Goal: Task Accomplishment & Management: Manage account settings

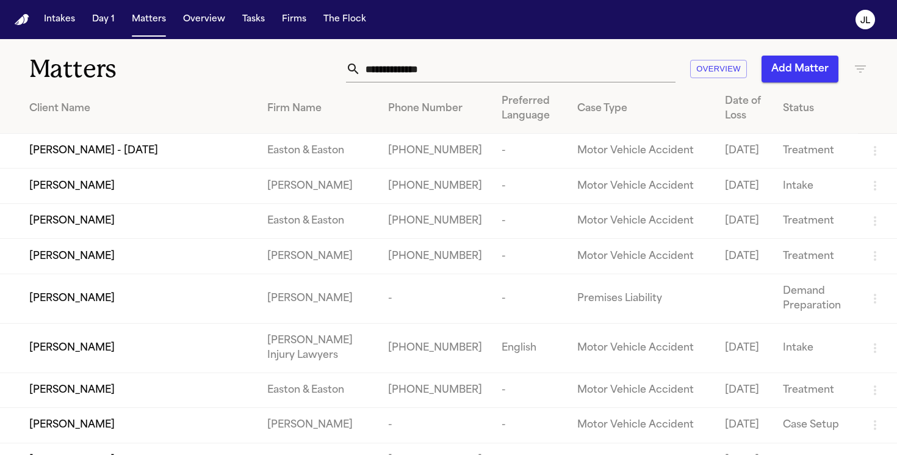
scroll to position [5, 0]
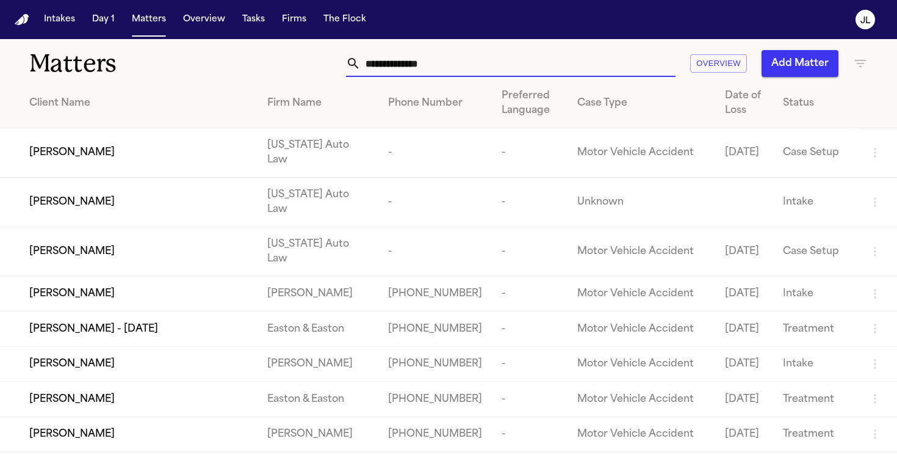
click at [413, 60] on input "text" at bounding box center [518, 63] width 315 height 27
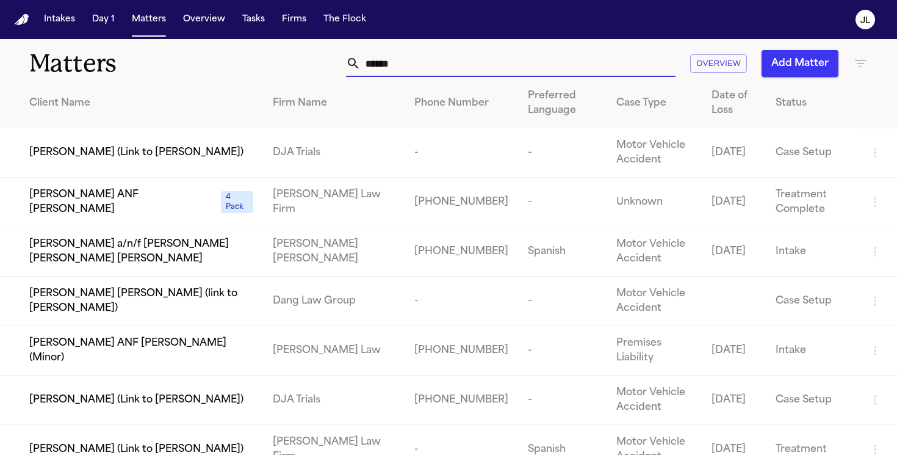
scroll to position [0, 0]
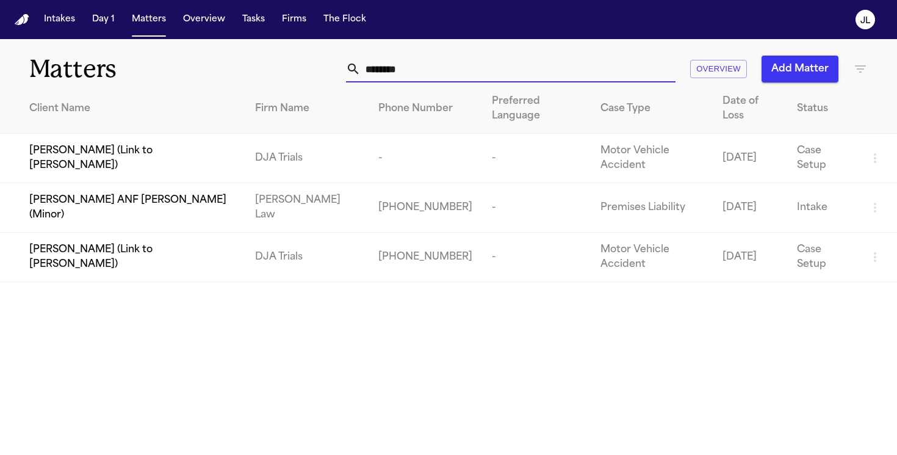
drag, startPoint x: 431, startPoint y: 63, endPoint x: 347, endPoint y: 54, distance: 84.0
click at [347, 55] on div "Matters ******** Overview Add Matter" at bounding box center [448, 61] width 897 height 45
paste input "**********"
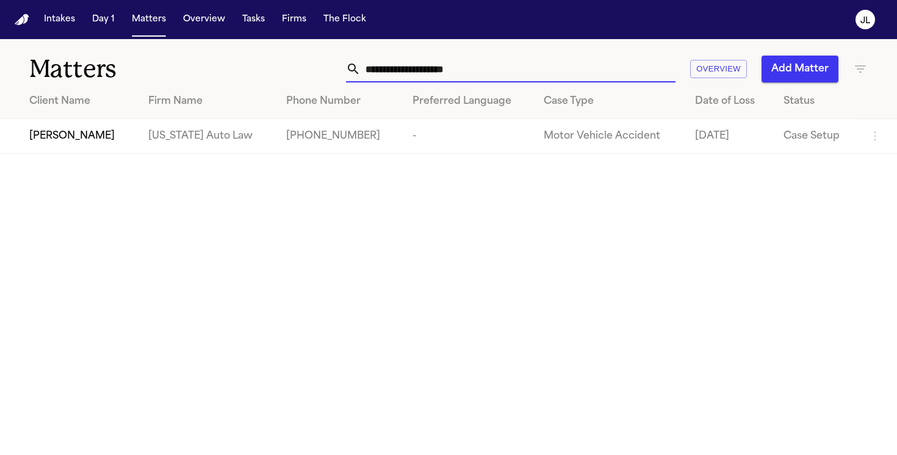
type input "**********"
click at [96, 145] on td "[PERSON_NAME]" at bounding box center [69, 136] width 139 height 35
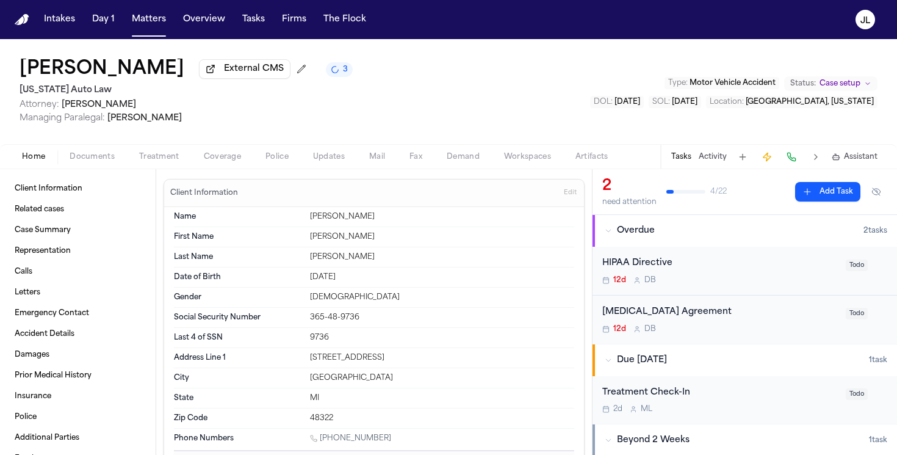
click at [215, 160] on span "Coverage" at bounding box center [222, 157] width 37 height 10
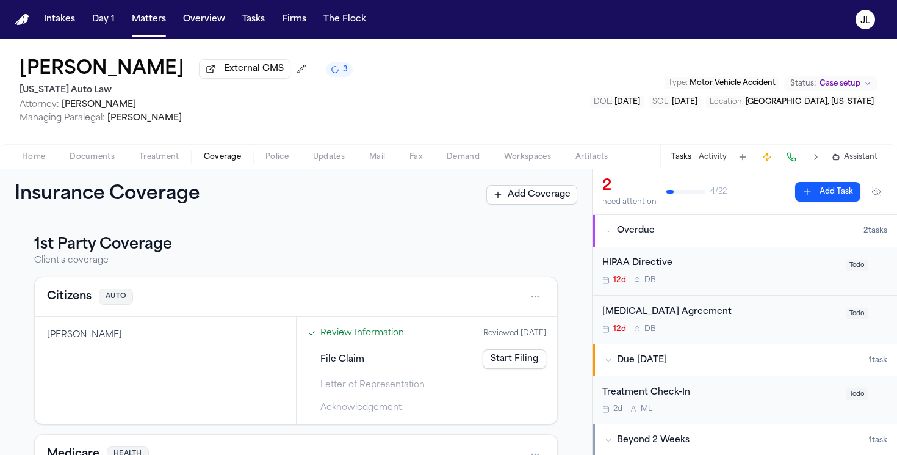
scroll to position [7, 0]
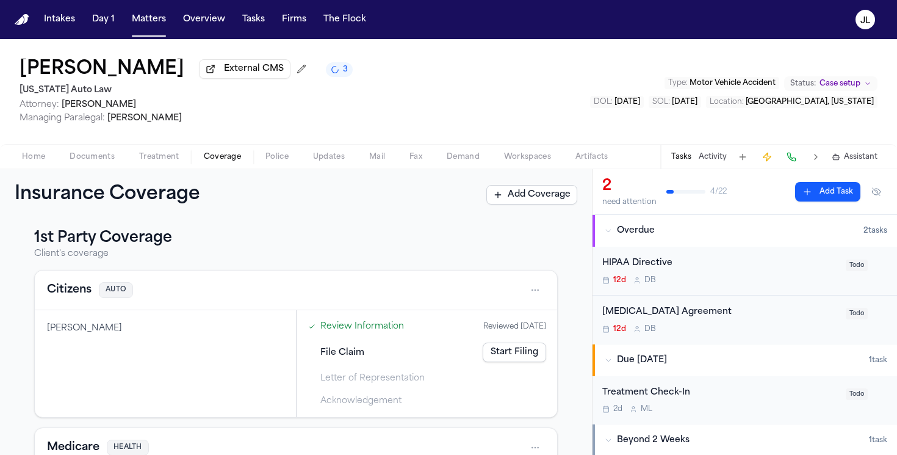
click at [60, 296] on button "Citizens" at bounding box center [69, 289] width 45 height 17
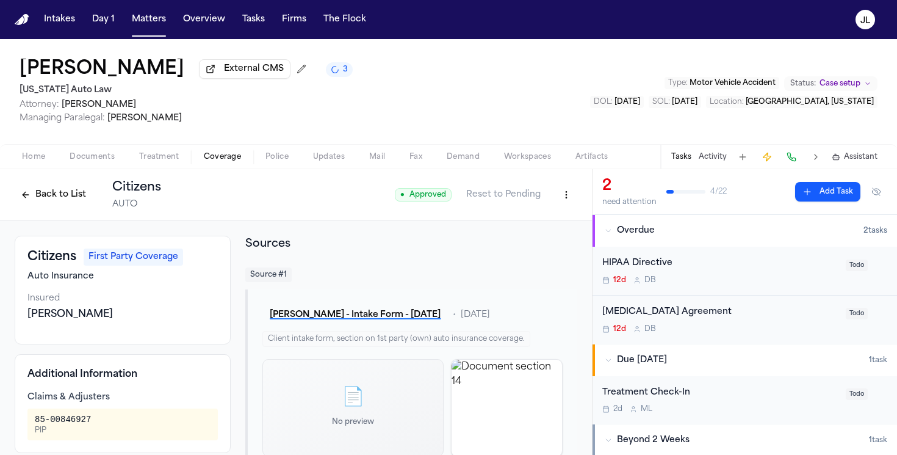
click at [46, 192] on button "Back to List" at bounding box center [54, 195] width 78 height 20
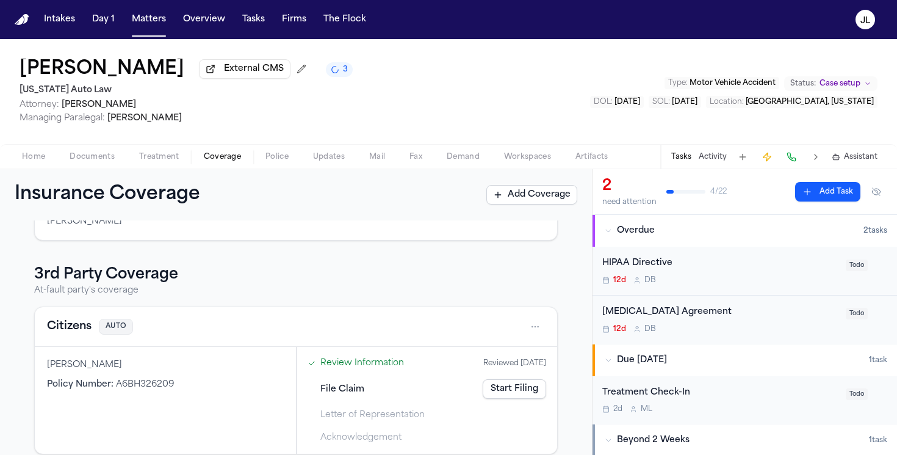
scroll to position [283, 0]
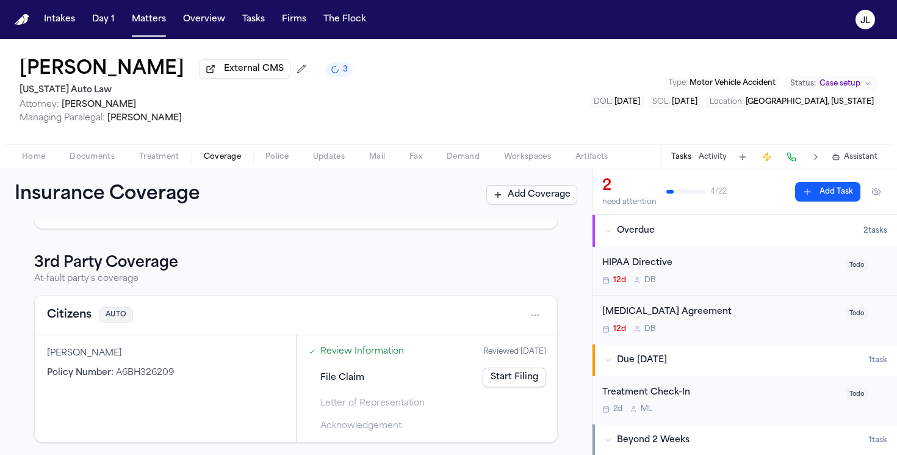
click at [63, 317] on button "Citizens" at bounding box center [69, 314] width 45 height 17
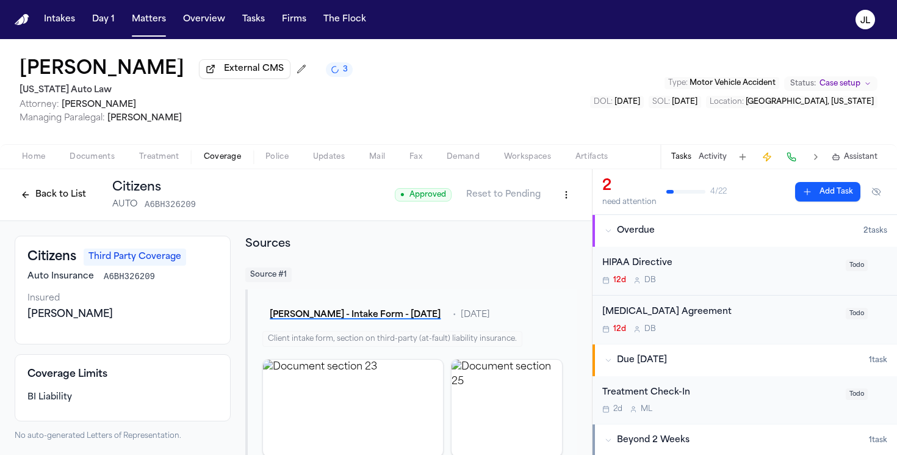
scroll to position [34, 0]
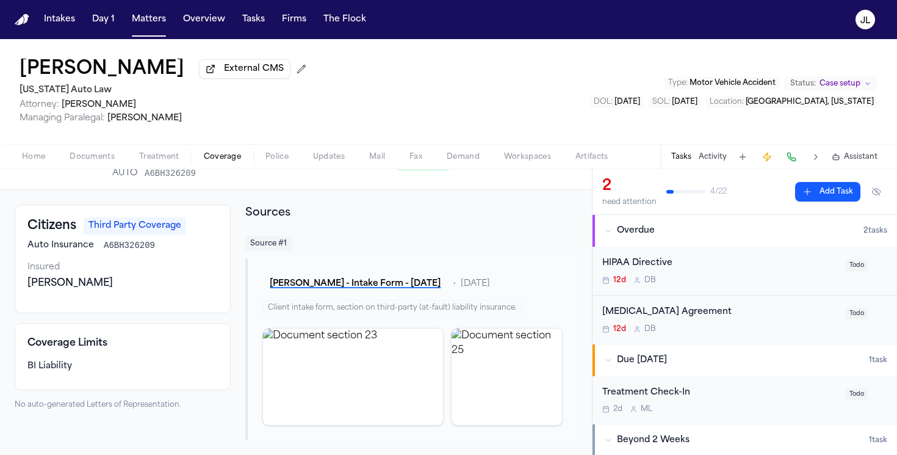
click at [796, 160] on button at bounding box center [791, 156] width 17 height 17
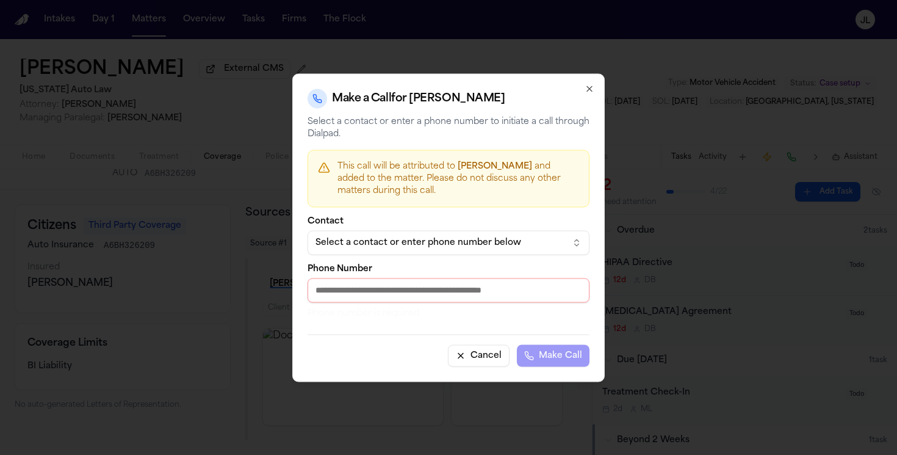
click at [403, 291] on input "Phone Number" at bounding box center [449, 290] width 282 height 24
paste input "**********"
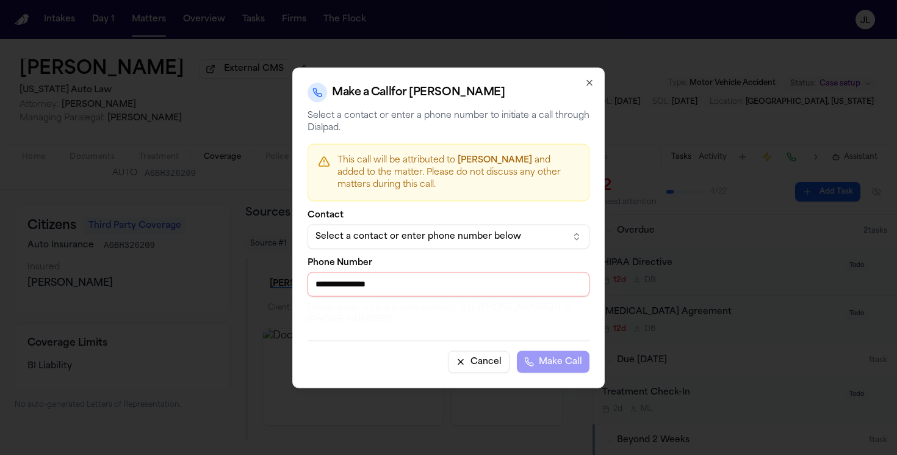
drag, startPoint x: 322, startPoint y: 287, endPoint x: 281, endPoint y: 287, distance: 40.3
click at [281, 287] on body "Intakes Day 1 Matters Overview Tasks Firms The [PERSON_NAME] [PERSON_NAME] Exte…" at bounding box center [448, 227] width 897 height 455
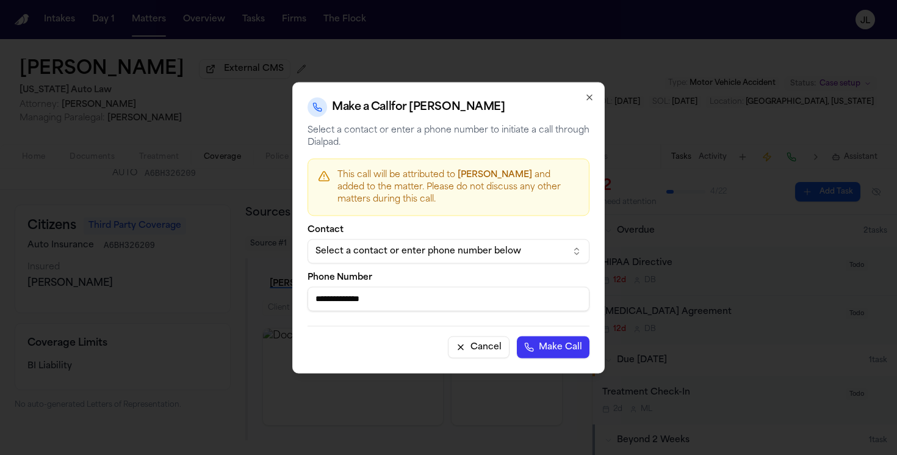
type input "**********"
click at [517, 336] on button "Make Call" at bounding box center [553, 347] width 73 height 22
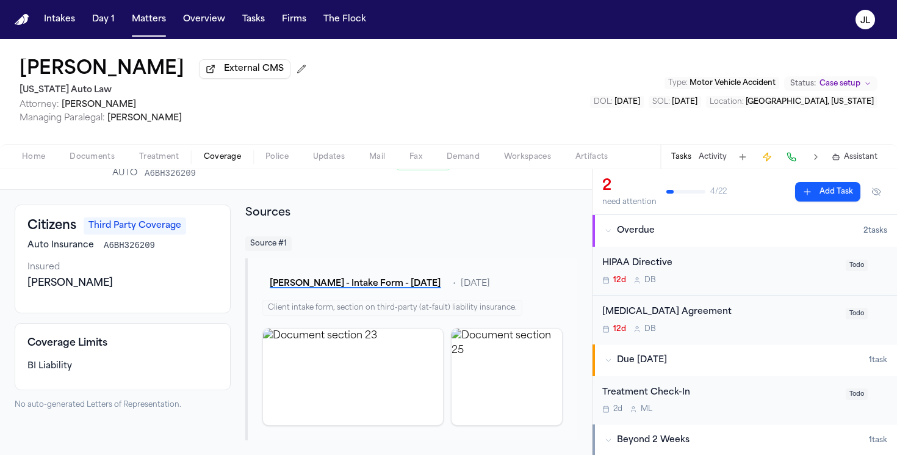
scroll to position [0, 0]
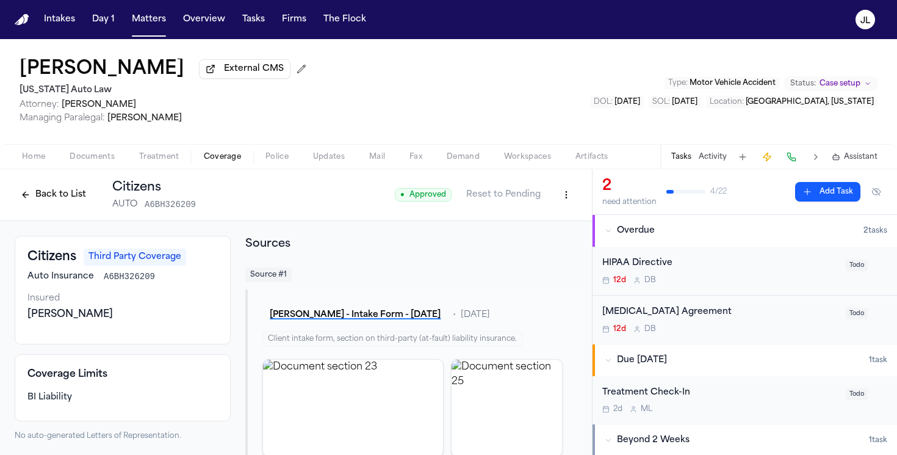
click at [48, 195] on button "Back to List" at bounding box center [54, 195] width 78 height 20
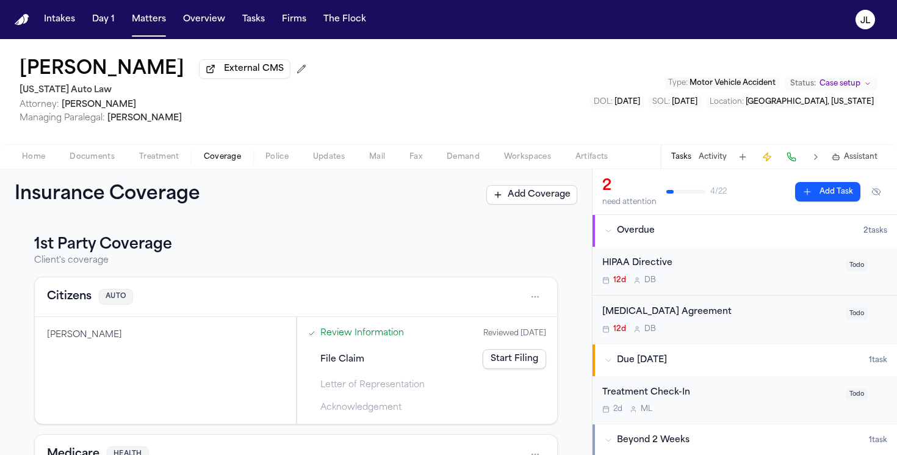
click at [56, 301] on button "Citizens" at bounding box center [69, 296] width 45 height 17
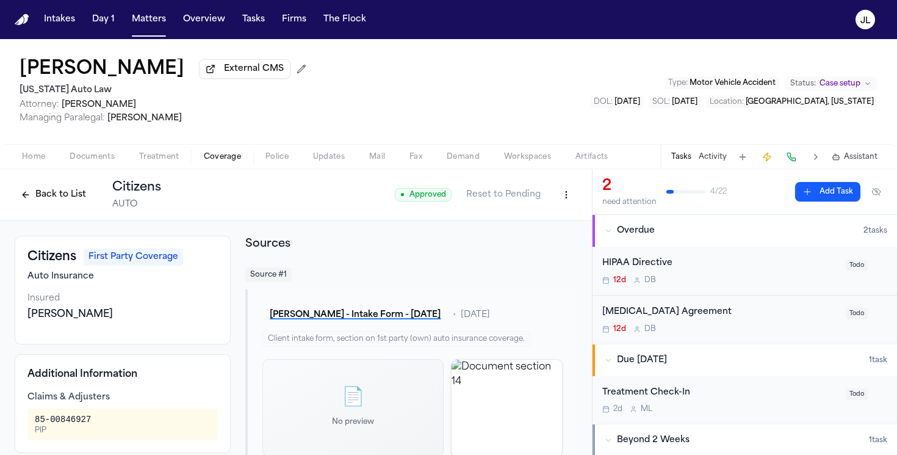
click at [563, 201] on html "Intakes Day 1 Matters Overview Tasks Firms The [PERSON_NAME] [PERSON_NAME] Exte…" at bounding box center [448, 227] width 897 height 455
click at [529, 226] on div "Edit Coverage" at bounding box center [524, 224] width 103 height 20
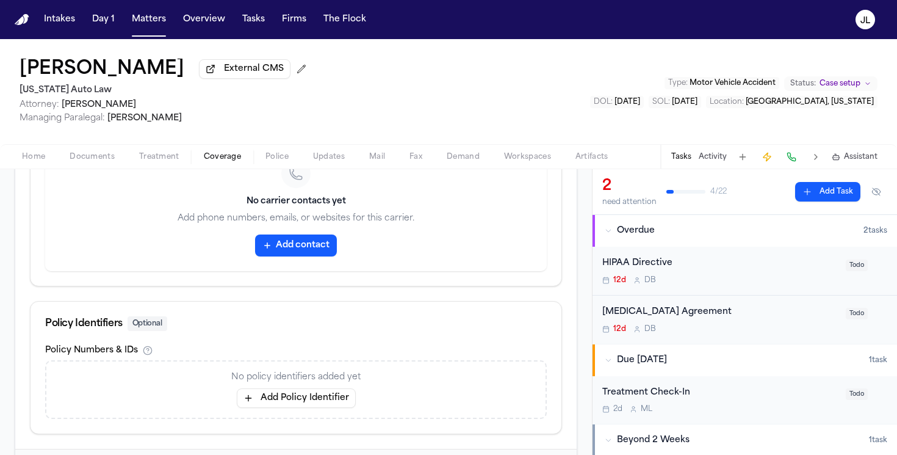
scroll to position [637, 0]
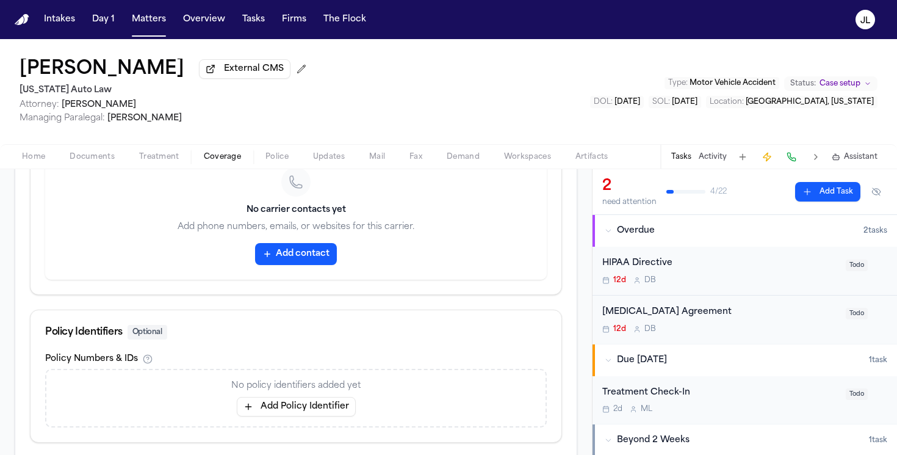
click at [279, 253] on button "Add contact" at bounding box center [296, 254] width 82 height 22
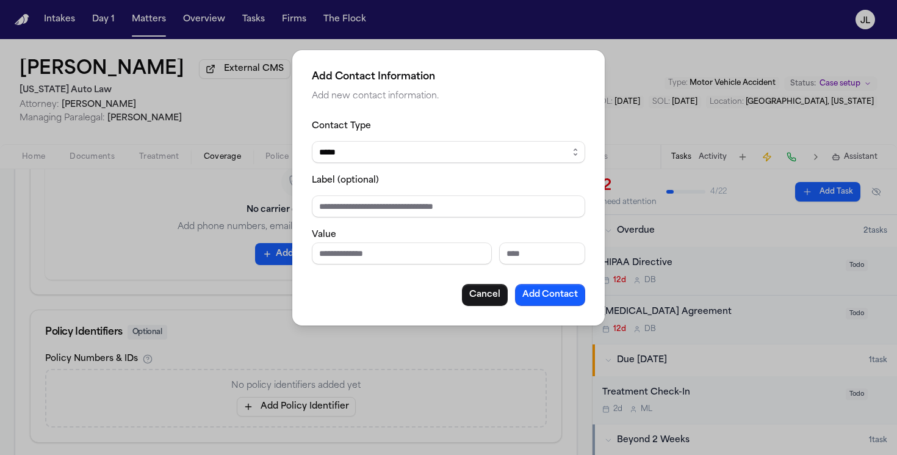
click at [338, 250] on input "Phone number" at bounding box center [402, 253] width 180 height 22
paste input "**********"
type input "**********"
click at [533, 301] on button "Add Contact" at bounding box center [550, 295] width 70 height 22
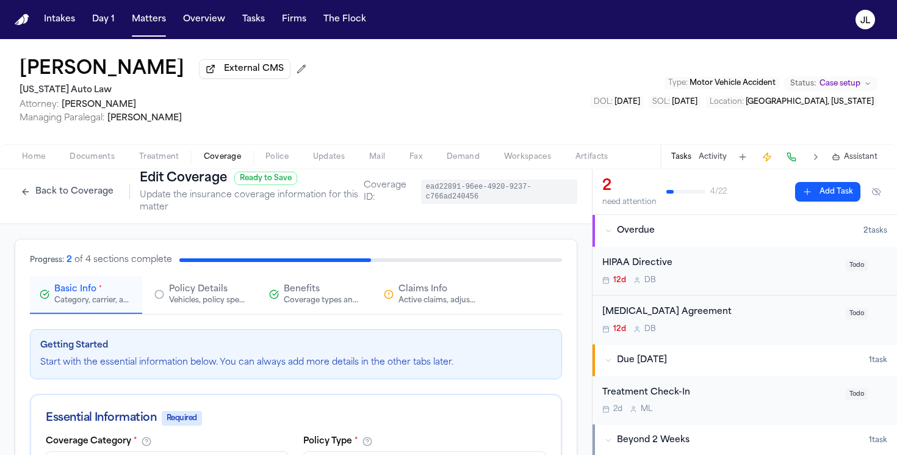
scroll to position [0, 0]
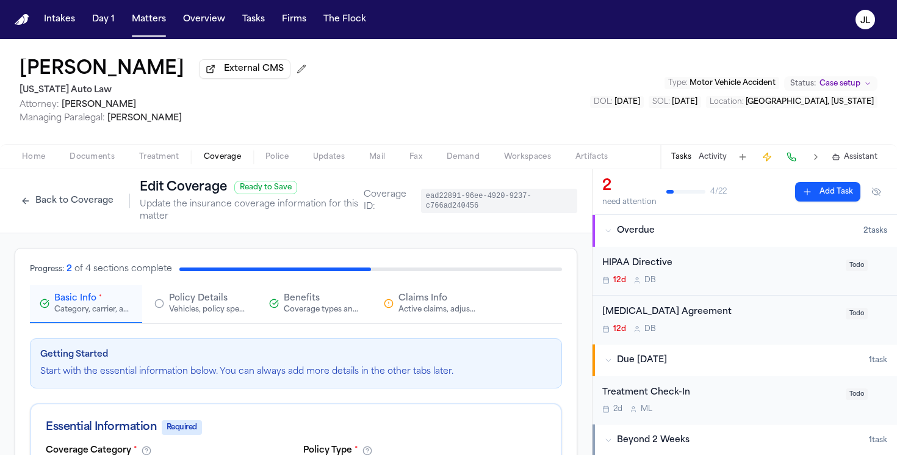
click at [405, 309] on div "Active claims, adjusters, and subrogation details" at bounding box center [438, 310] width 78 height 10
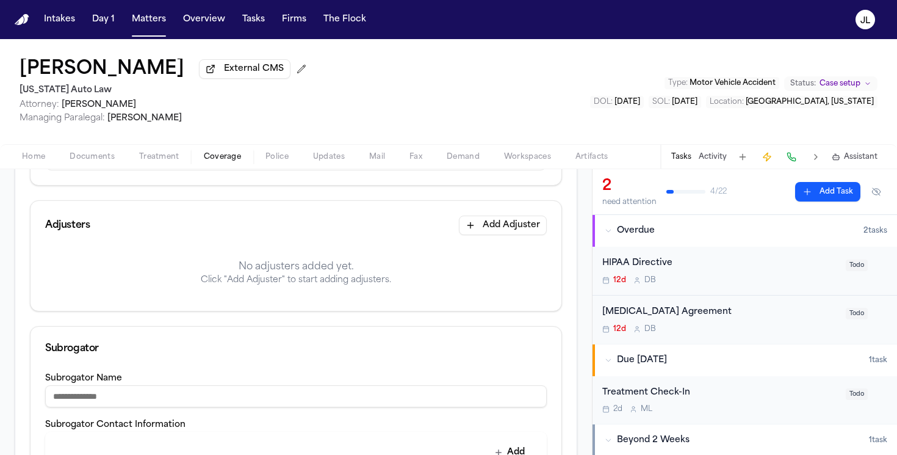
scroll to position [276, 0]
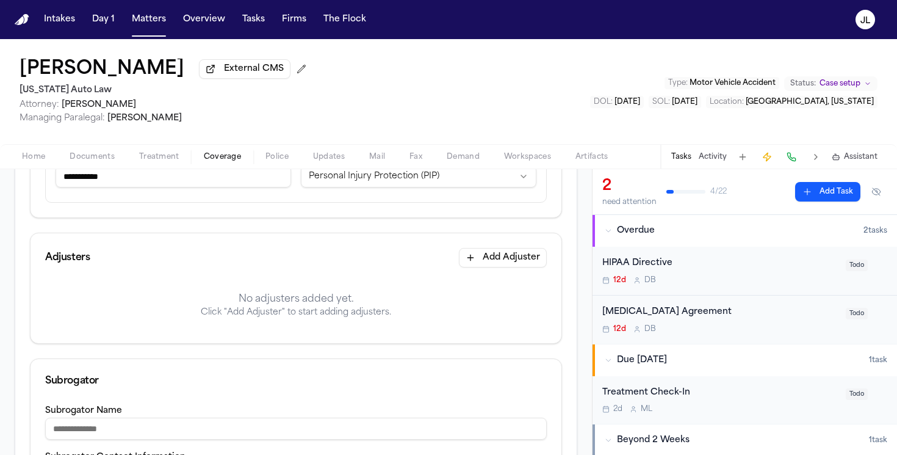
click at [493, 253] on button "Add Adjuster" at bounding box center [503, 258] width 88 height 20
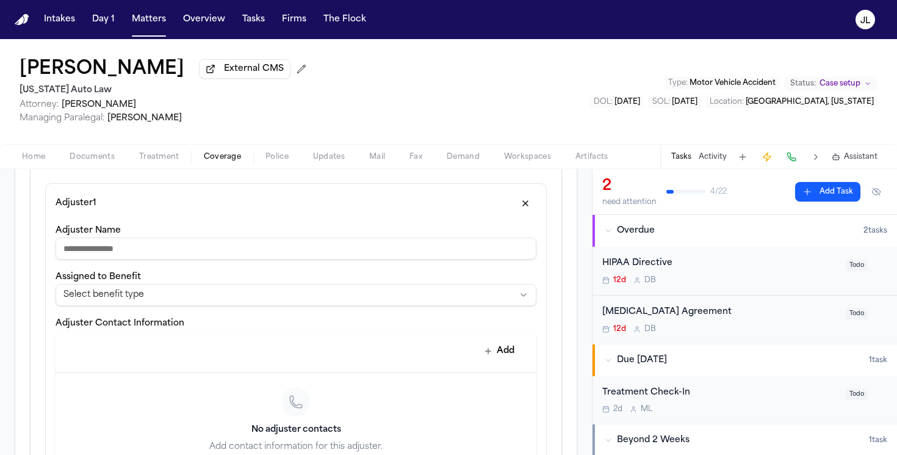
scroll to position [401, 0]
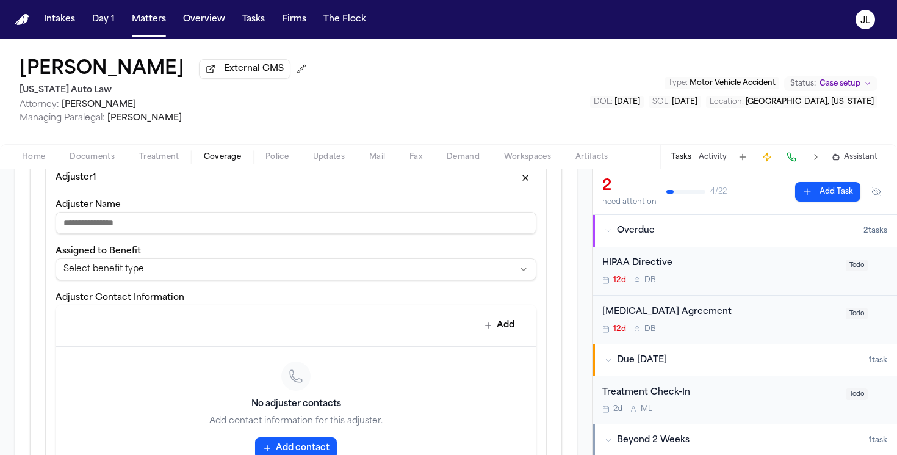
click at [287, 256] on div "**********" at bounding box center [296, 262] width 481 height 37
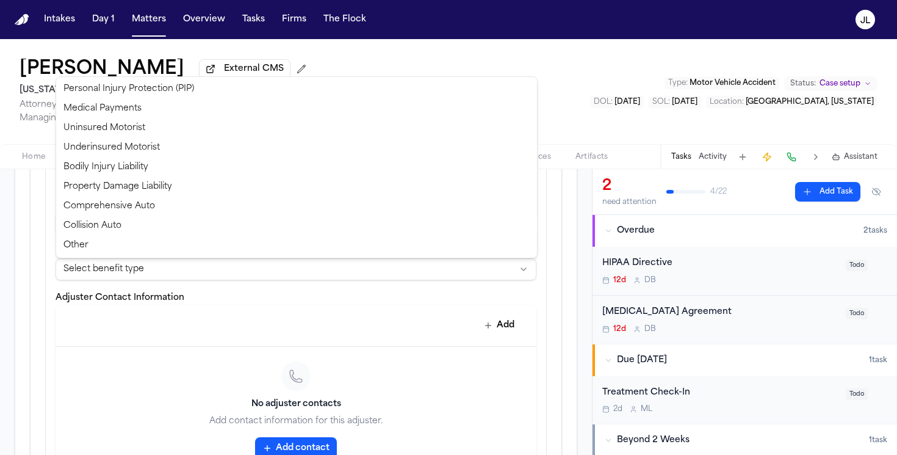
click at [280, 281] on html "**********" at bounding box center [448, 227] width 897 height 455
select select "**********"
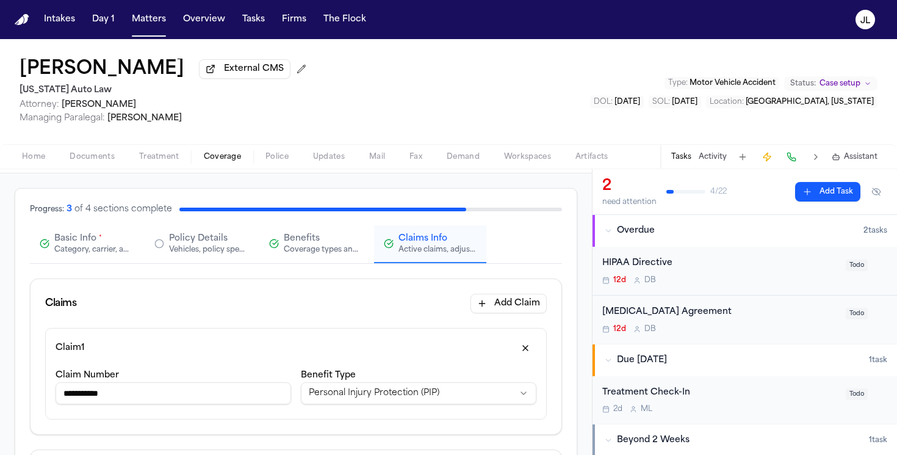
scroll to position [29, 0]
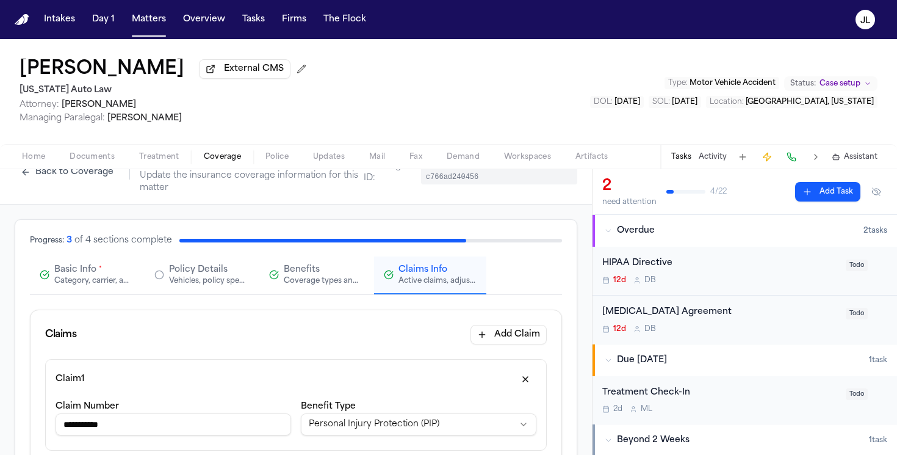
click at [66, 276] on span "Basic Info" at bounding box center [75, 270] width 42 height 12
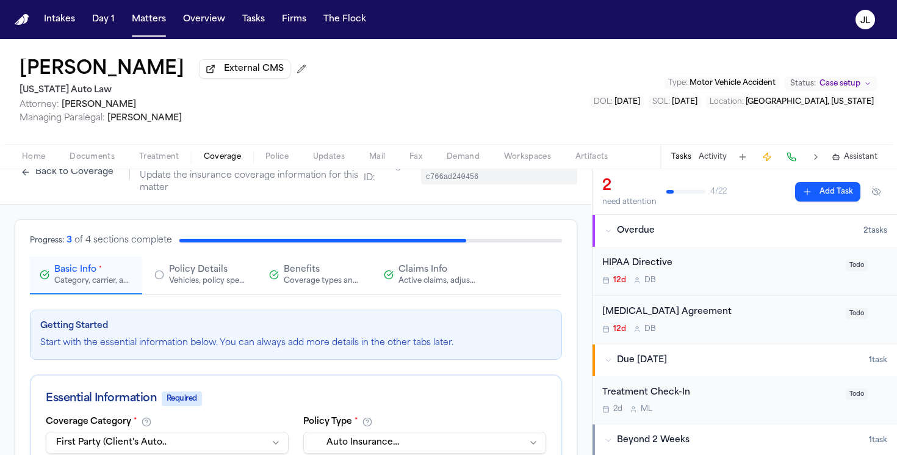
scroll to position [0, 0]
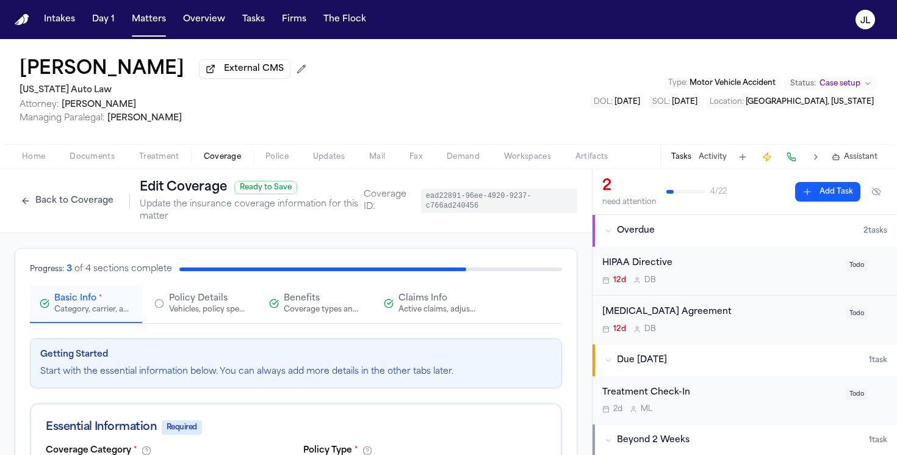
click at [65, 302] on span "Basic Info" at bounding box center [75, 298] width 42 height 12
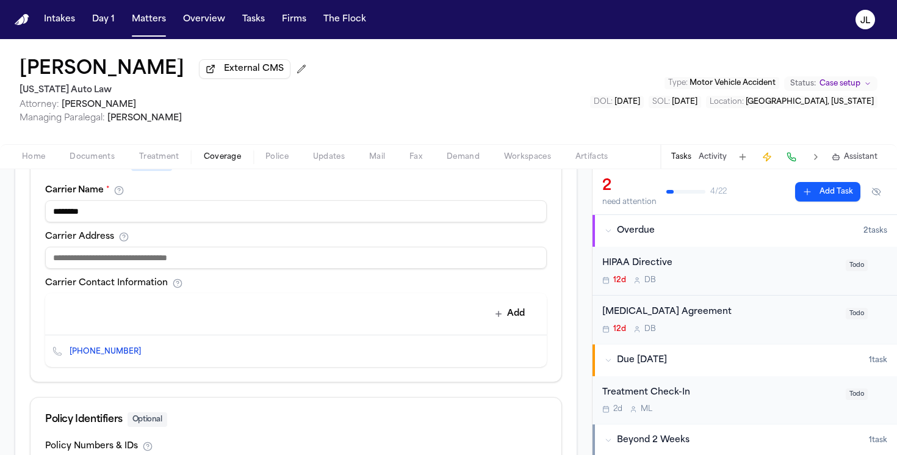
scroll to position [463, 0]
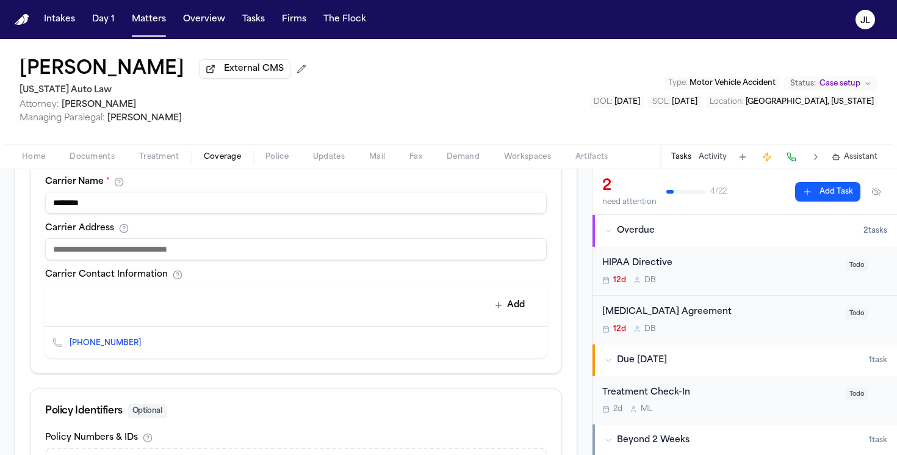
click at [531, 346] on icon "Delete contact" at bounding box center [531, 342] width 7 height 7
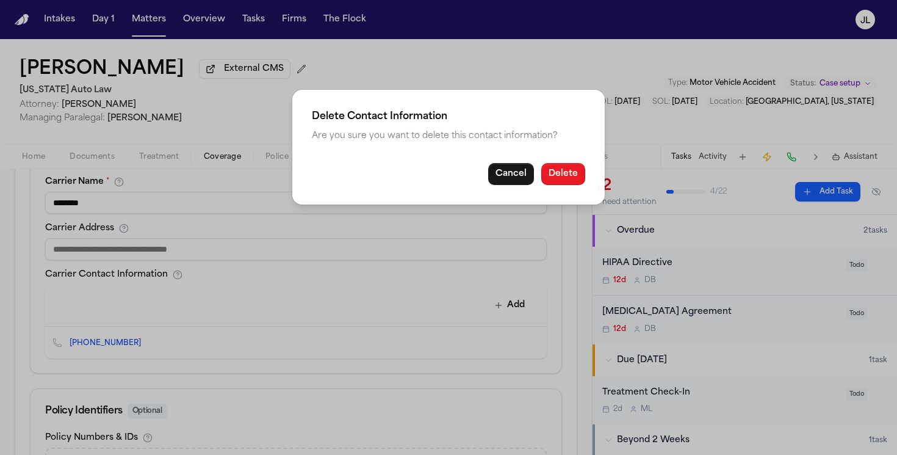
click at [558, 175] on button "Delete" at bounding box center [563, 174] width 44 height 22
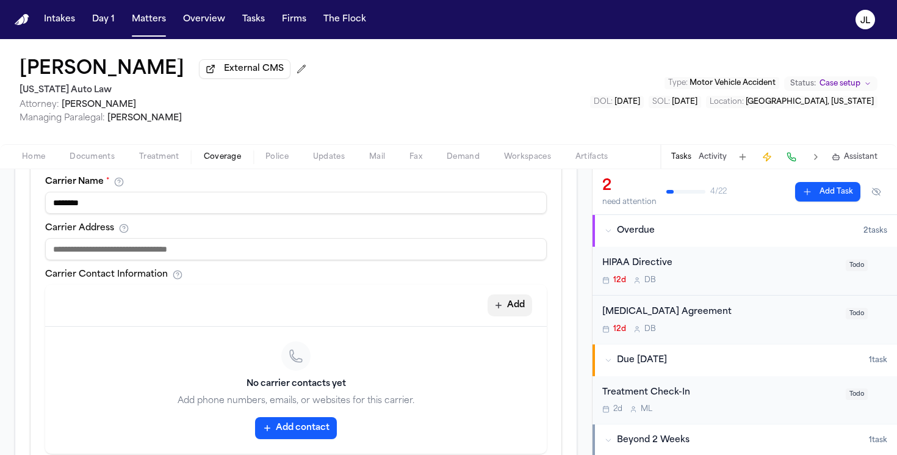
click at [502, 308] on icon "button" at bounding box center [499, 305] width 10 height 10
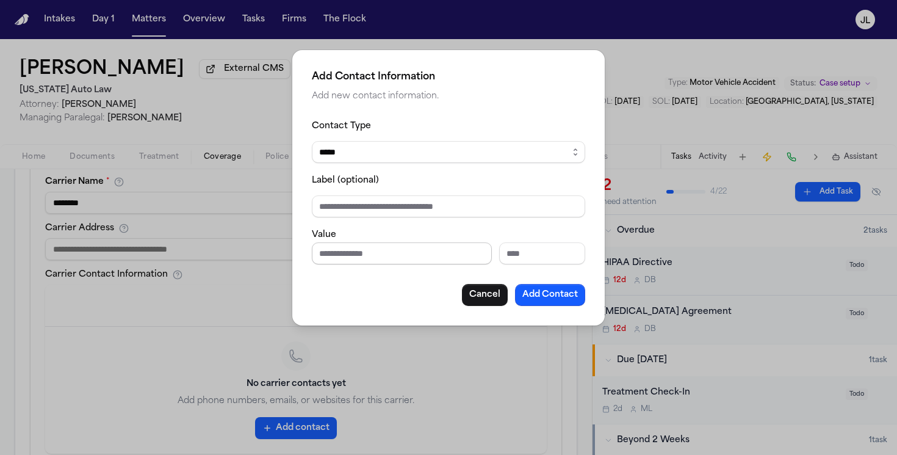
click at [371, 246] on input "Phone number" at bounding box center [402, 253] width 180 height 22
paste input "**********"
type input "**********"
click at [565, 303] on button "Add Contact" at bounding box center [550, 295] width 70 height 22
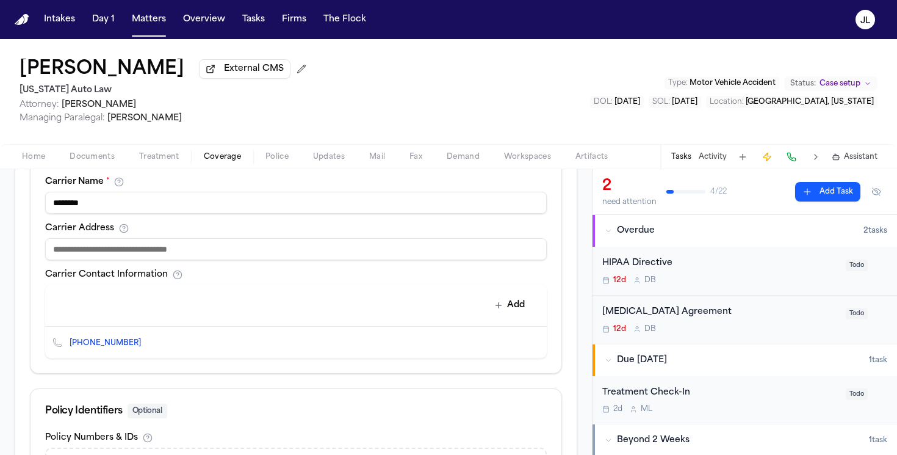
scroll to position [614, 0]
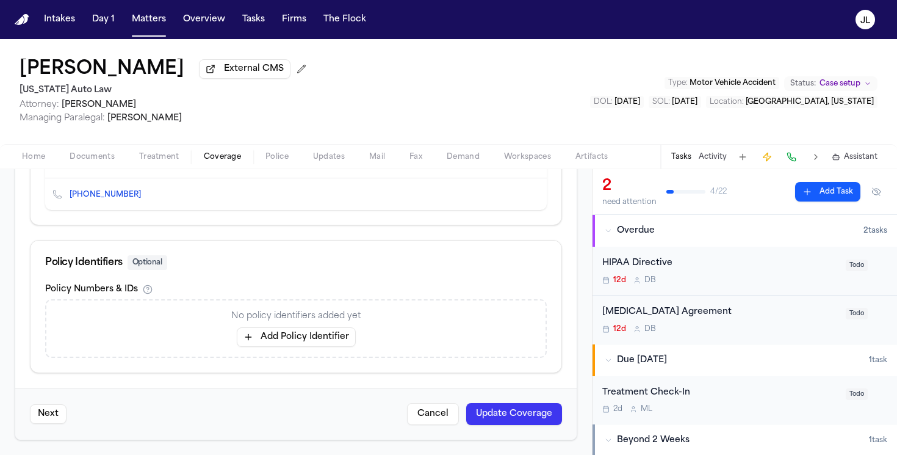
click at [485, 408] on button "Update Coverage" at bounding box center [514, 414] width 96 height 22
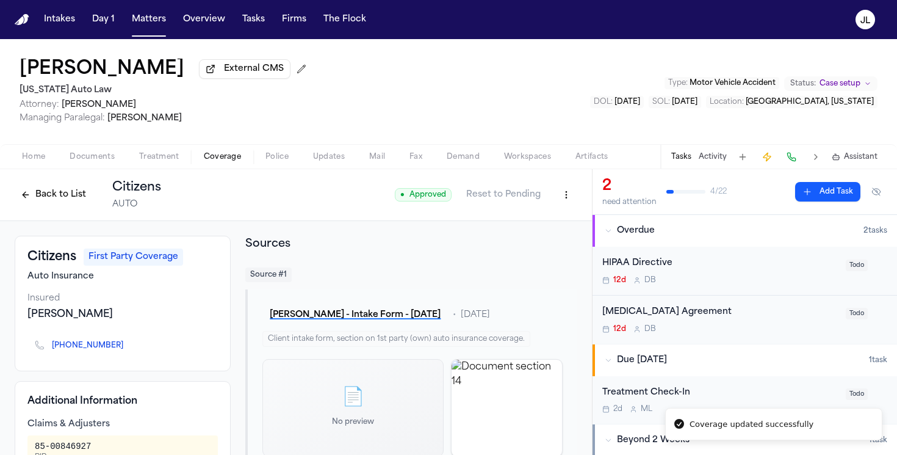
click at [55, 201] on button "Back to List" at bounding box center [54, 195] width 78 height 20
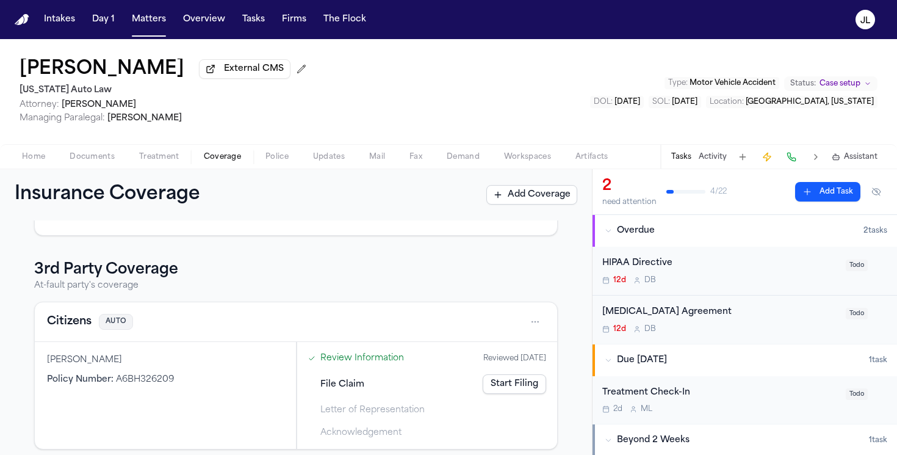
scroll to position [284, 0]
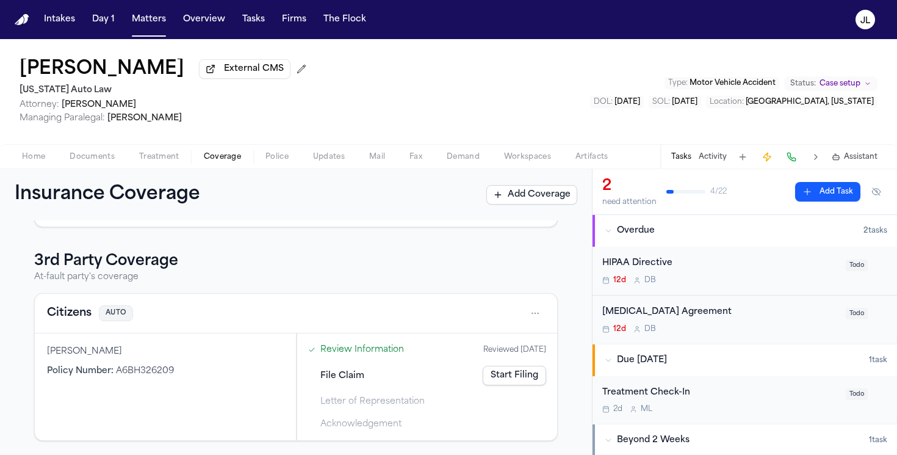
click at [49, 308] on button "Citizens" at bounding box center [69, 313] width 45 height 17
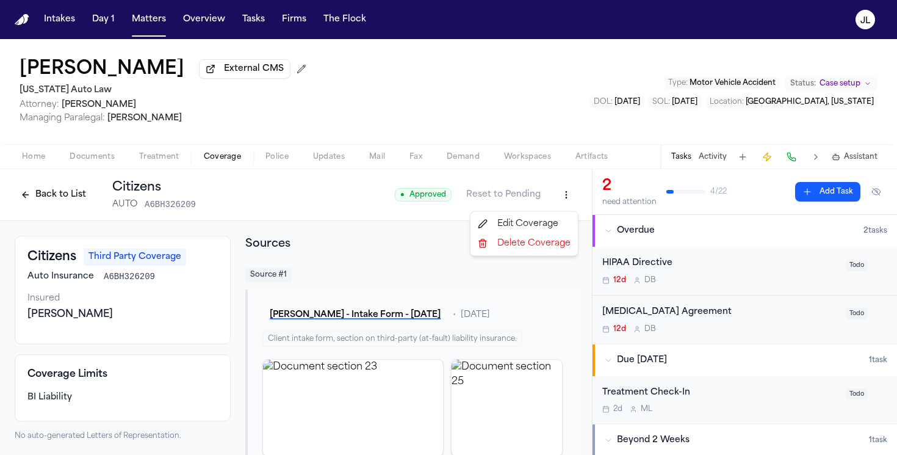
click at [577, 201] on html "Intakes Day 1 Matters Overview Tasks Firms The [PERSON_NAME] [PERSON_NAME] Exte…" at bounding box center [448, 227] width 897 height 455
click at [552, 218] on div "Edit Coverage" at bounding box center [524, 224] width 103 height 20
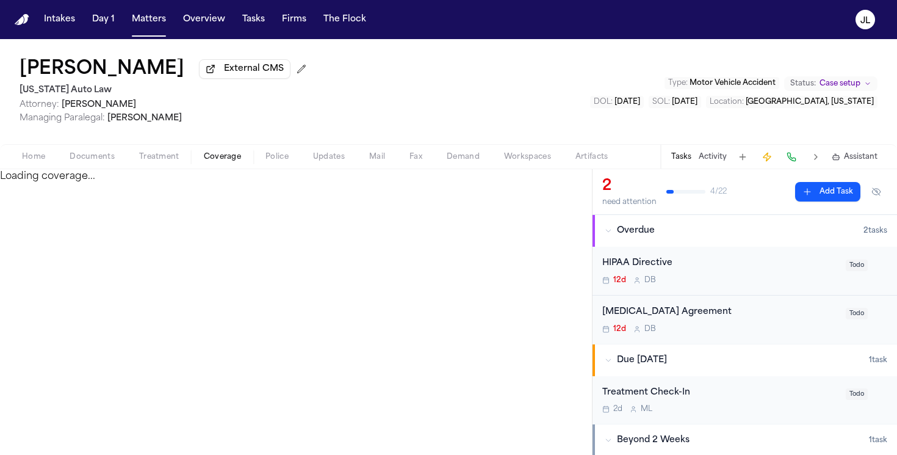
select select "**********"
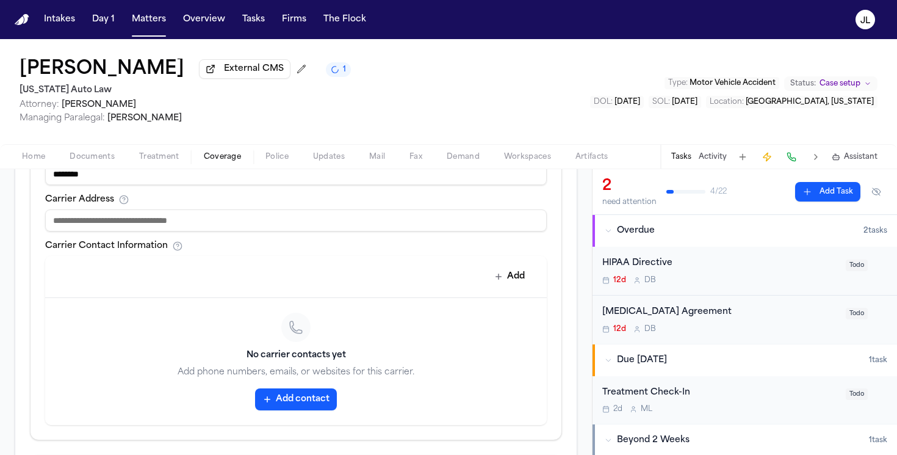
scroll to position [499, 0]
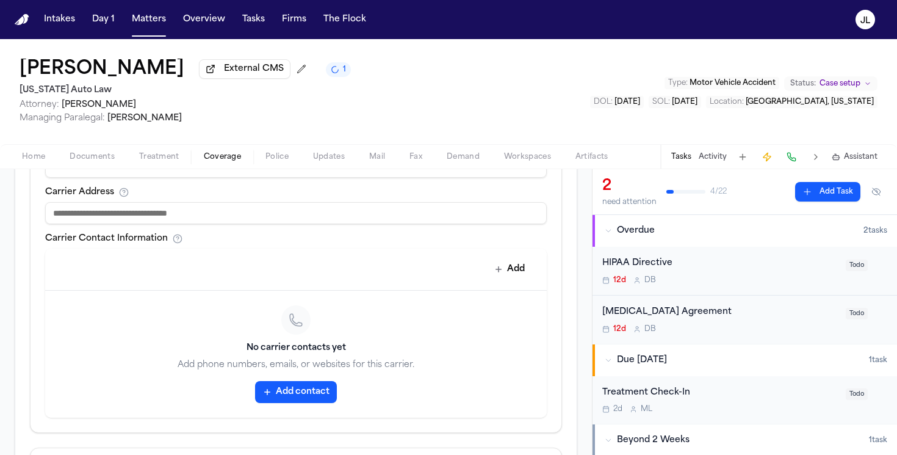
click at [289, 394] on button "Add contact" at bounding box center [296, 392] width 82 height 22
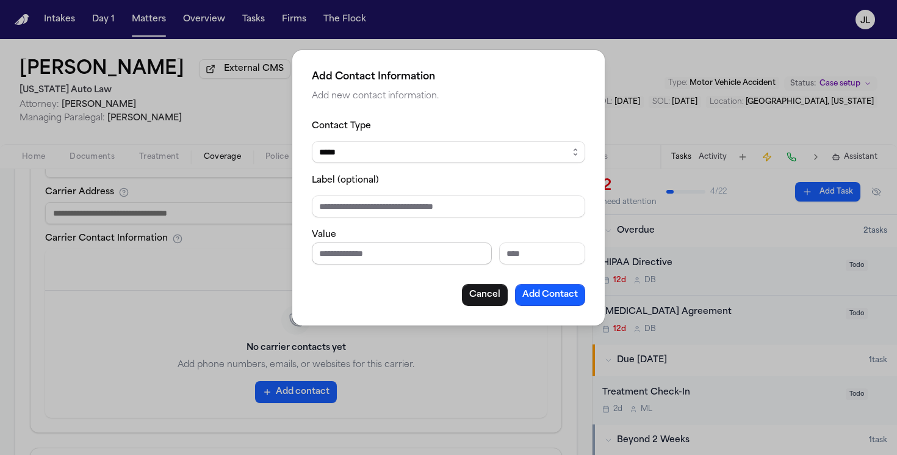
click at [348, 252] on input "Phone number" at bounding box center [402, 253] width 180 height 22
paste input "**********"
type input "**********"
click at [562, 294] on button "Add Contact" at bounding box center [550, 295] width 70 height 22
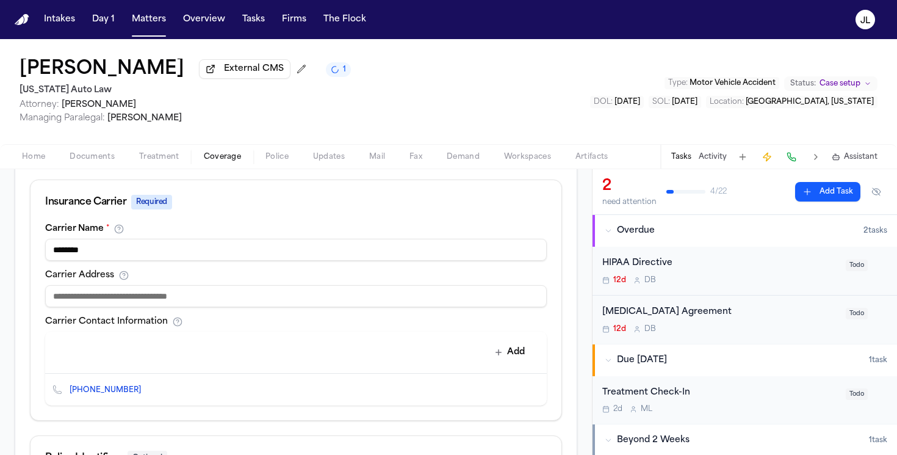
scroll to position [441, 0]
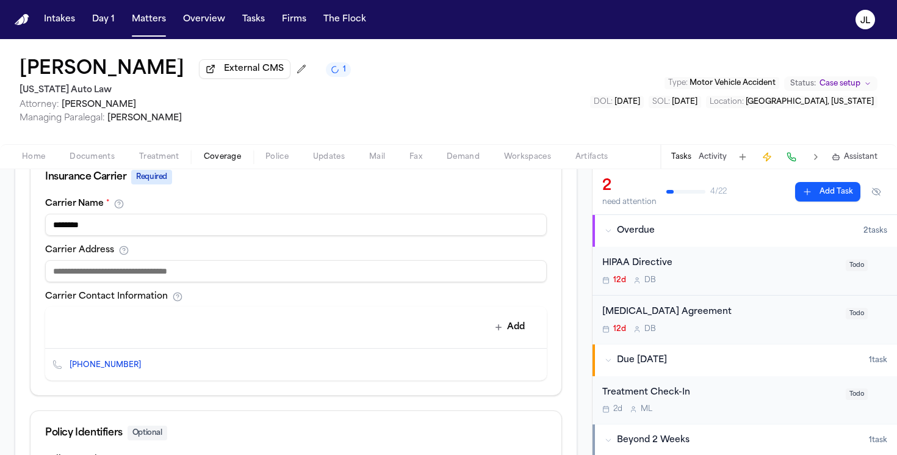
click at [278, 223] on input "********" at bounding box center [296, 225] width 502 height 22
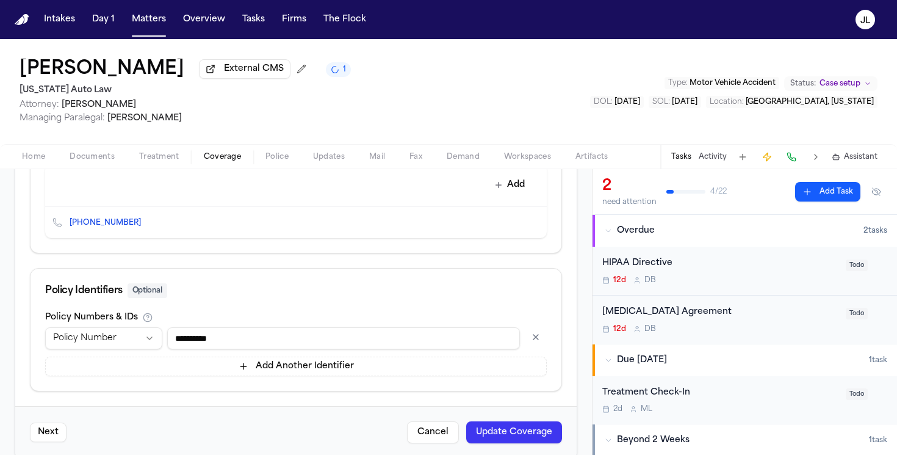
scroll to position [604, 0]
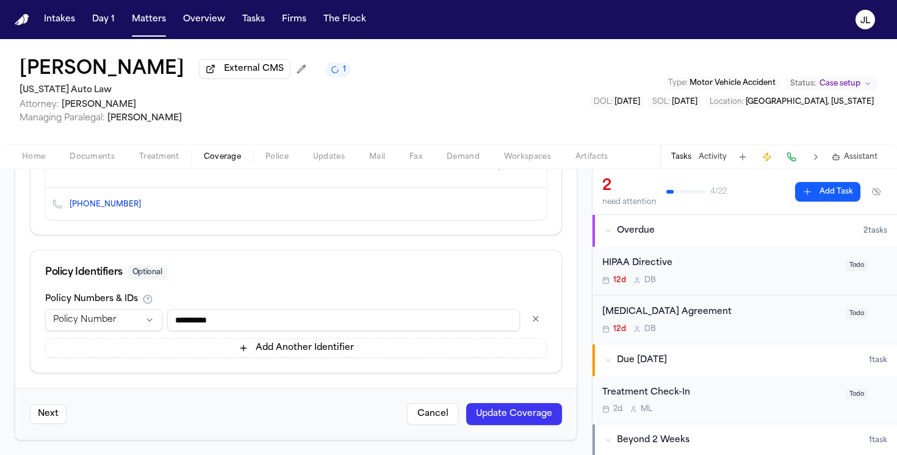
type input "**********"
click at [527, 410] on button "Update Coverage" at bounding box center [514, 414] width 96 height 22
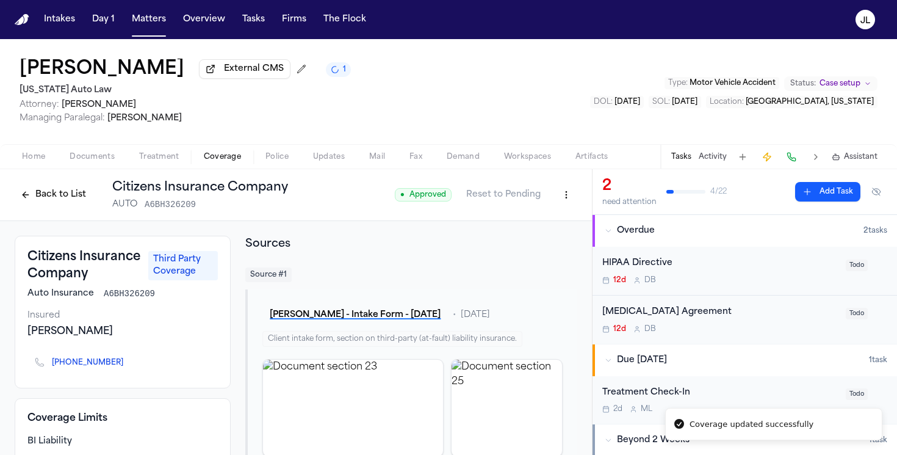
click at [43, 193] on button "Back to List" at bounding box center [54, 195] width 78 height 20
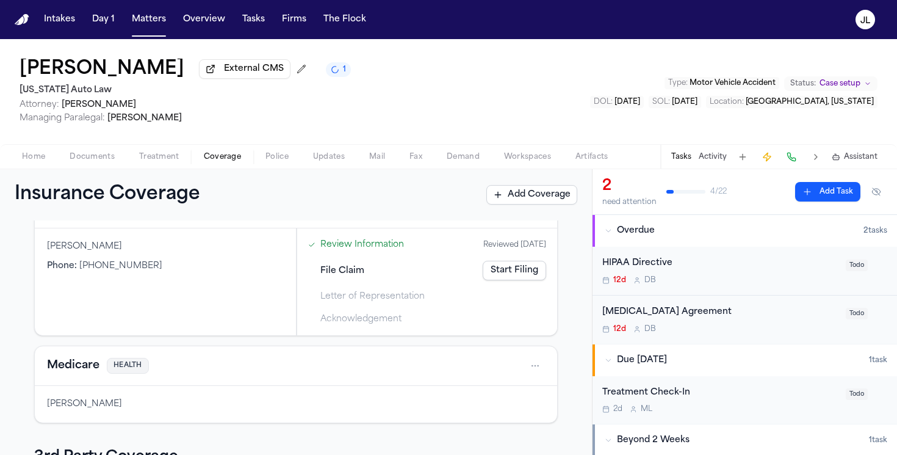
scroll to position [69, 0]
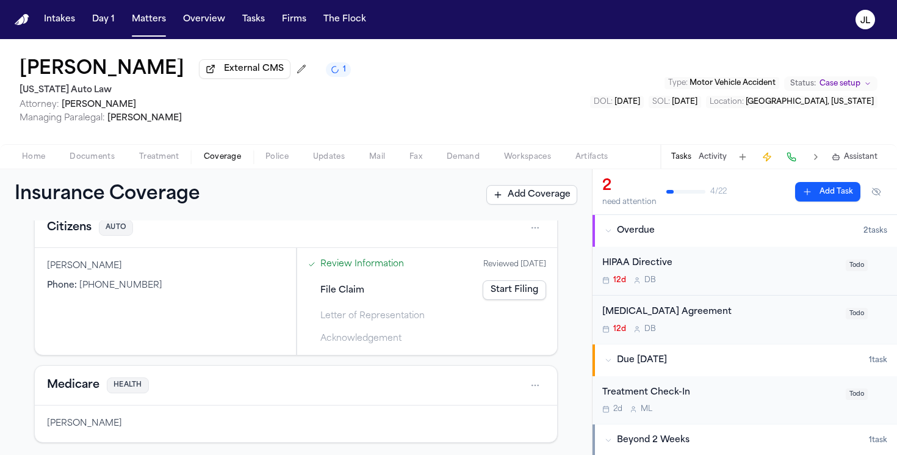
click at [68, 231] on button "Citizens" at bounding box center [69, 227] width 45 height 17
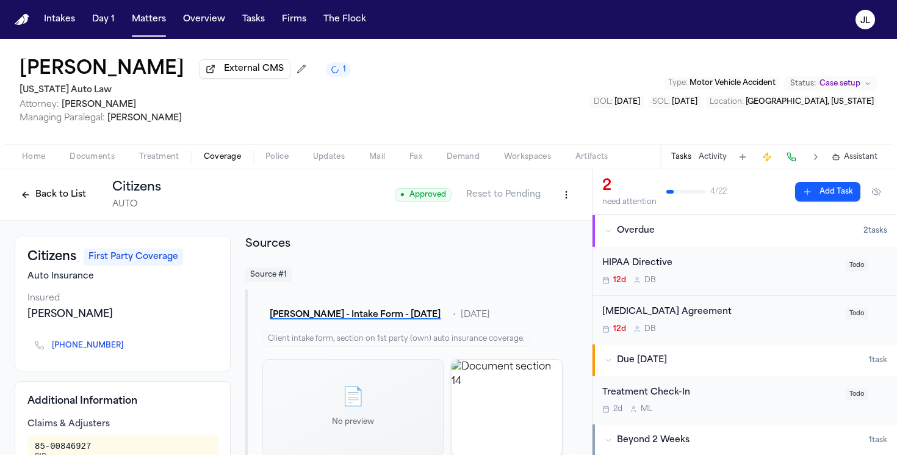
click at [59, 198] on button "Back to List" at bounding box center [54, 195] width 78 height 20
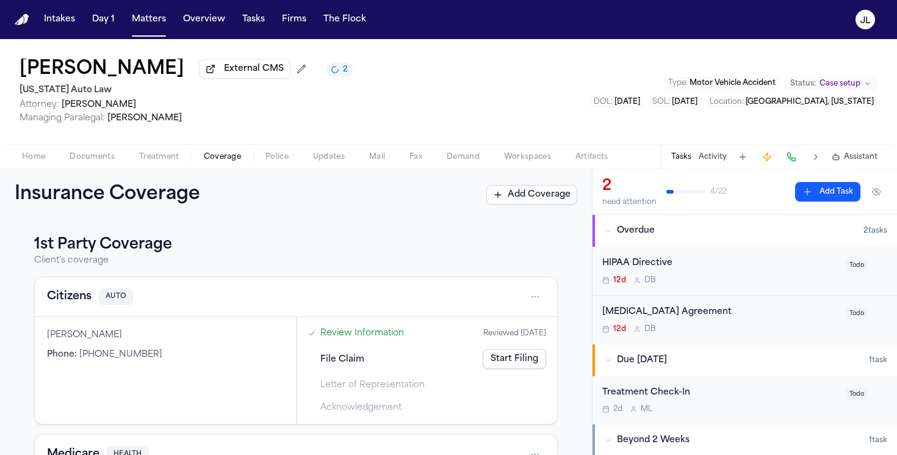
click at [62, 305] on button "Citizens" at bounding box center [69, 296] width 45 height 17
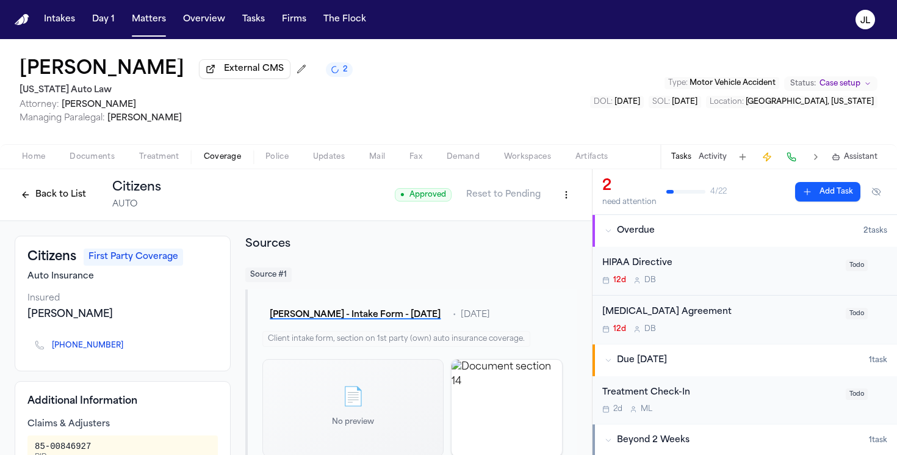
click at [54, 197] on button "Back to List" at bounding box center [54, 195] width 78 height 20
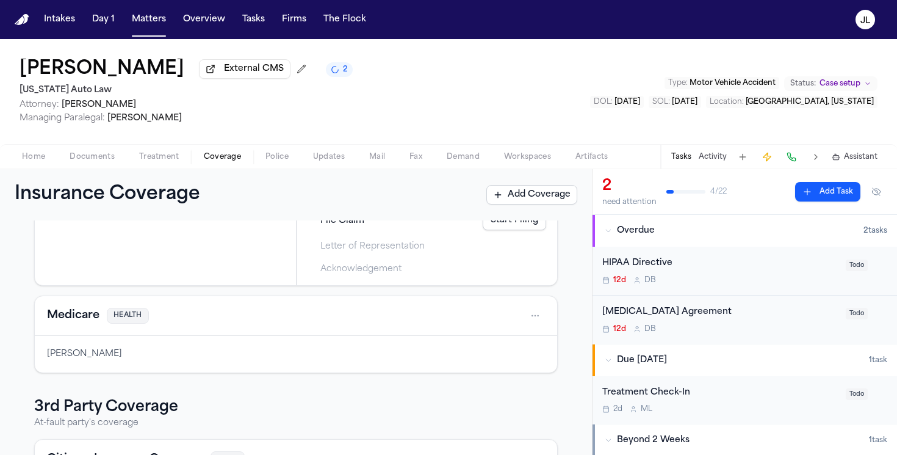
scroll to position [156, 0]
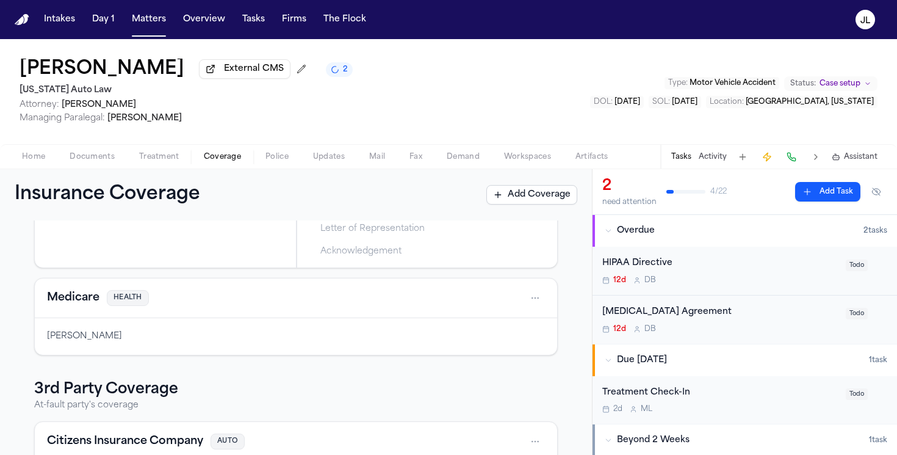
click at [59, 297] on button "Medicare" at bounding box center [73, 297] width 52 height 17
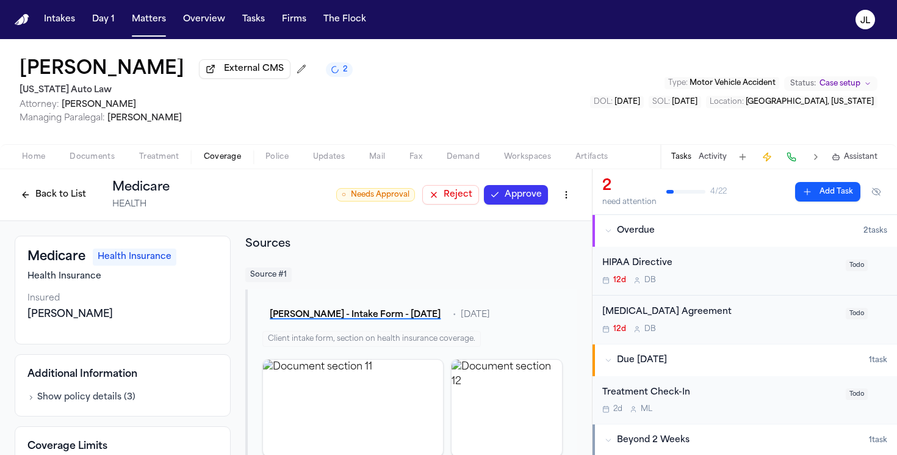
click at [508, 191] on button "Approve" at bounding box center [516, 195] width 64 height 20
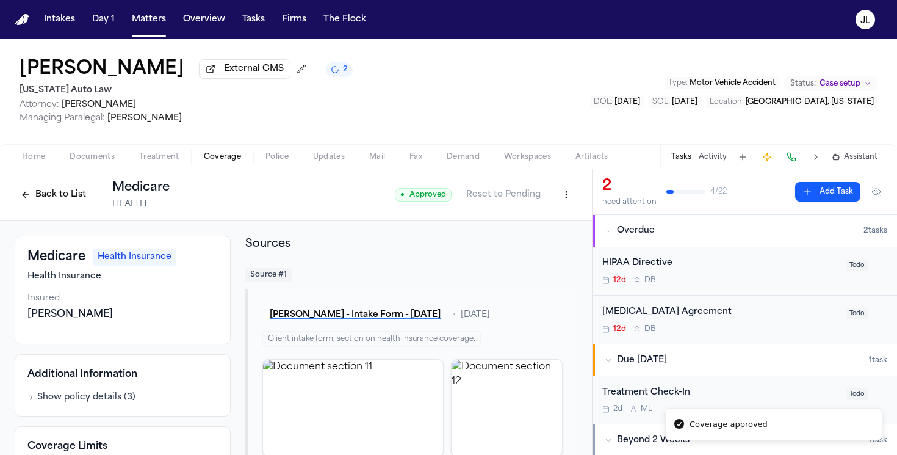
click at [62, 204] on button "Back to List" at bounding box center [54, 195] width 78 height 20
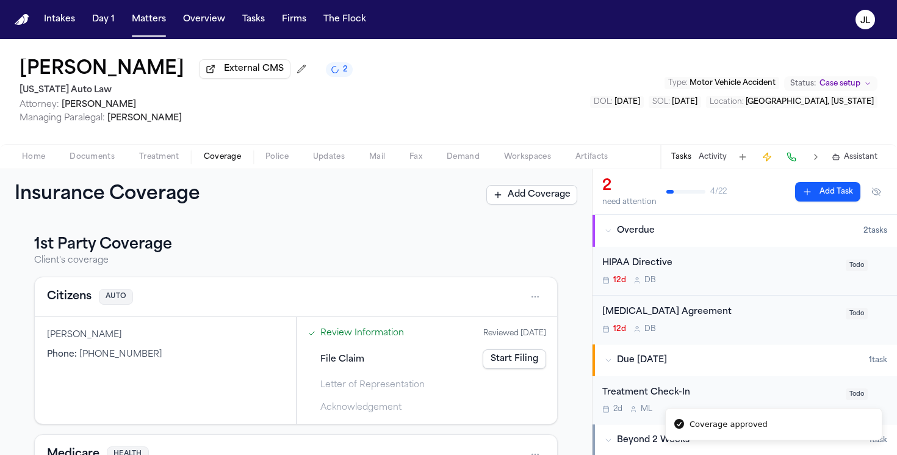
scroll to position [287, 0]
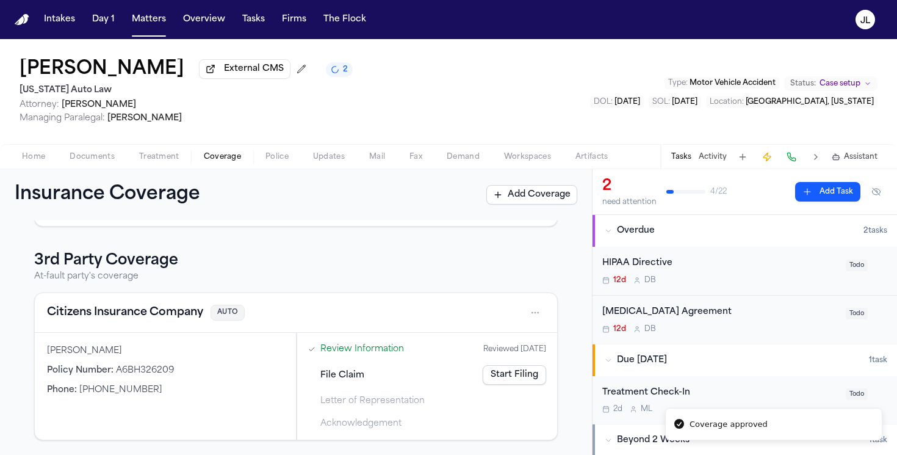
click at [83, 310] on button "Citizens Insurance Company" at bounding box center [125, 312] width 156 height 17
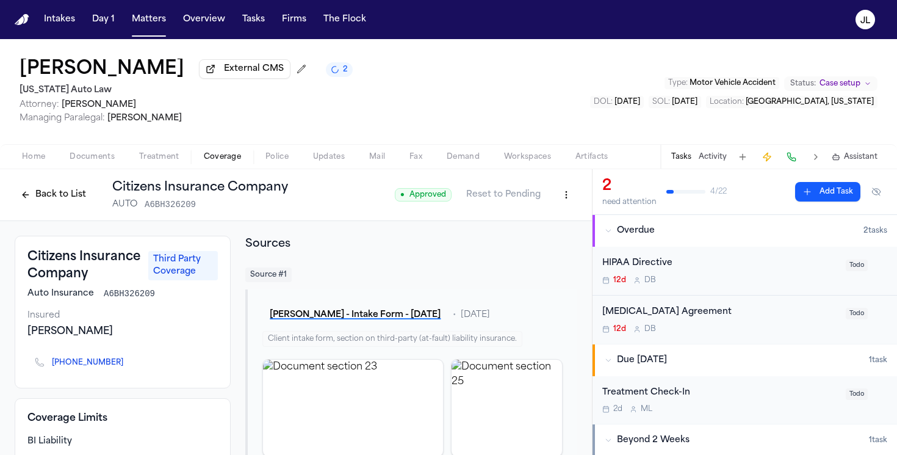
click at [63, 194] on button "Back to List" at bounding box center [54, 195] width 78 height 20
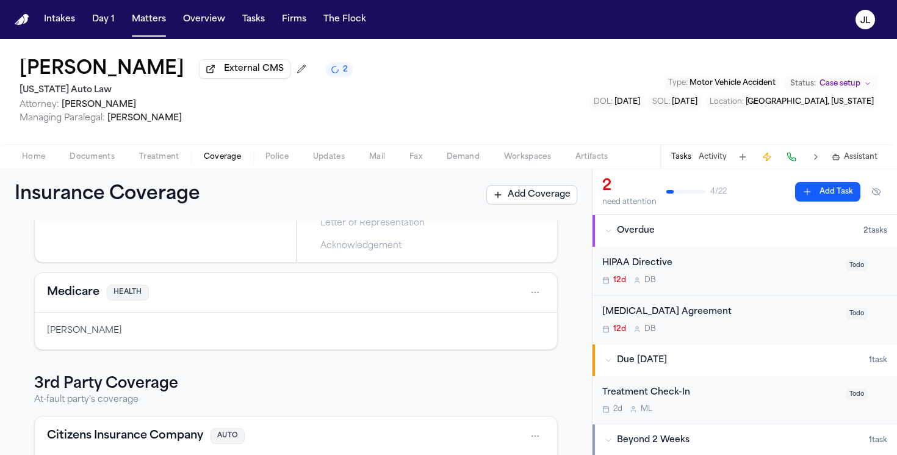
scroll to position [143, 0]
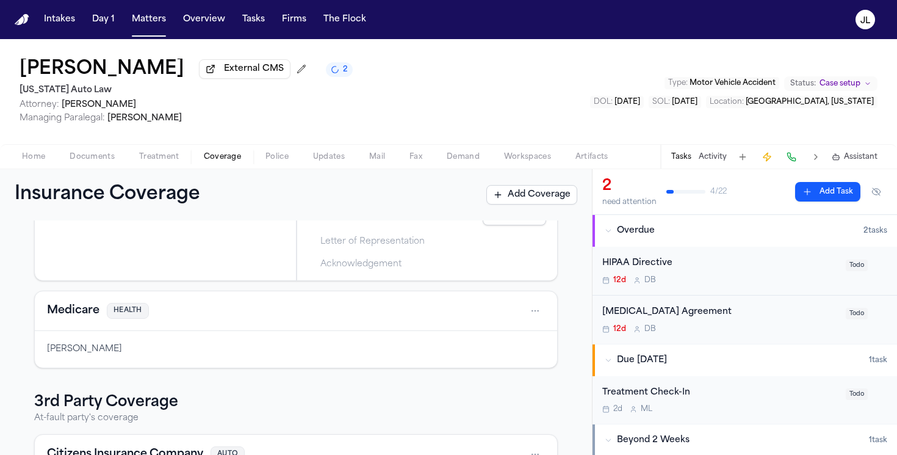
click at [84, 319] on button "Medicare" at bounding box center [73, 310] width 52 height 17
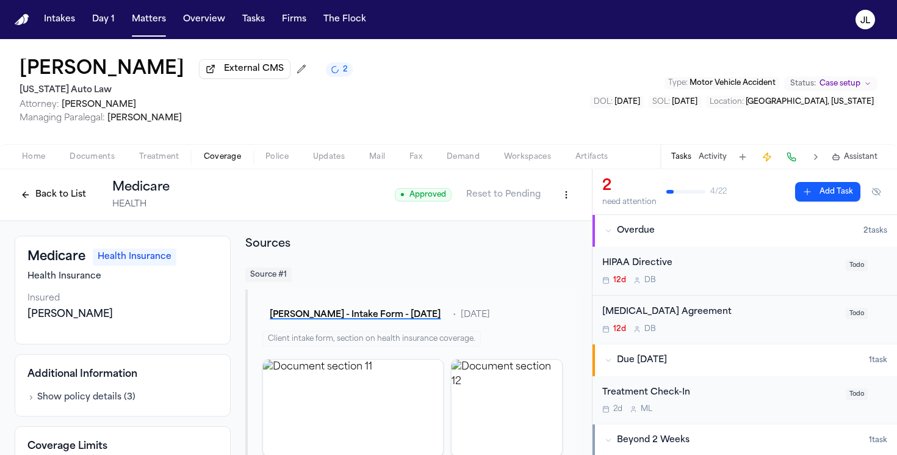
click at [64, 198] on button "Back to List" at bounding box center [54, 195] width 78 height 20
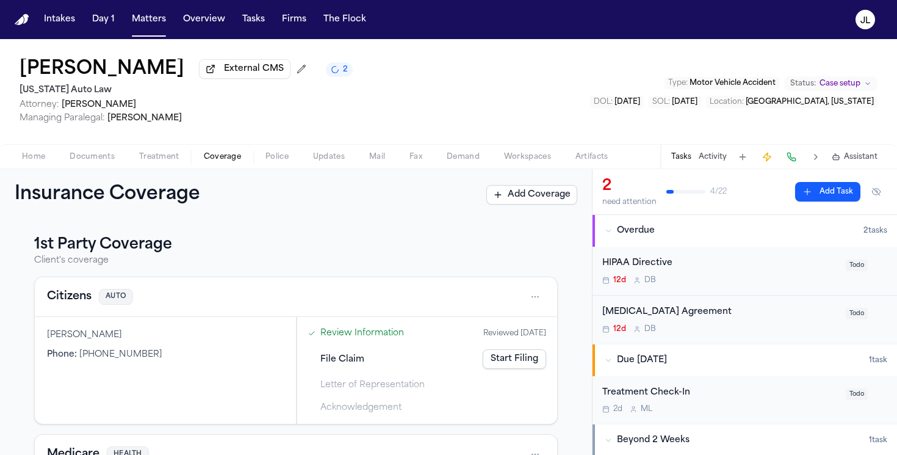
click at [63, 296] on button "Citizens" at bounding box center [69, 296] width 45 height 17
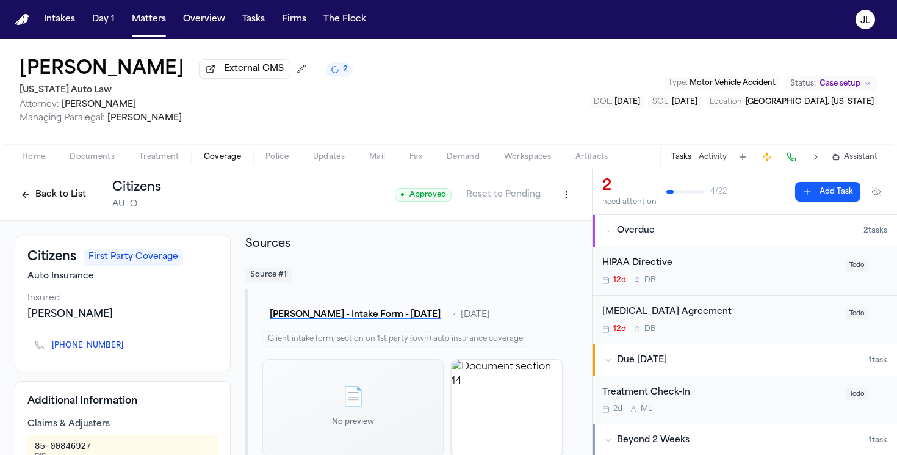
click at [36, 189] on button "Back to List" at bounding box center [54, 195] width 78 height 20
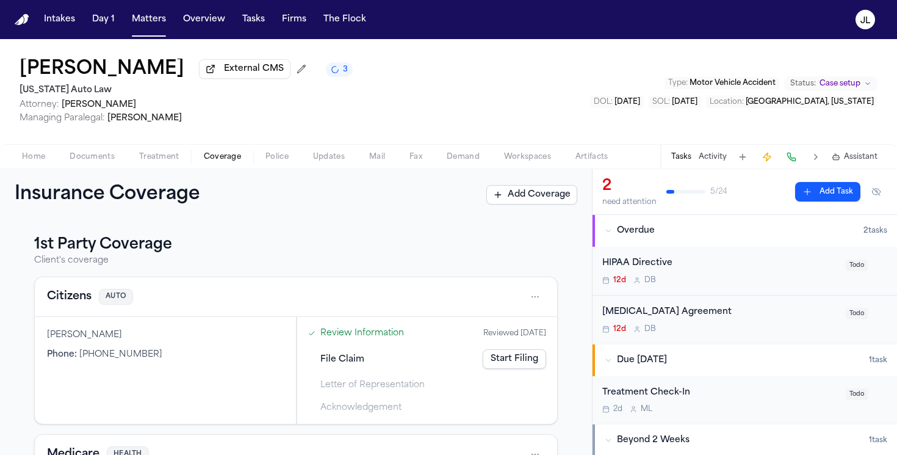
click at [65, 301] on button "Citizens" at bounding box center [69, 296] width 45 height 17
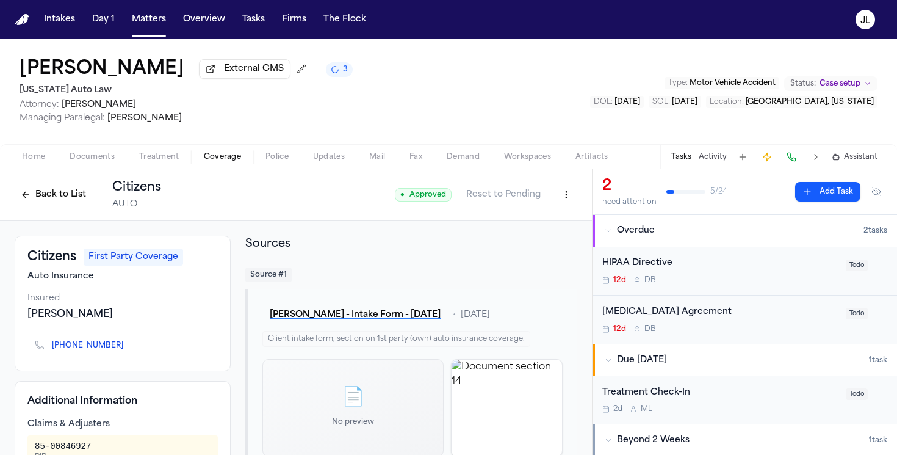
click at [566, 193] on html "Intakes Day 1 Matters Overview Tasks Firms The [PERSON_NAME] [PERSON_NAME] Exte…" at bounding box center [448, 227] width 897 height 455
click at [518, 224] on div "Edit Coverage" at bounding box center [524, 224] width 103 height 20
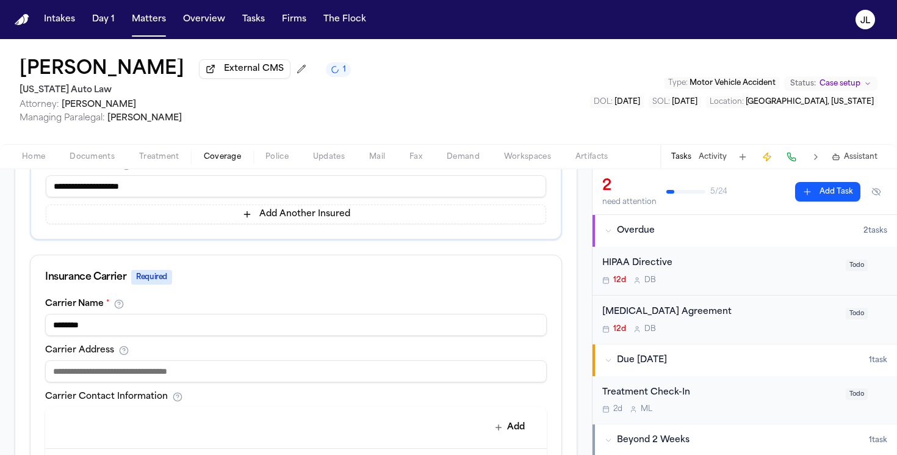
scroll to position [357, 0]
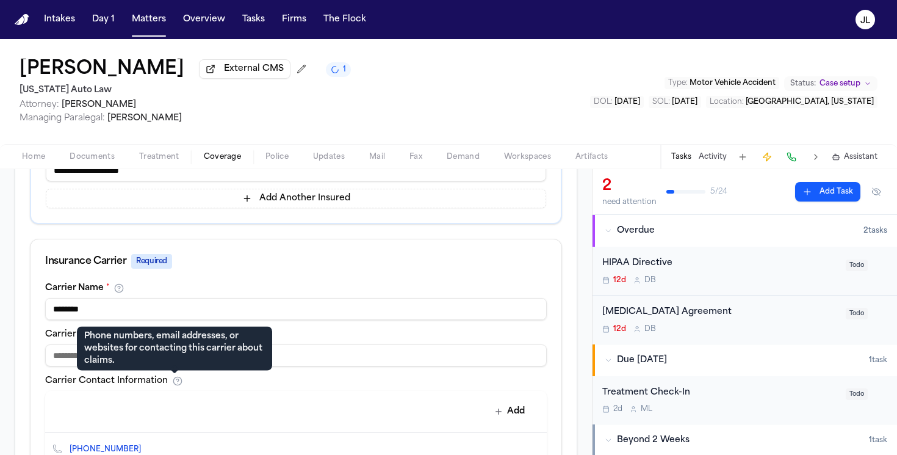
click at [170, 365] on p "Phone numbers, email addresses, or websites for contacting this carrier about c…" at bounding box center [174, 348] width 181 height 37
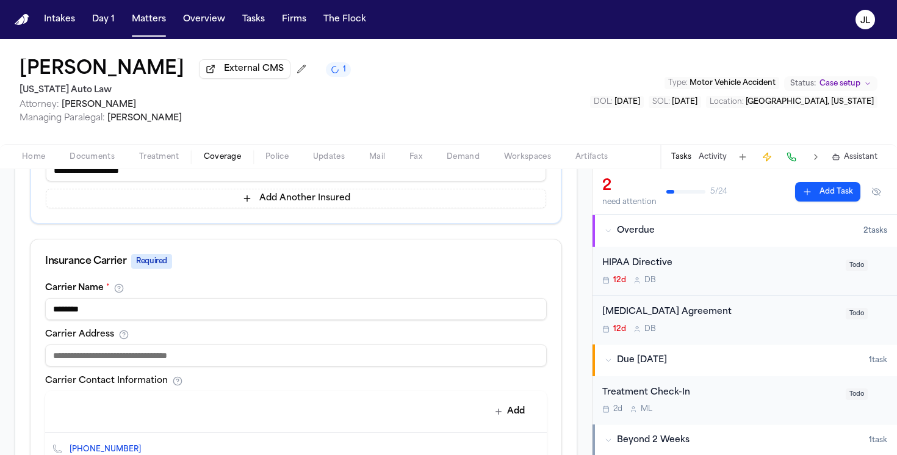
click at [70, 362] on input at bounding box center [296, 355] width 502 height 22
paste input "**********"
type input "**********"
click at [122, 311] on input "********" at bounding box center [296, 309] width 502 height 22
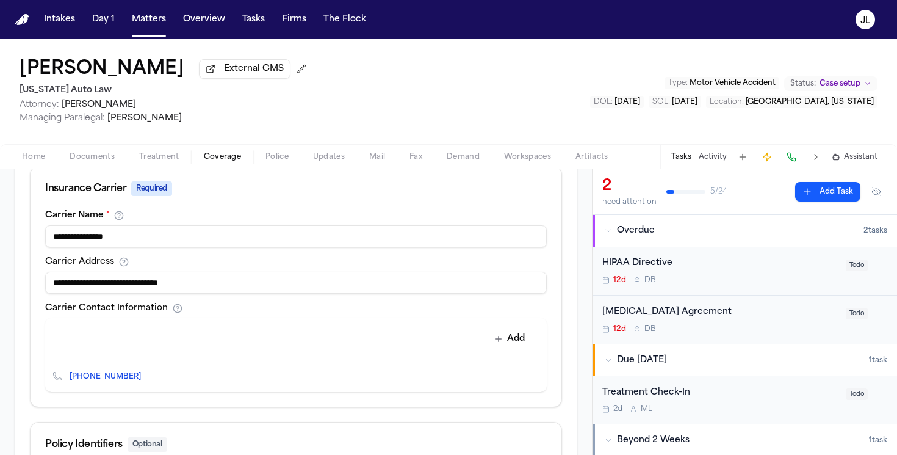
scroll to position [425, 0]
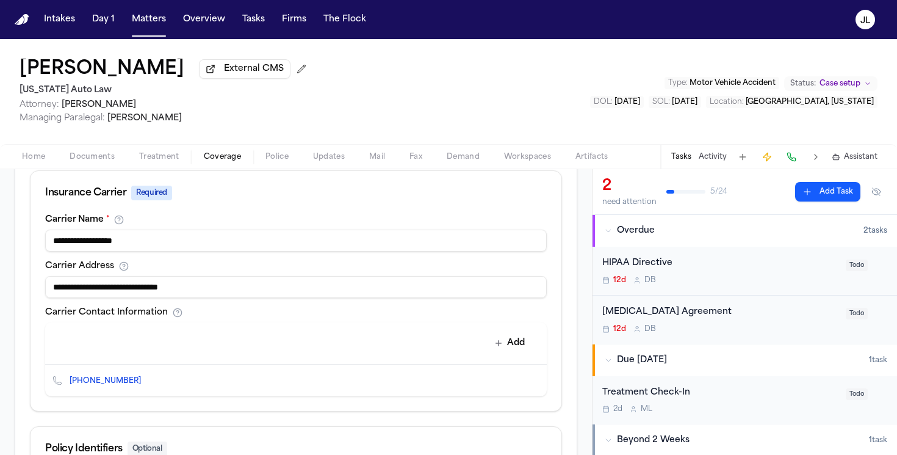
click at [56, 243] on input "**********" at bounding box center [296, 240] width 502 height 22
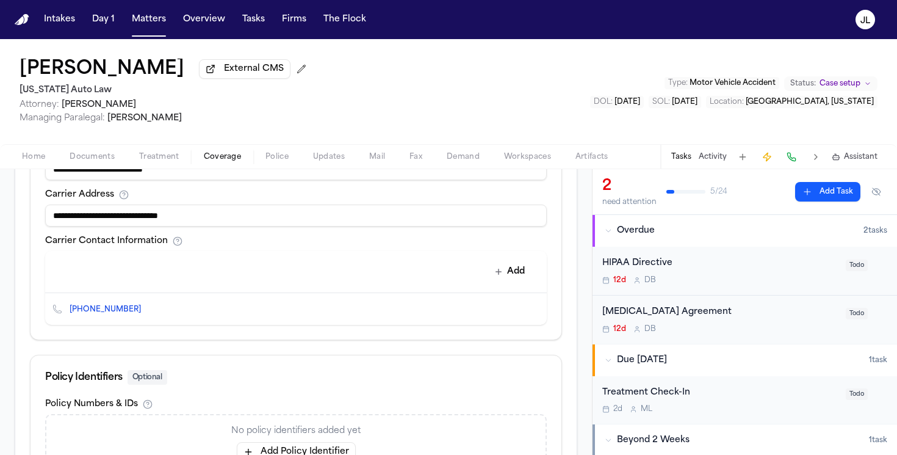
scroll to position [507, 0]
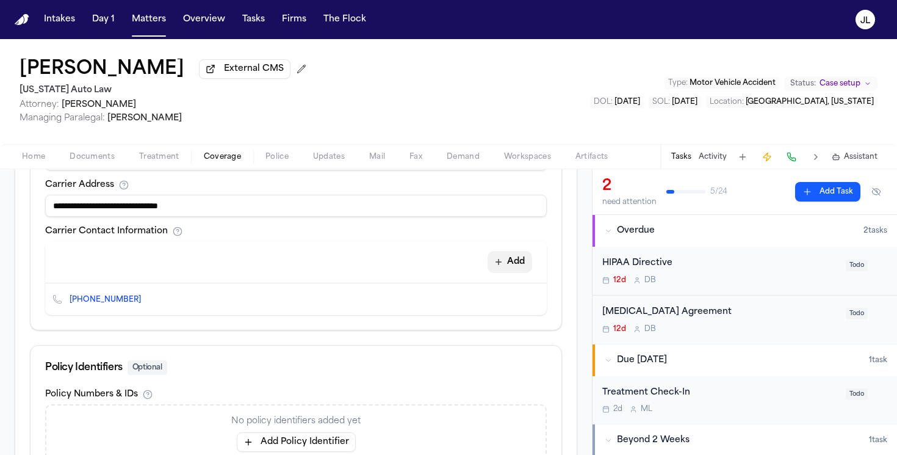
type input "**********"
click at [508, 265] on button "Add" at bounding box center [510, 262] width 45 height 22
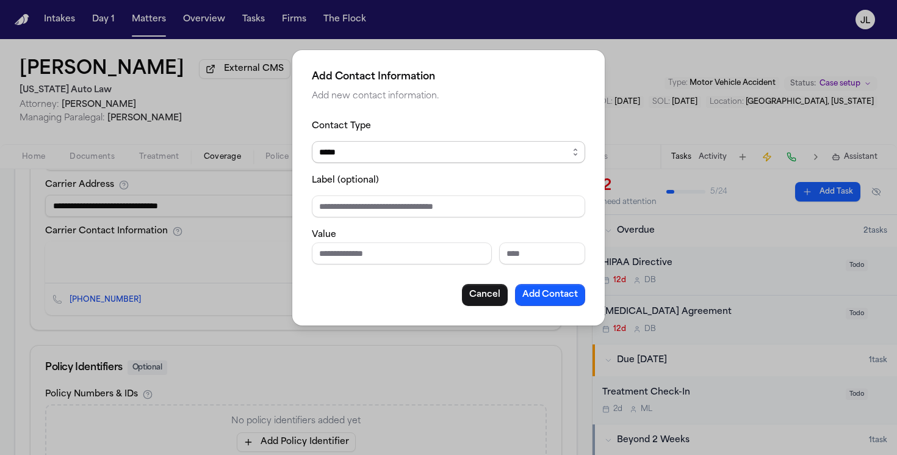
click at [334, 158] on select "***** ***** ******* *** *****" at bounding box center [448, 152] width 273 height 22
select select "***"
click at [312, 141] on select "***** ***** ******* *** *****" at bounding box center [448, 152] width 273 height 22
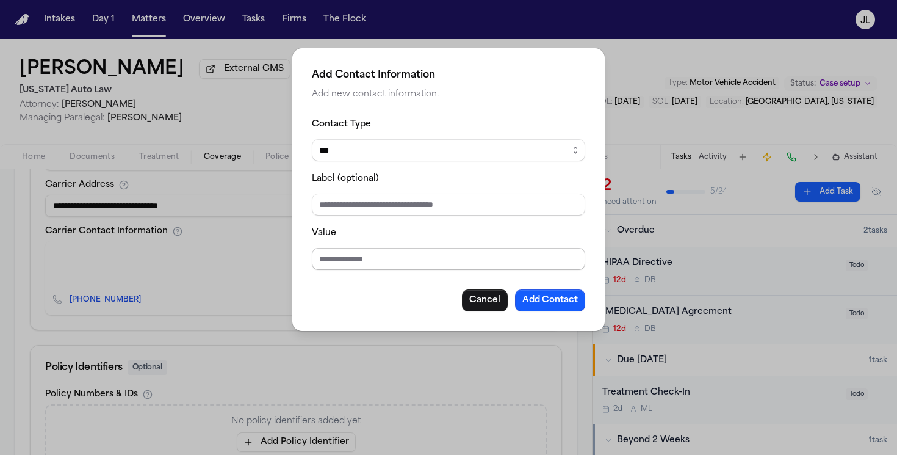
click at [337, 259] on input "Value" at bounding box center [448, 259] width 273 height 22
paste input "**********"
click at [320, 257] on input "**********" at bounding box center [448, 259] width 273 height 22
type input "**********"
click at [566, 300] on button "Add Contact" at bounding box center [550, 300] width 70 height 22
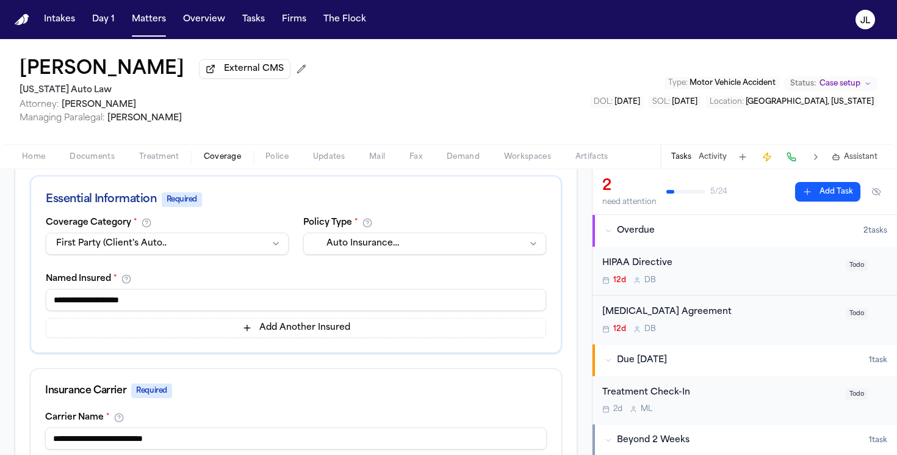
scroll to position [106, 0]
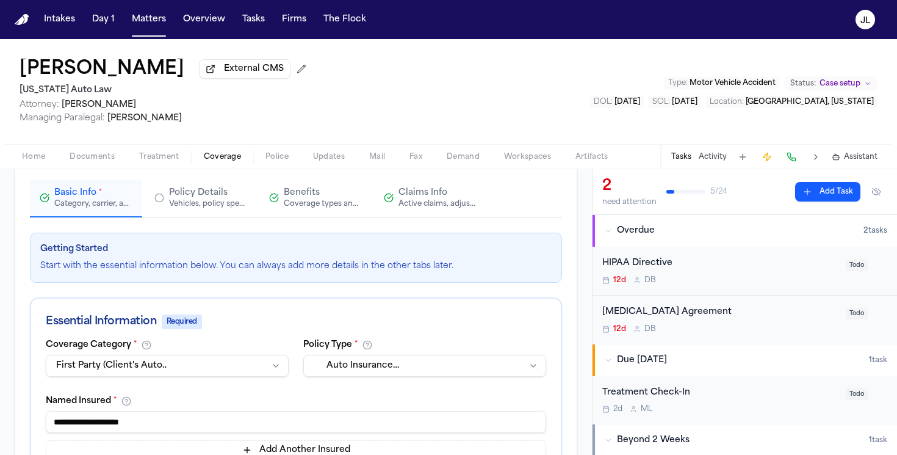
click at [414, 205] on div "Active claims, adjusters, and subrogation details" at bounding box center [438, 204] width 78 height 10
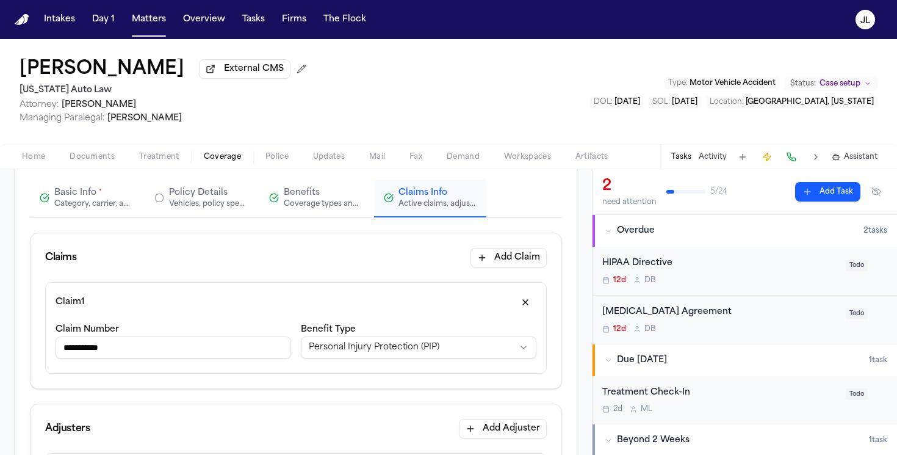
click at [74, 203] on div "Category, carrier, and policy holder information" at bounding box center [93, 204] width 78 height 10
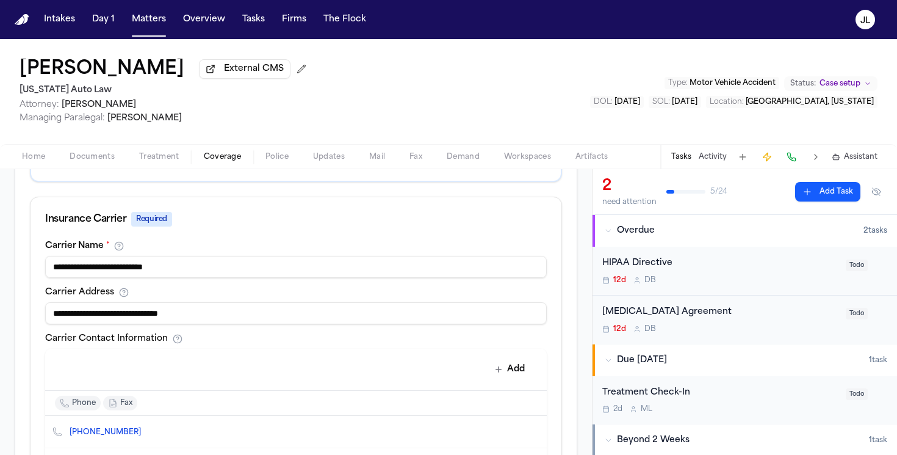
scroll to position [671, 0]
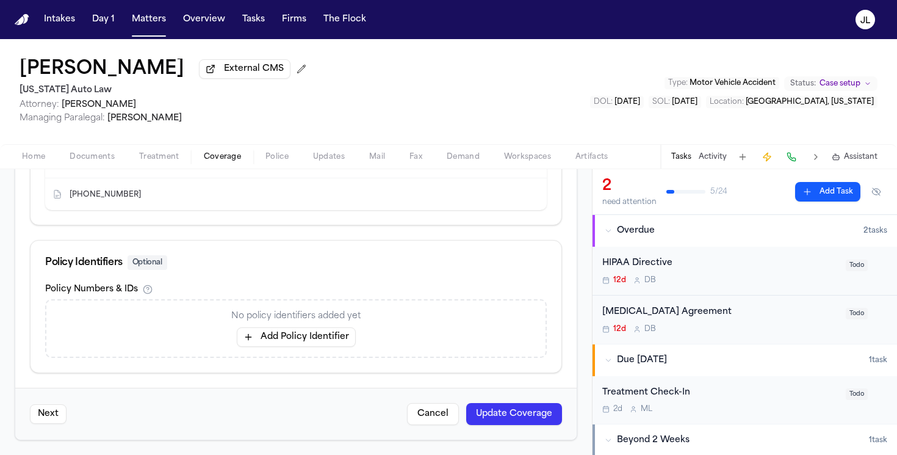
click at [494, 400] on div "Next Cancel Update Coverage" at bounding box center [295, 414] width 561 height 52
click at [494, 405] on button "Update Coverage" at bounding box center [514, 414] width 96 height 22
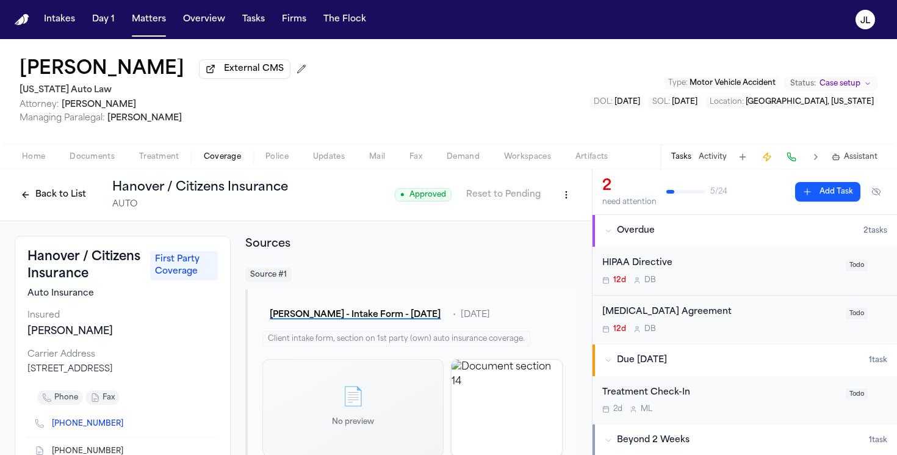
click at [560, 203] on html "Intakes Day 1 Matters Overview Tasks Firms The [PERSON_NAME] [PERSON_NAME] Exte…" at bounding box center [448, 227] width 897 height 455
click at [545, 225] on div "Edit Coverage" at bounding box center [524, 224] width 103 height 20
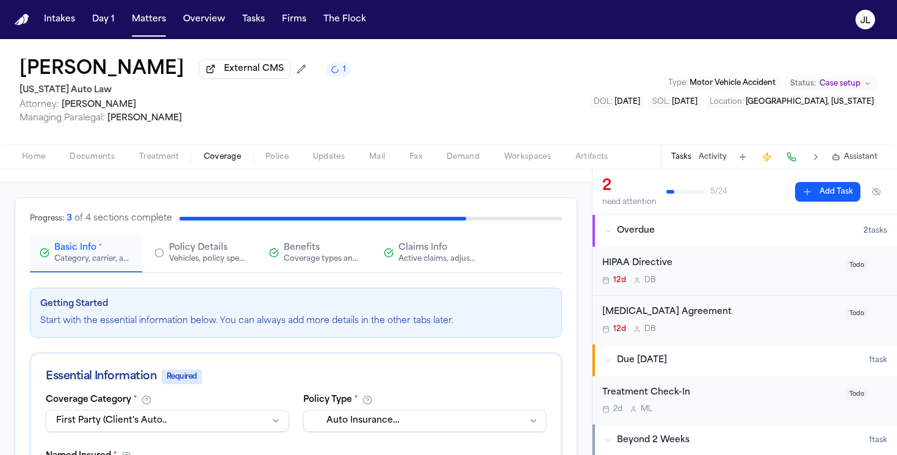
scroll to position [41, 0]
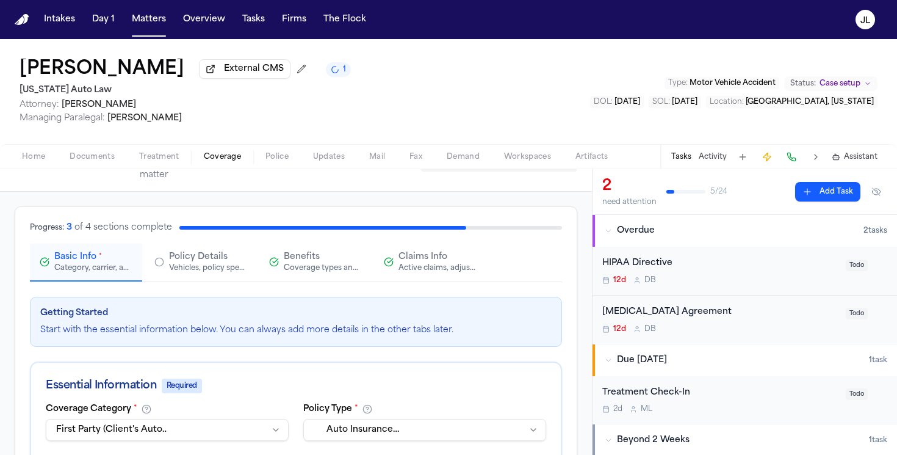
click at [411, 226] on div "Progress: 3 of 4 sections complete" at bounding box center [296, 228] width 532 height 12
click at [410, 256] on span "Claims Info" at bounding box center [423, 257] width 49 height 12
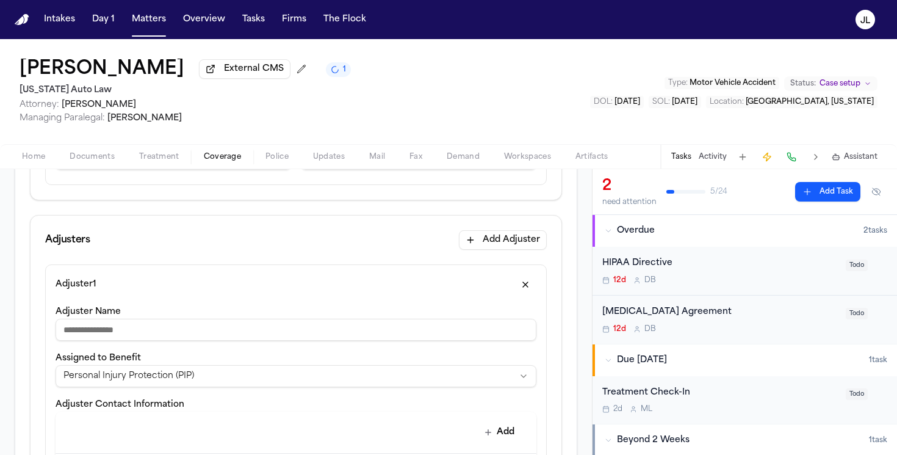
scroll to position [297, 0]
click at [228, 330] on input "Adjuster Name" at bounding box center [296, 327] width 481 height 22
click at [119, 330] on input "*****" at bounding box center [296, 327] width 481 height 22
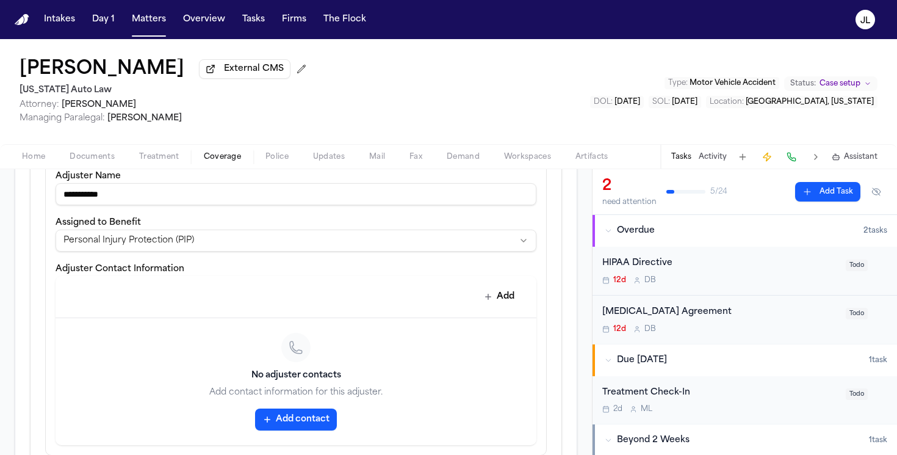
scroll to position [435, 0]
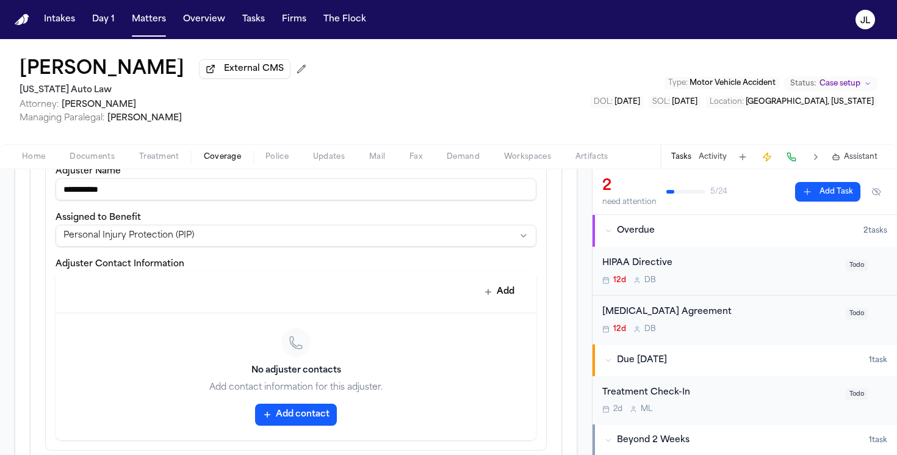
type input "**********"
click at [299, 422] on button "Add contact" at bounding box center [296, 414] width 82 height 22
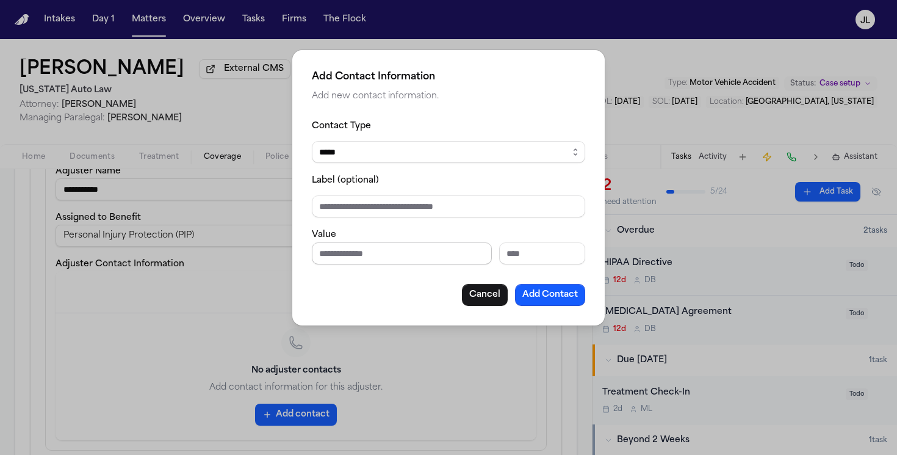
click at [323, 244] on input "Phone number" at bounding box center [402, 253] width 180 height 22
type input "**********"
click at [510, 252] on input "Extension" at bounding box center [542, 253] width 86 height 22
type input "******"
click at [568, 299] on button "Add Contact" at bounding box center [550, 295] width 70 height 22
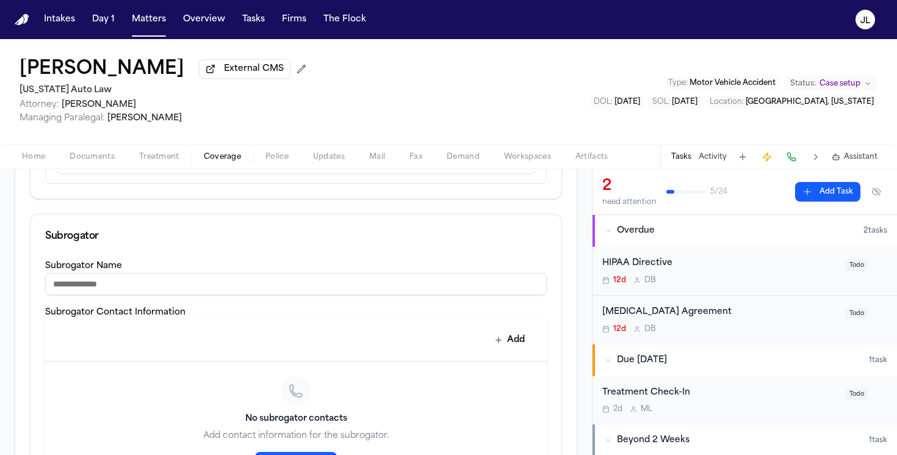
scroll to position [748, 0]
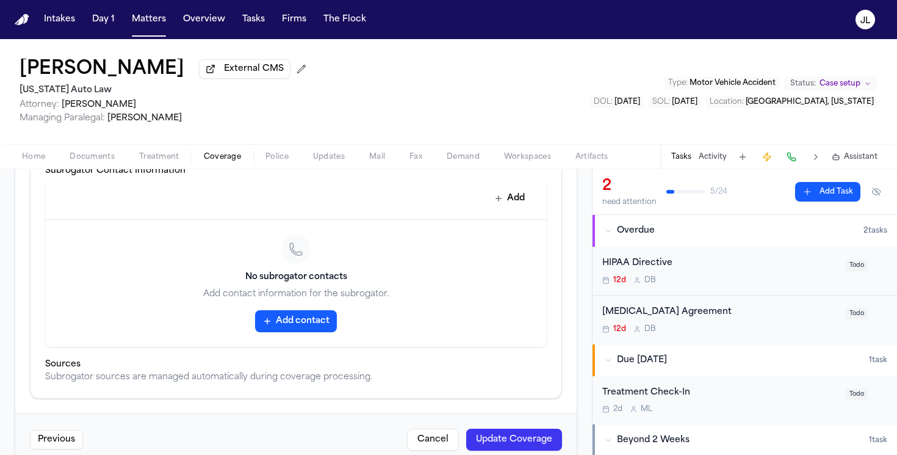
click at [510, 426] on div "Previous Cancel Update Coverage" at bounding box center [295, 439] width 561 height 52
click at [510, 431] on button "Update Coverage" at bounding box center [514, 439] width 96 height 22
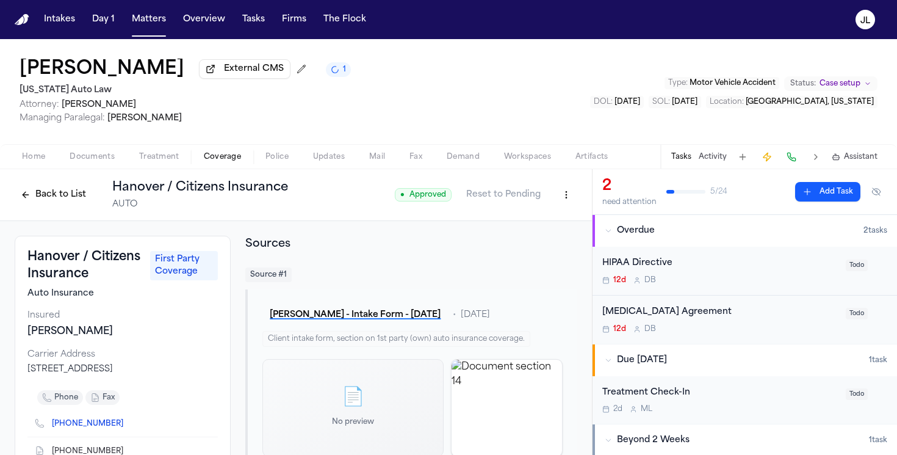
click at [54, 187] on div "Back to List Hanover / Citizens Insurance AUTO" at bounding box center [151, 195] width 273 height 32
click at [54, 190] on button "Back to List" at bounding box center [54, 195] width 78 height 20
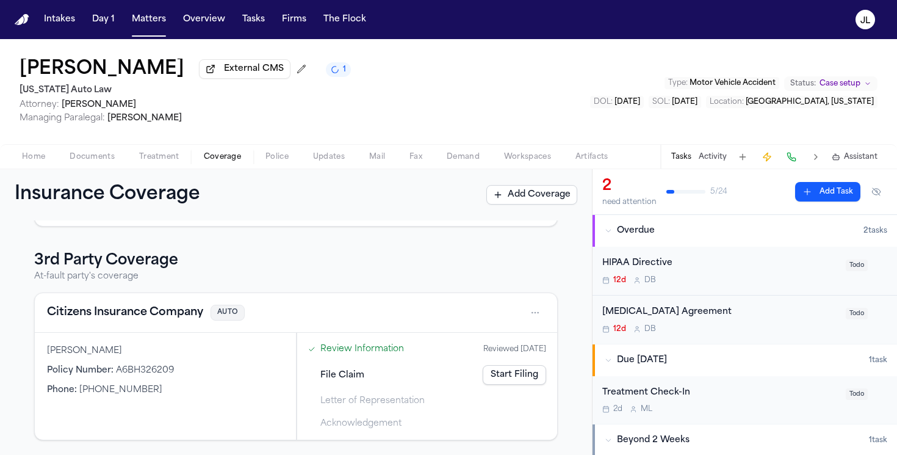
scroll to position [287, 0]
click at [143, 308] on button "Citizens Insurance Company" at bounding box center [125, 312] width 156 height 17
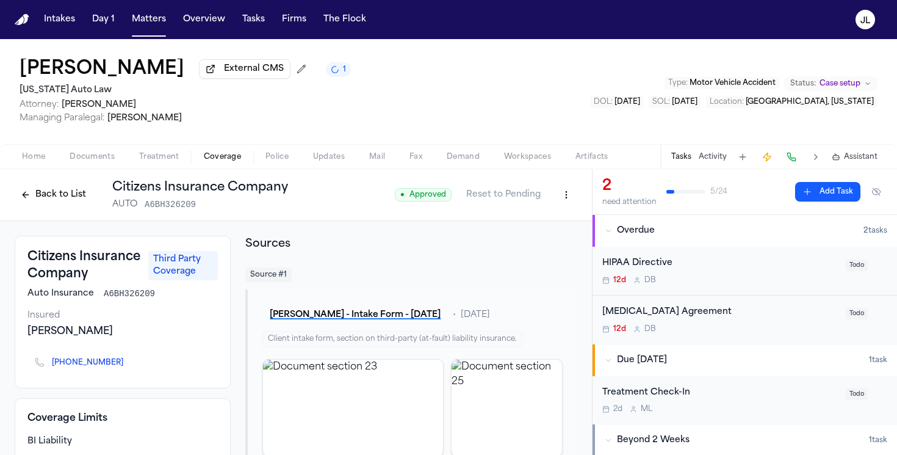
click at [567, 203] on html "Intakes Day 1 Matters Overview Tasks Firms The [PERSON_NAME] [PERSON_NAME] Exte…" at bounding box center [448, 227] width 897 height 455
click at [519, 231] on div "Edit Coverage" at bounding box center [524, 224] width 103 height 20
select select "**********"
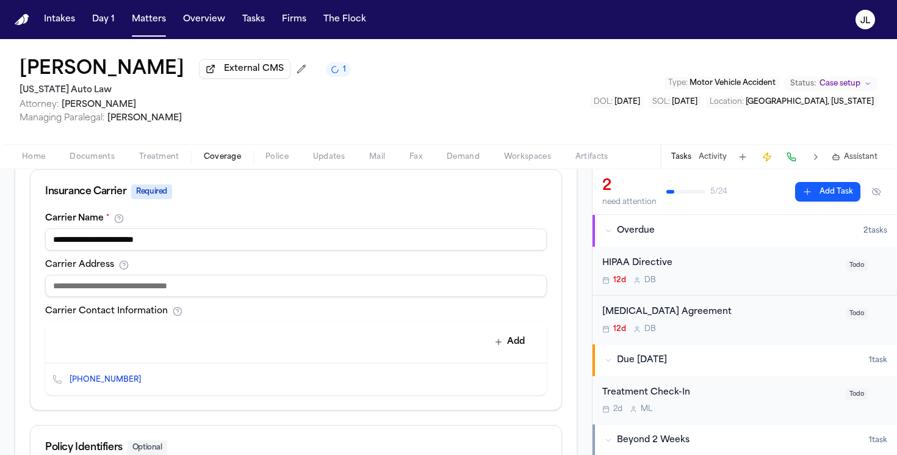
scroll to position [429, 0]
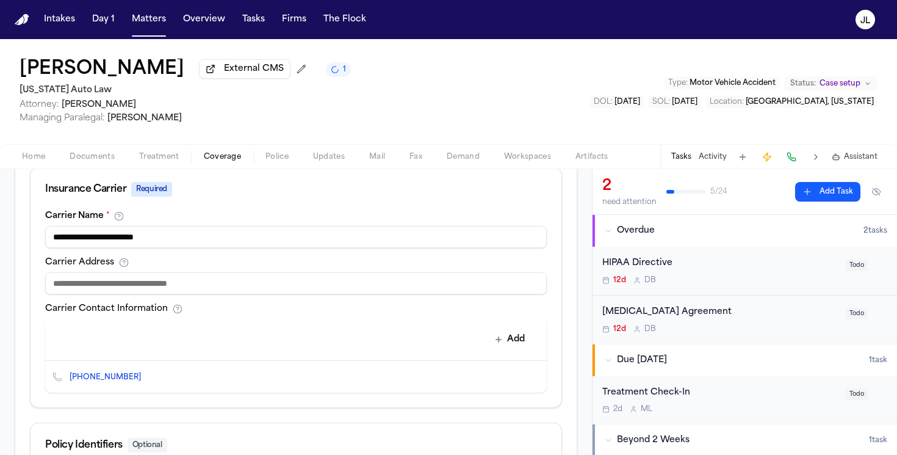
click at [151, 281] on input at bounding box center [296, 283] width 502 height 22
paste input "**********"
type input "**********"
click at [521, 350] on button "Add" at bounding box center [510, 339] width 45 height 22
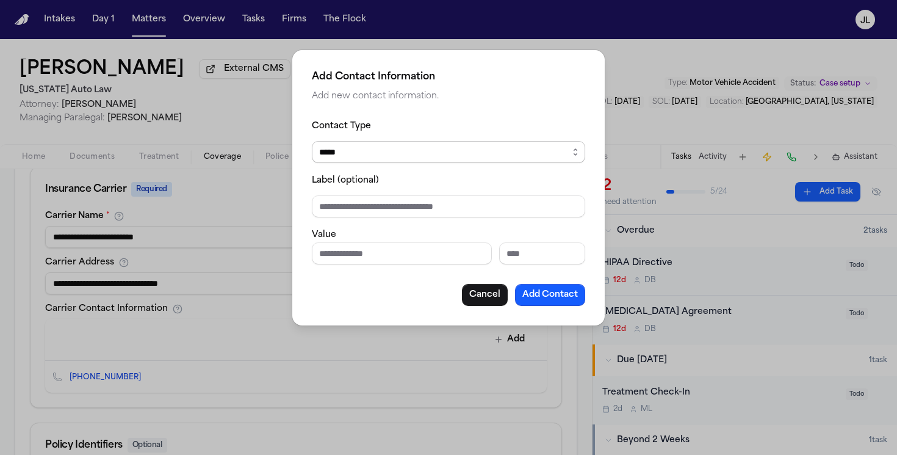
click at [354, 159] on select "***** ***** ******* *** *****" at bounding box center [448, 152] width 273 height 22
select select "***"
click at [312, 141] on select "***** ***** ******* *** *****" at bounding box center [448, 152] width 273 height 22
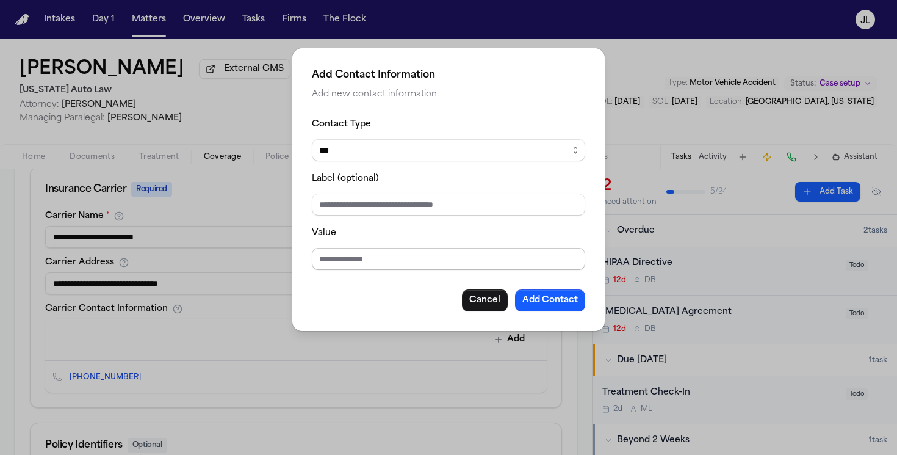
click at [327, 251] on input "Value" at bounding box center [448, 259] width 273 height 22
paste input "**********"
click at [320, 263] on input "**********" at bounding box center [448, 259] width 273 height 22
type input "**********"
click at [561, 294] on button "Add Contact" at bounding box center [550, 300] width 70 height 22
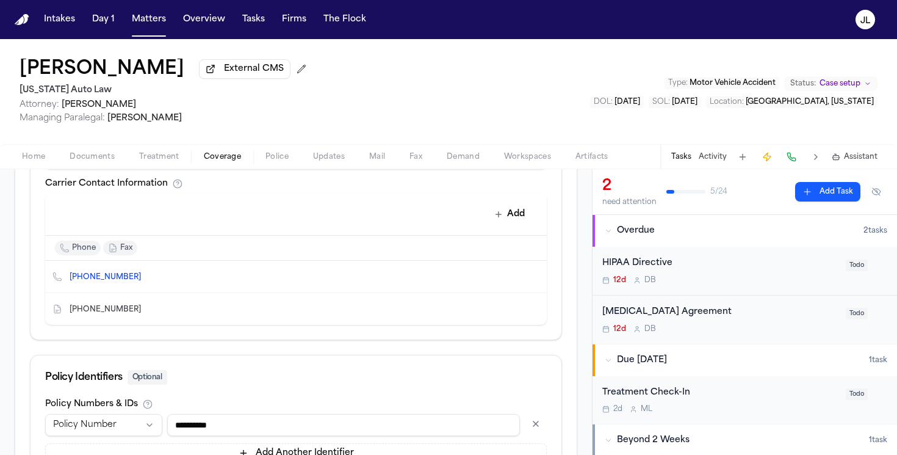
scroll to position [662, 0]
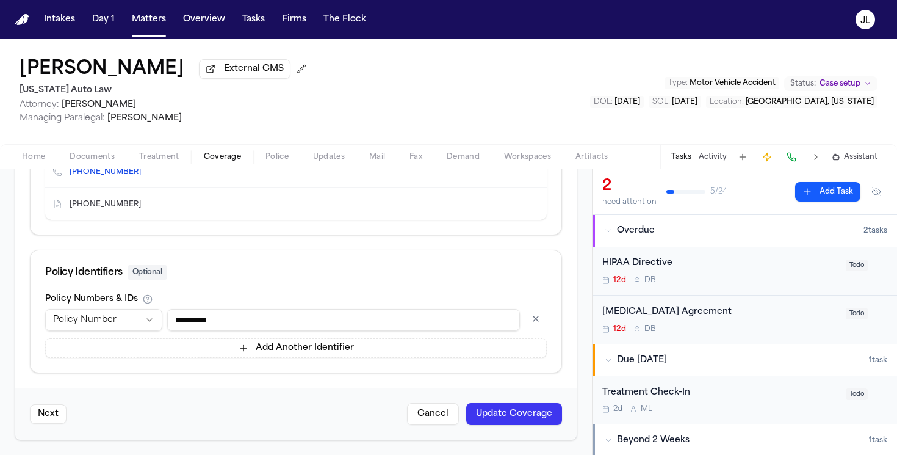
click at [538, 425] on div "Next Cancel Update Coverage" at bounding box center [295, 414] width 561 height 52
click at [538, 414] on button "Update Coverage" at bounding box center [514, 414] width 96 height 22
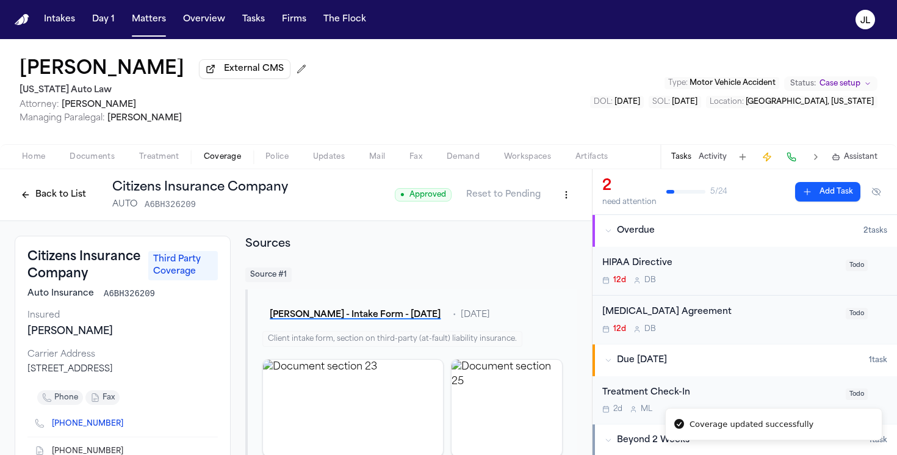
click at [68, 190] on button "Back to List" at bounding box center [54, 195] width 78 height 20
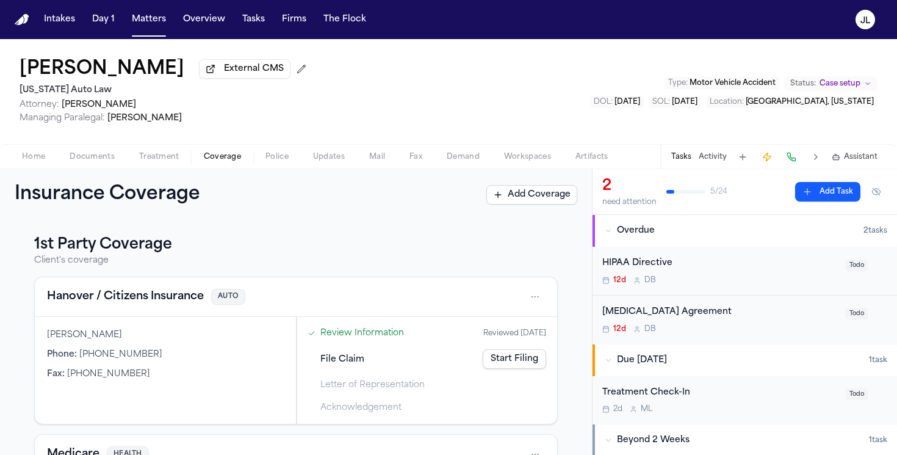
click at [132, 305] on button "Hanover / Citizens Insurance" at bounding box center [125, 296] width 157 height 17
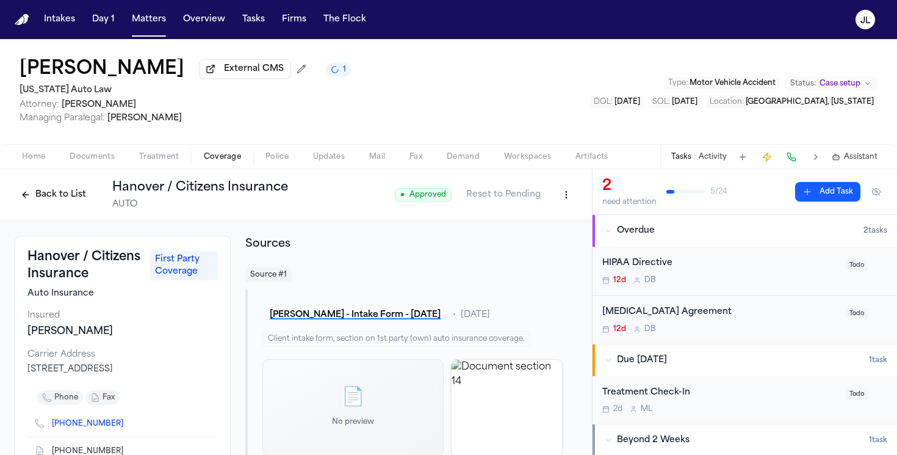
click at [68, 198] on button "Back to List" at bounding box center [54, 195] width 78 height 20
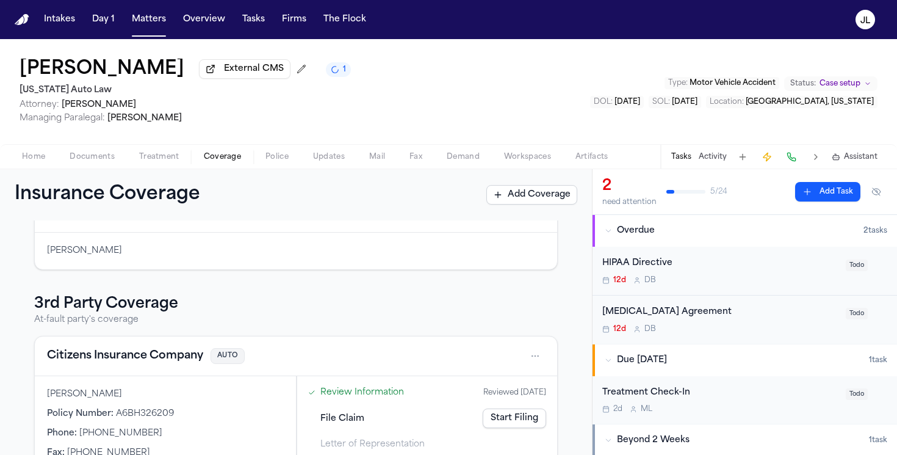
scroll to position [287, 0]
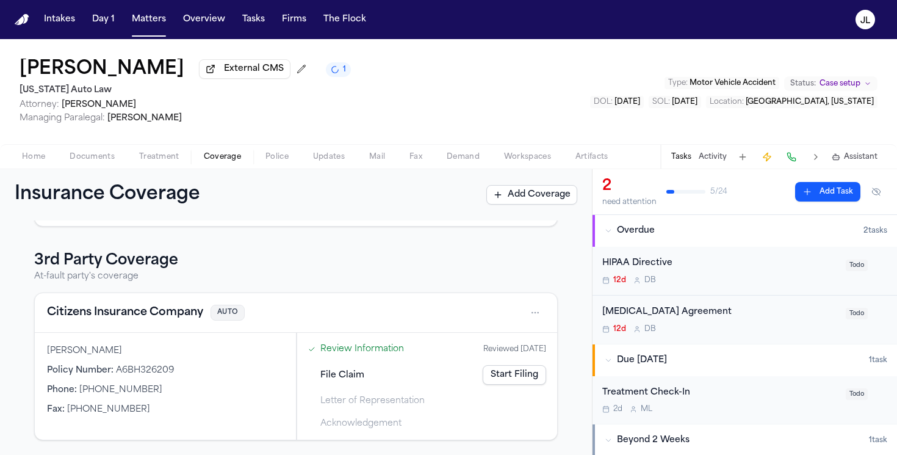
click at [98, 308] on button "Citizens Insurance Company" at bounding box center [125, 312] width 156 height 17
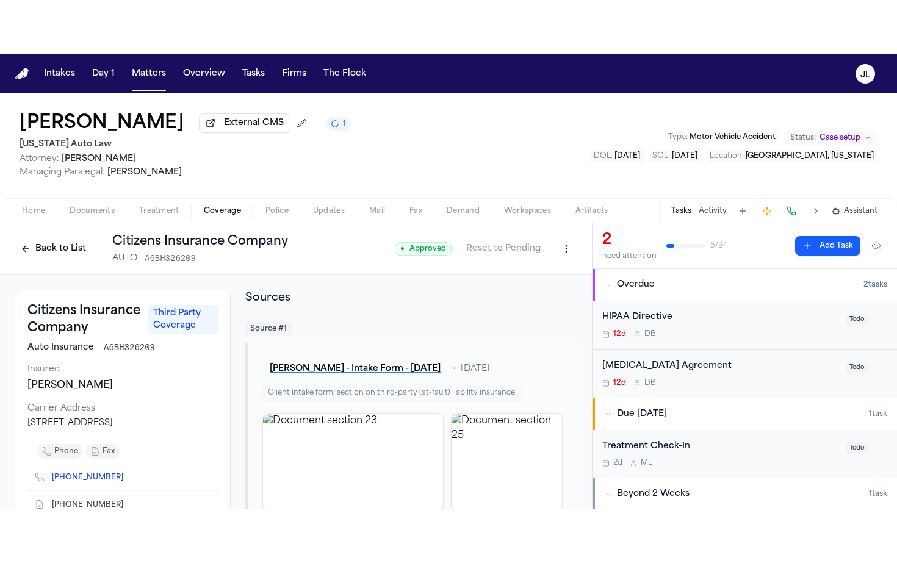
scroll to position [61, 0]
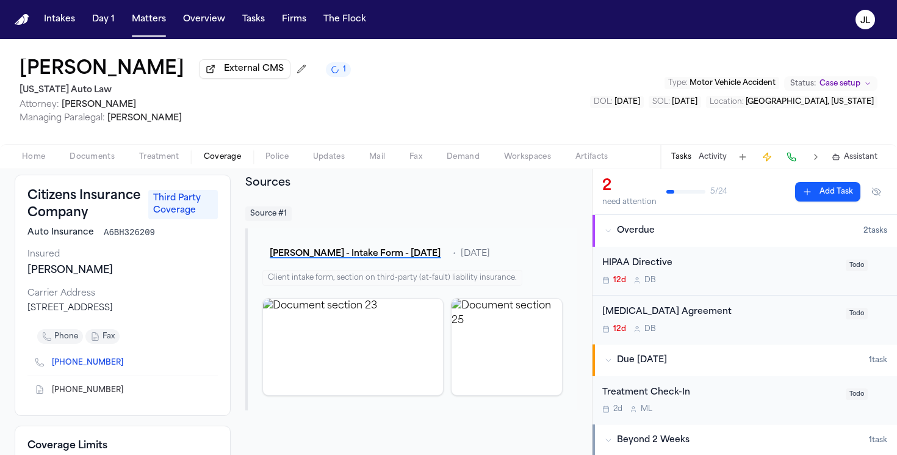
click at [128, 365] on icon "Copy to clipboard" at bounding box center [130, 361] width 4 height 5
click at [792, 162] on button at bounding box center [791, 156] width 17 height 17
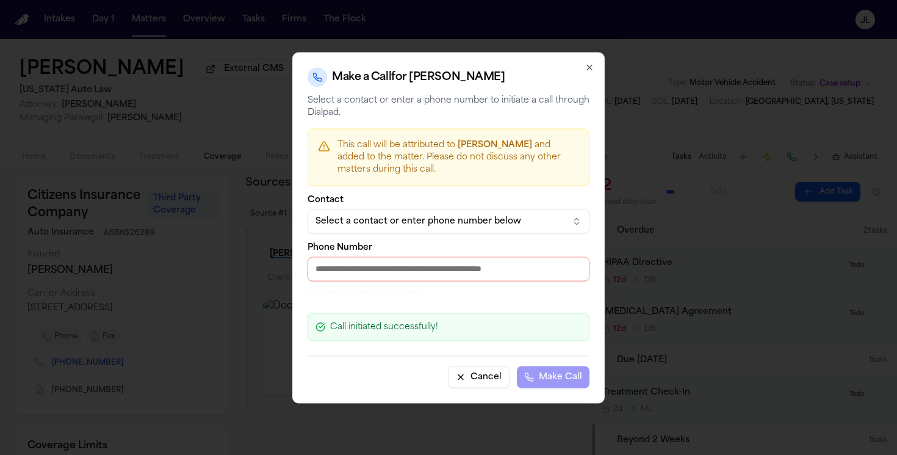
click at [474, 262] on input "Phone Number" at bounding box center [449, 268] width 282 height 24
paste input "**********"
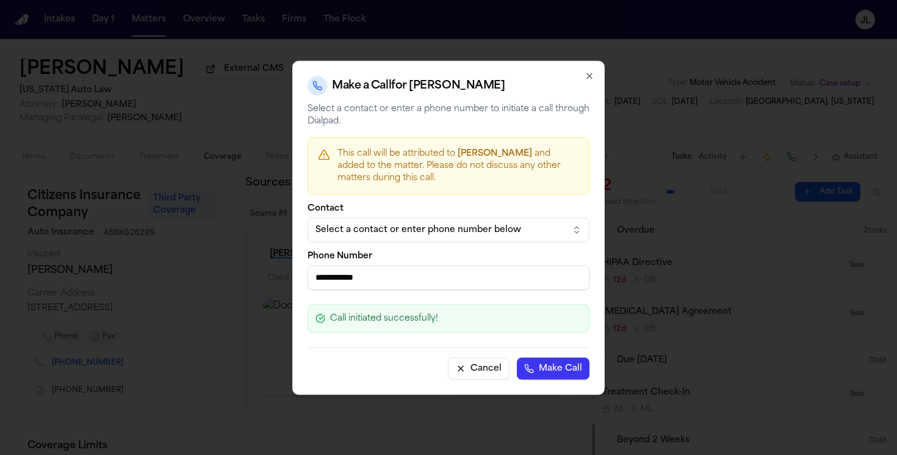
type input "**********"
click at [565, 368] on button "Make Call" at bounding box center [553, 368] width 73 height 22
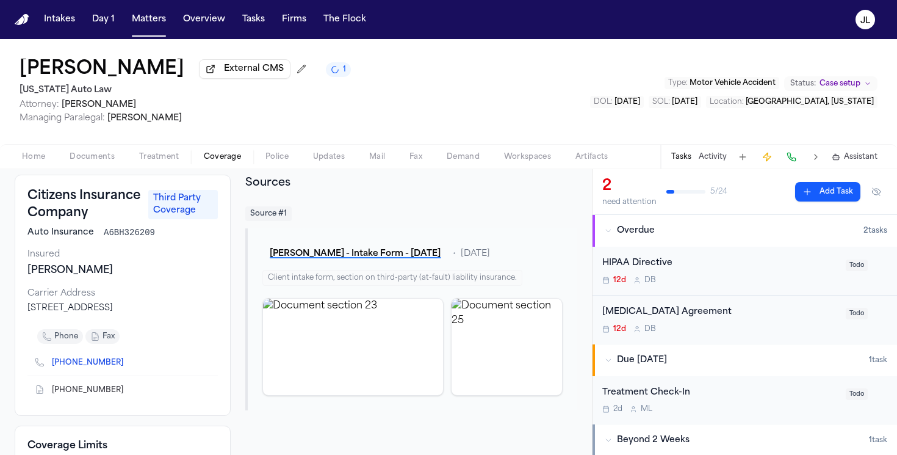
scroll to position [135, 0]
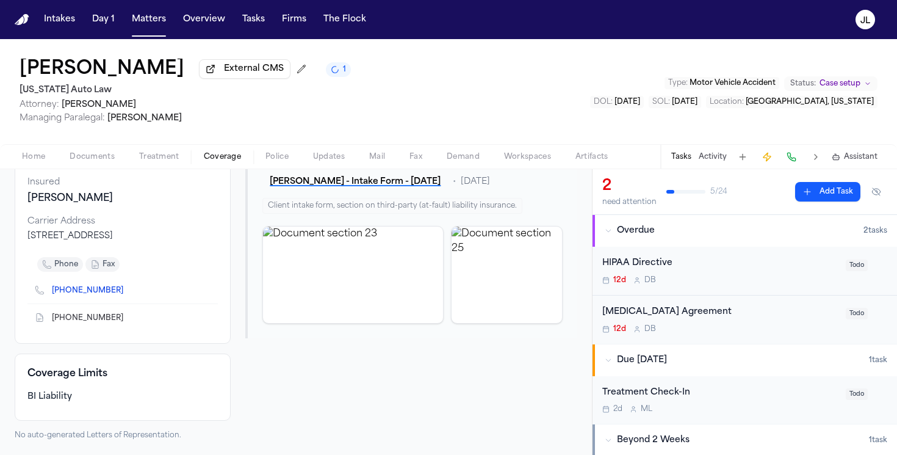
click at [128, 290] on icon "Copy to clipboard" at bounding box center [130, 289] width 4 height 5
click at [127, 319] on icon "Copy to clipboard" at bounding box center [129, 319] width 4 height 4
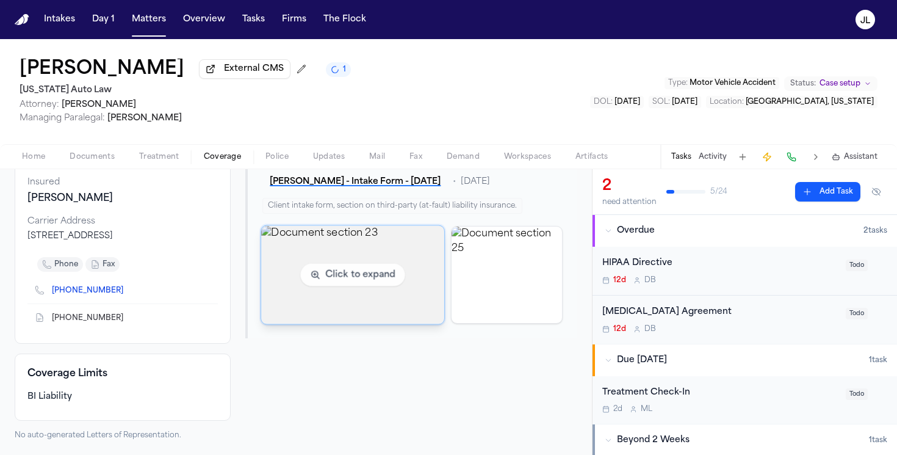
scroll to position [0, 0]
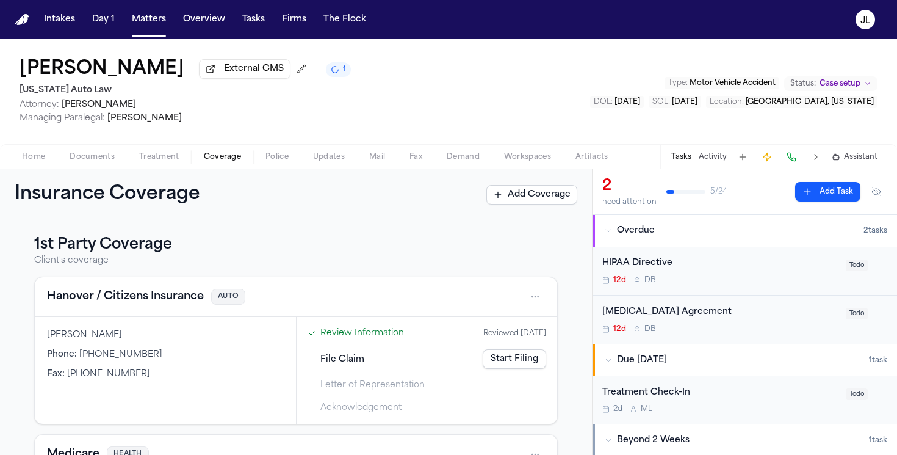
click at [352, 244] on h3 "1st Party Coverage" at bounding box center [296, 245] width 524 height 20
click at [351, 111] on span "Attorney: [PERSON_NAME]" at bounding box center [185, 105] width 331 height 12
click at [336, 201] on div "Insurance Coverage Add Coverage" at bounding box center [296, 195] width 563 height 22
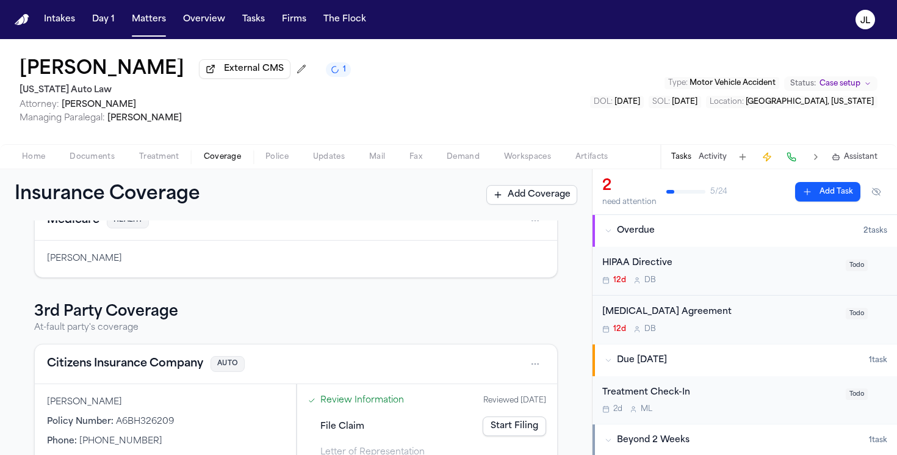
scroll to position [287, 0]
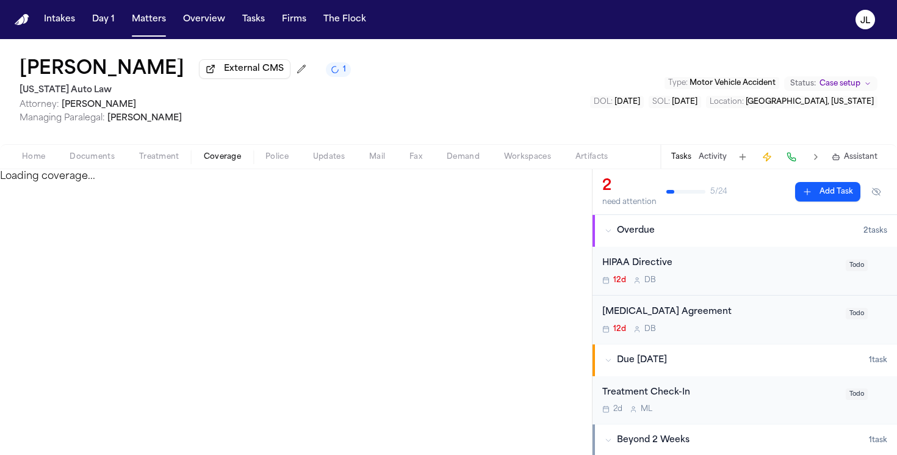
select select "**********"
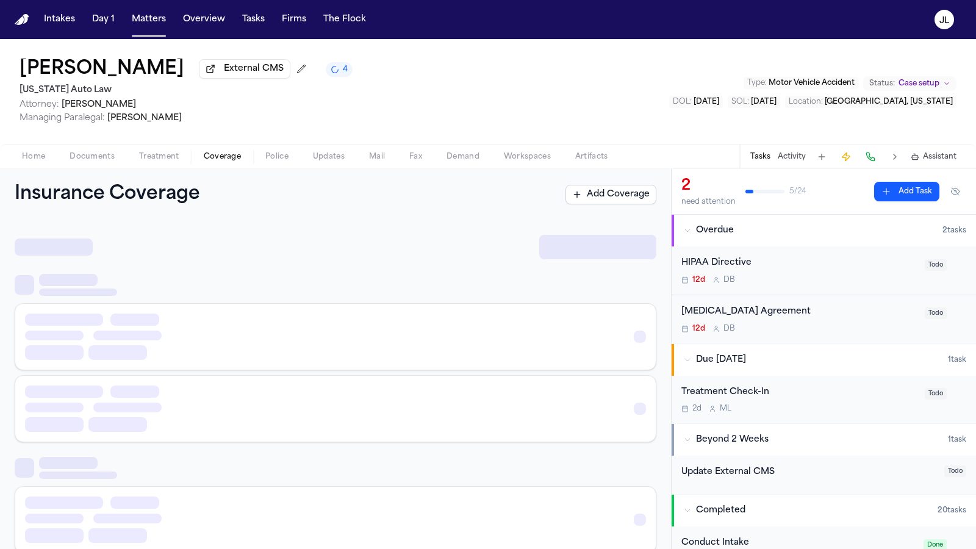
click at [235, 162] on span "Coverage" at bounding box center [222, 157] width 37 height 10
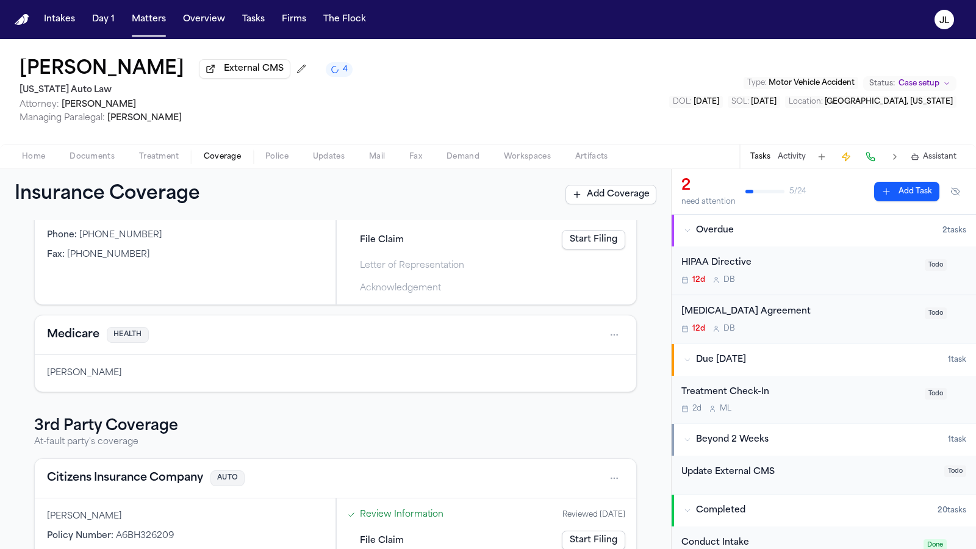
scroll to position [193, 0]
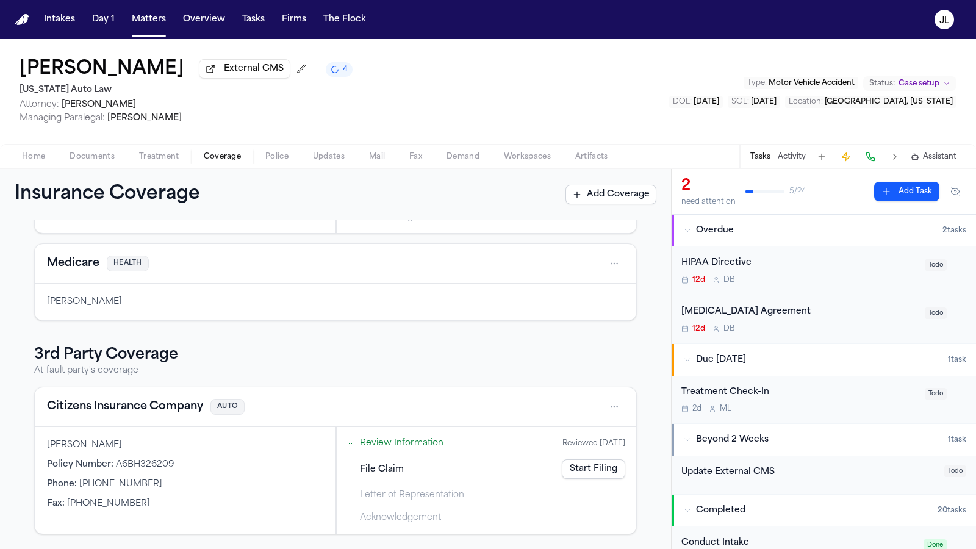
click at [117, 406] on button "Citizens Insurance Company" at bounding box center [125, 407] width 156 height 17
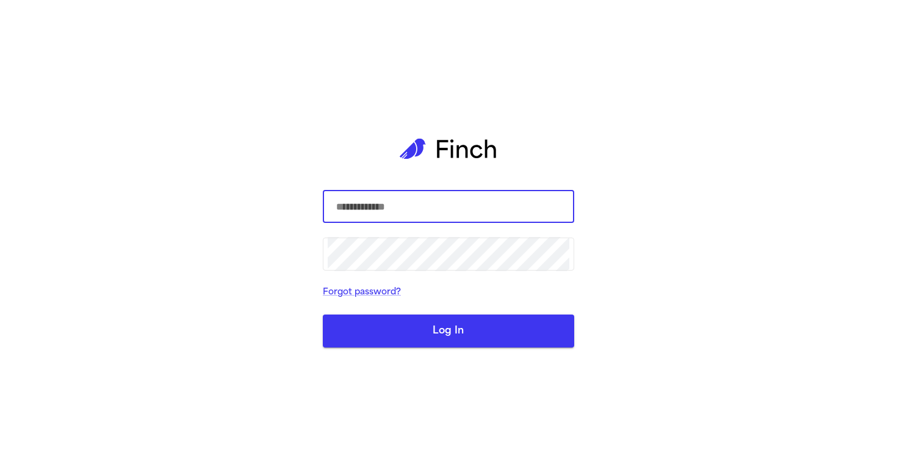
click at [282, 242] on div "​ ​ Forgot password? Log In" at bounding box center [448, 227] width 897 height 455
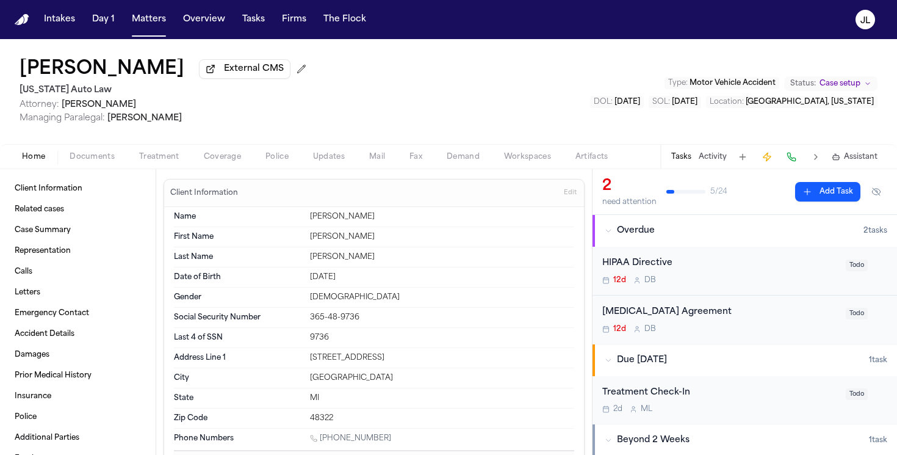
click at [226, 162] on span "Coverage" at bounding box center [222, 157] width 37 height 10
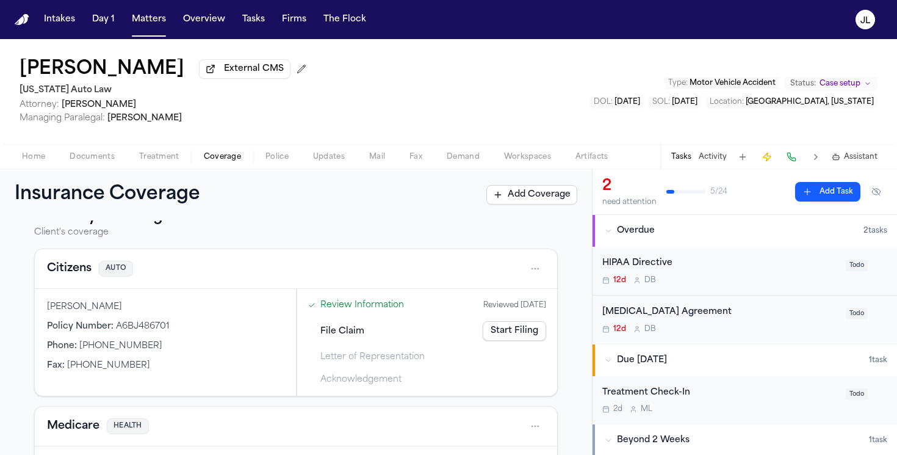
scroll to position [20, 0]
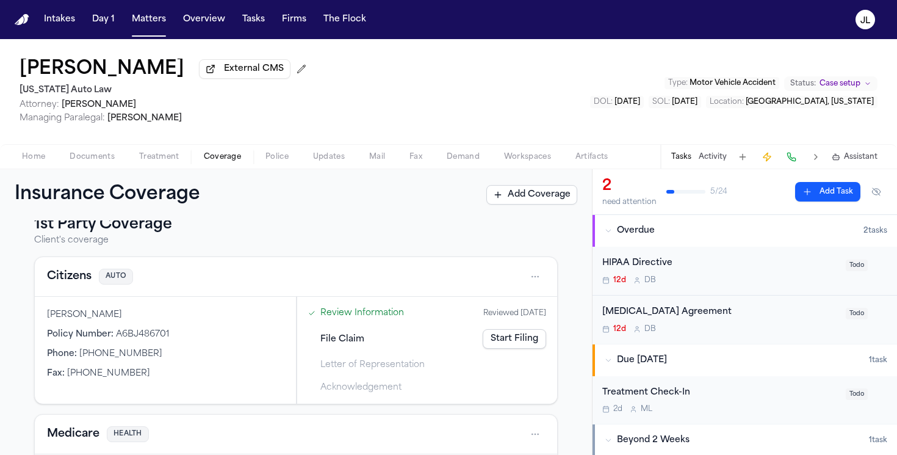
click at [85, 285] on button "Citizens" at bounding box center [69, 276] width 45 height 17
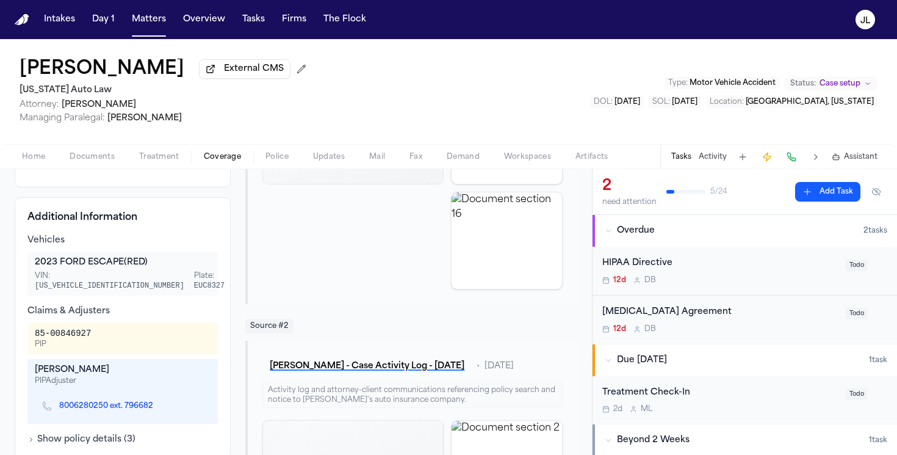
scroll to position [303, 0]
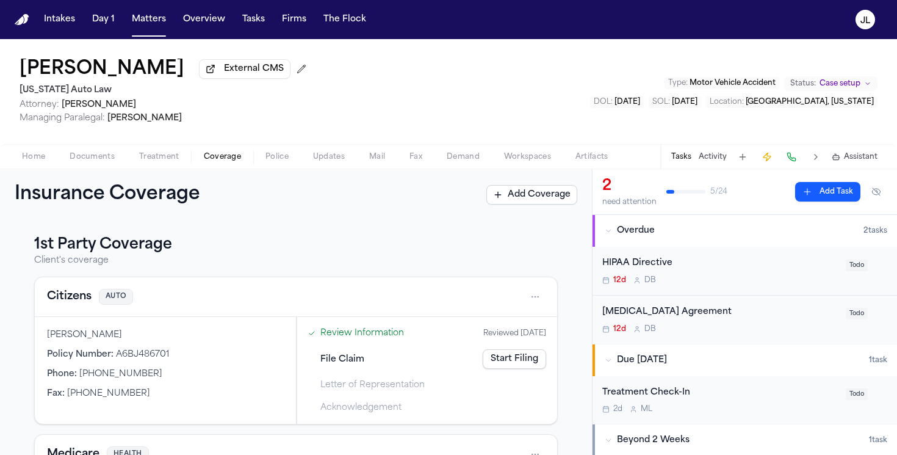
scroll to position [308, 0]
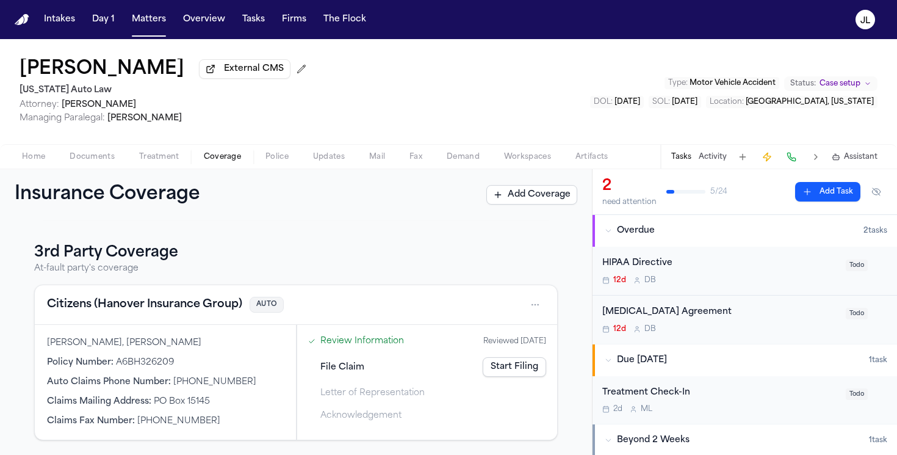
click at [79, 296] on button "Citizens (Hanover Insurance Group)" at bounding box center [144, 304] width 195 height 17
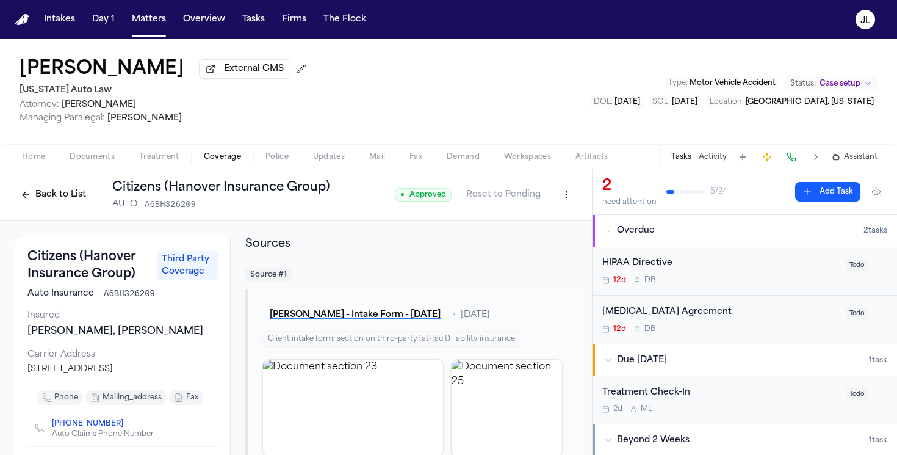
click at [52, 200] on button "Back to List" at bounding box center [54, 195] width 78 height 20
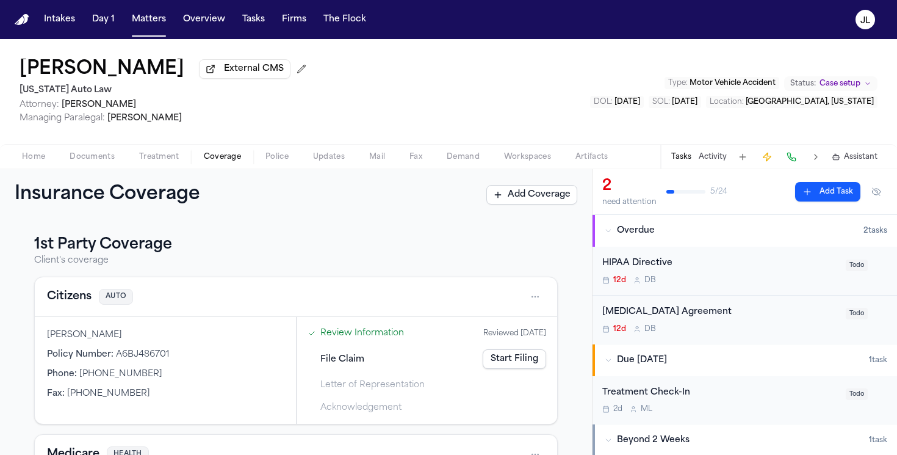
click at [65, 295] on button "Citizens" at bounding box center [69, 296] width 45 height 17
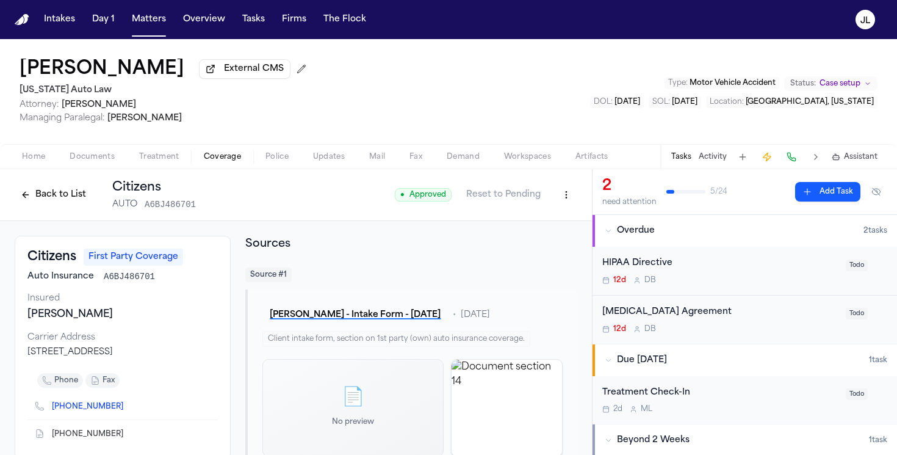
click at [62, 191] on button "Back to List" at bounding box center [54, 195] width 78 height 20
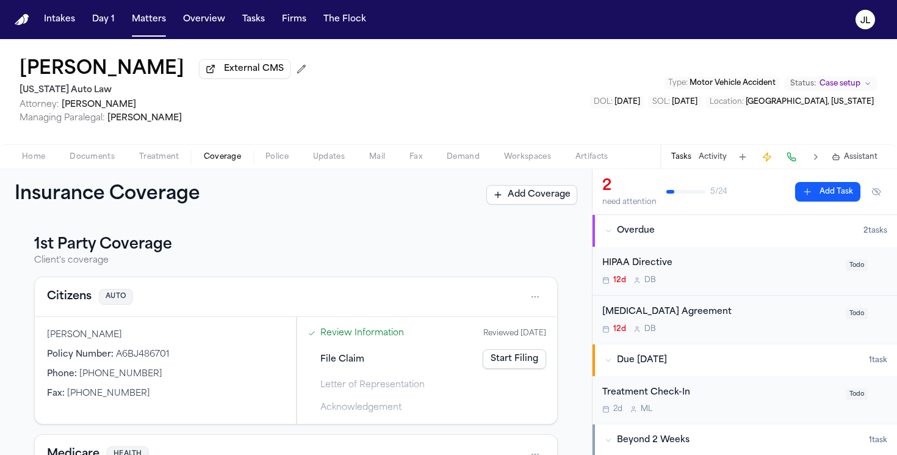
click at [70, 294] on button "Citizens" at bounding box center [69, 296] width 45 height 17
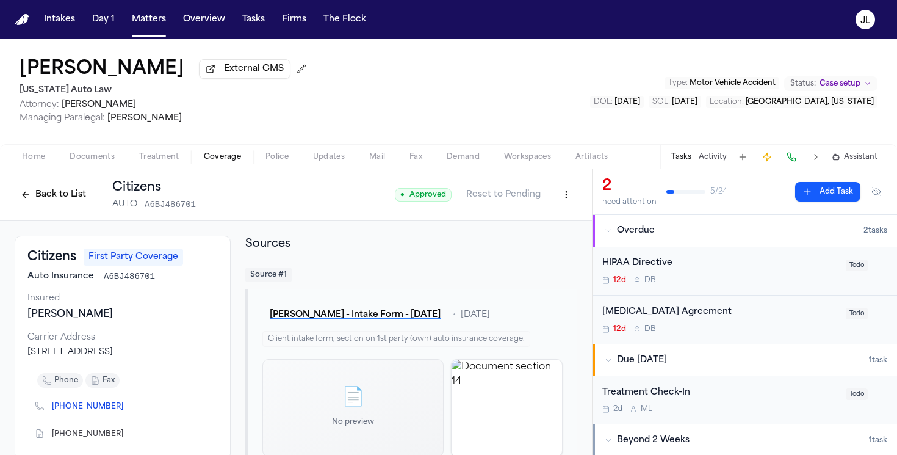
click at [48, 204] on button "Back to List" at bounding box center [54, 195] width 78 height 20
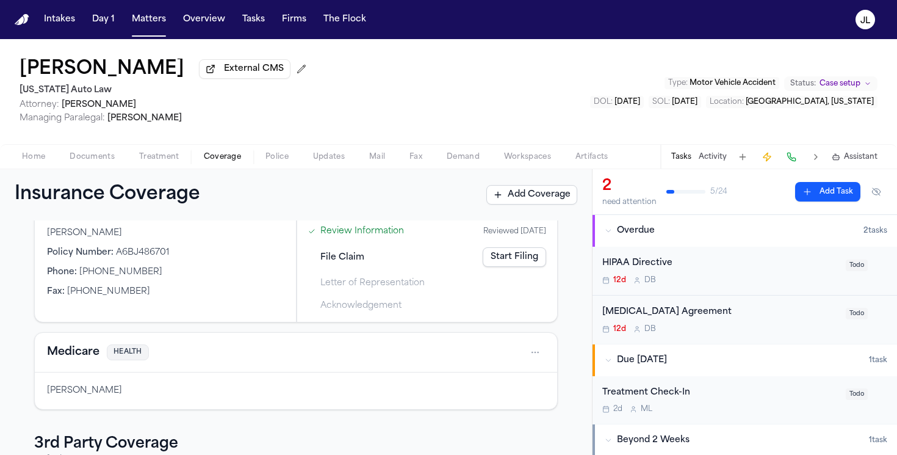
scroll to position [308, 0]
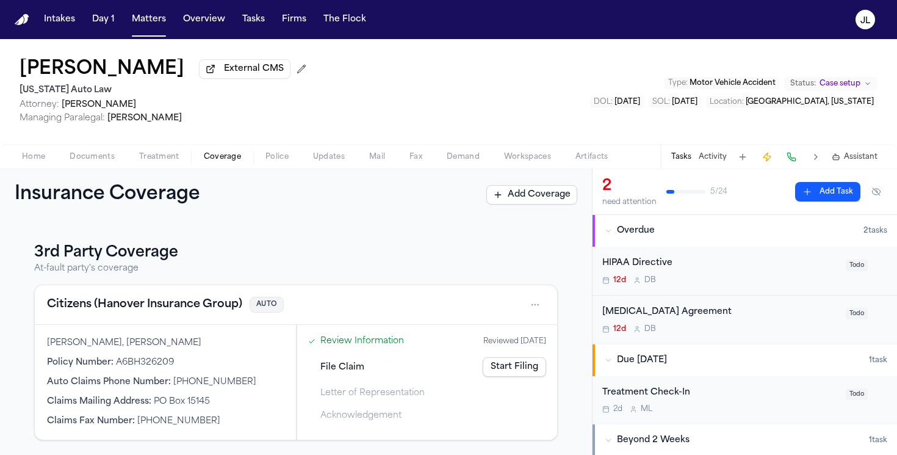
click at [75, 296] on button "Citizens (Hanover Insurance Group)" at bounding box center [144, 304] width 195 height 17
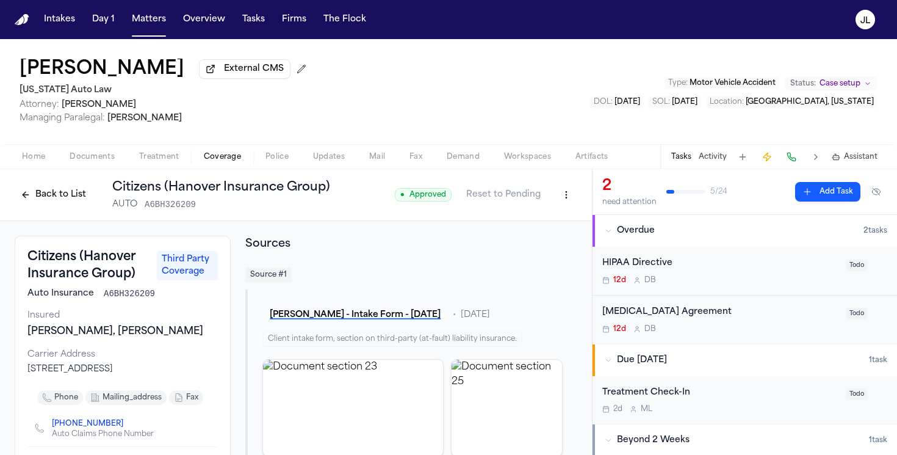
click at [45, 201] on button "Back to List" at bounding box center [54, 195] width 78 height 20
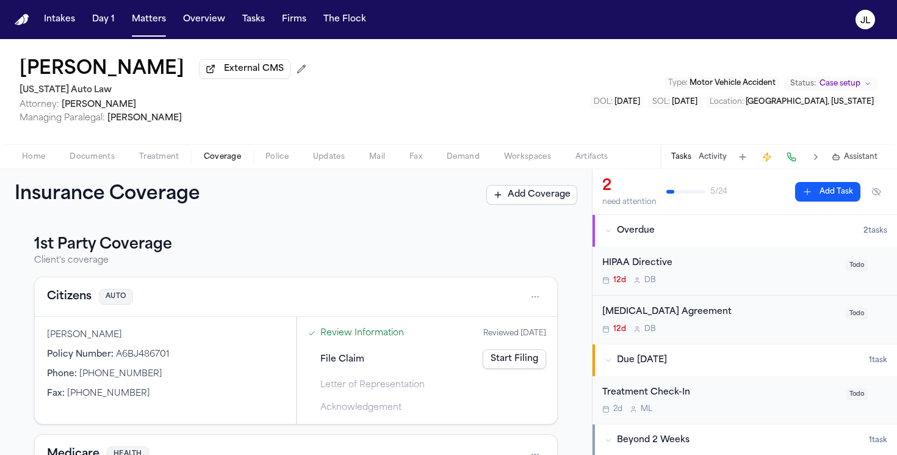
click at [71, 305] on button "Citizens" at bounding box center [69, 296] width 45 height 17
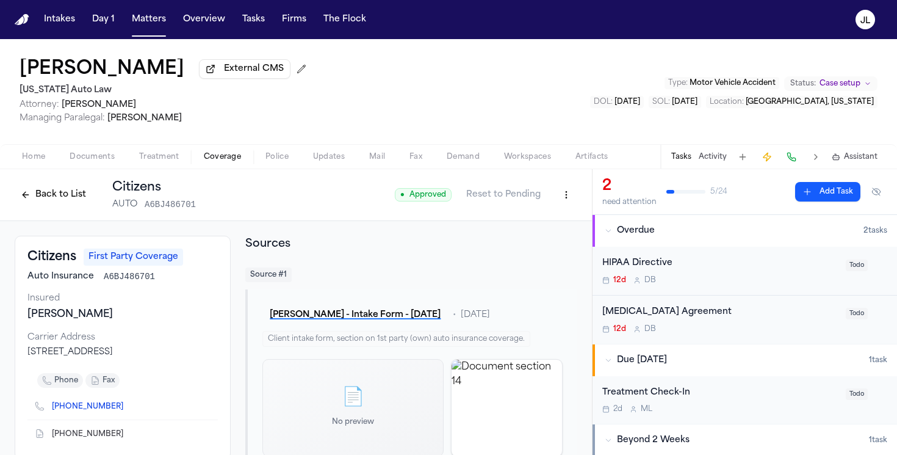
click at [51, 200] on button "Back to List" at bounding box center [54, 195] width 78 height 20
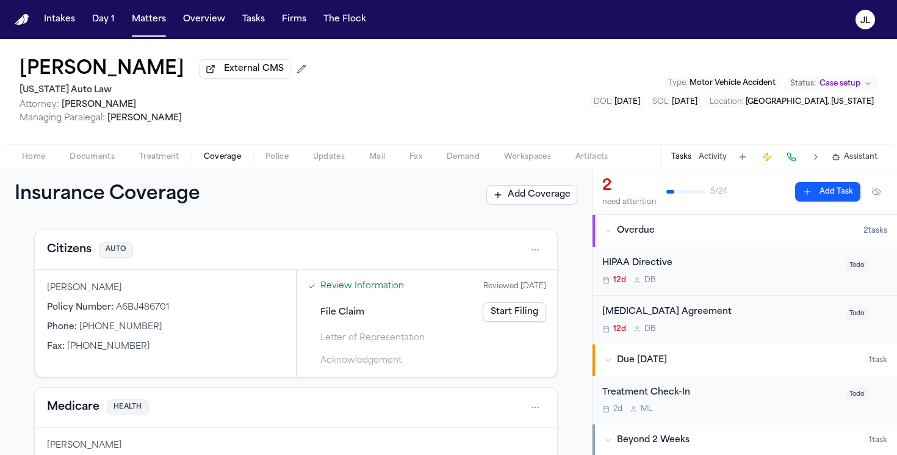
scroll to position [44, 0]
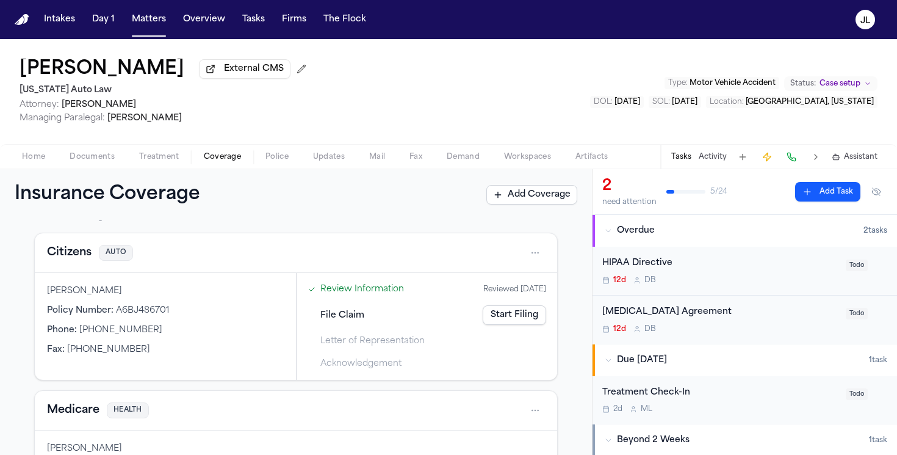
click at [63, 261] on button "Citizens" at bounding box center [69, 252] width 45 height 17
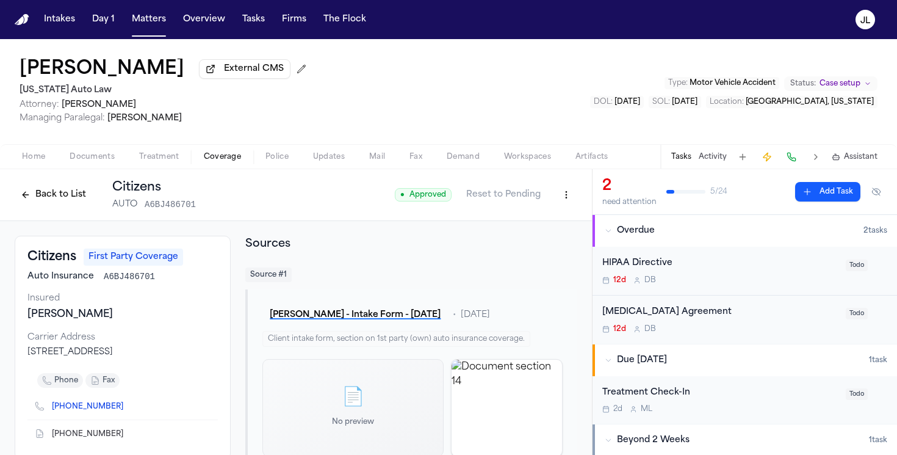
click at [50, 204] on button "Back to List" at bounding box center [54, 195] width 78 height 20
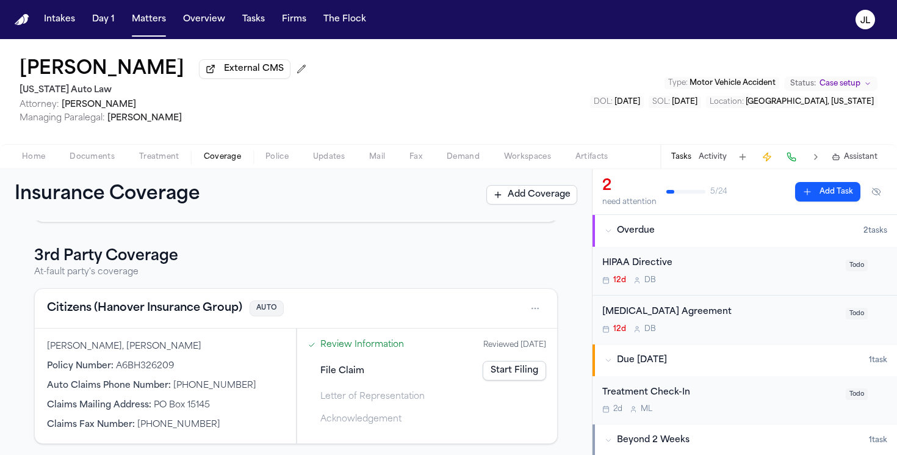
scroll to position [308, 0]
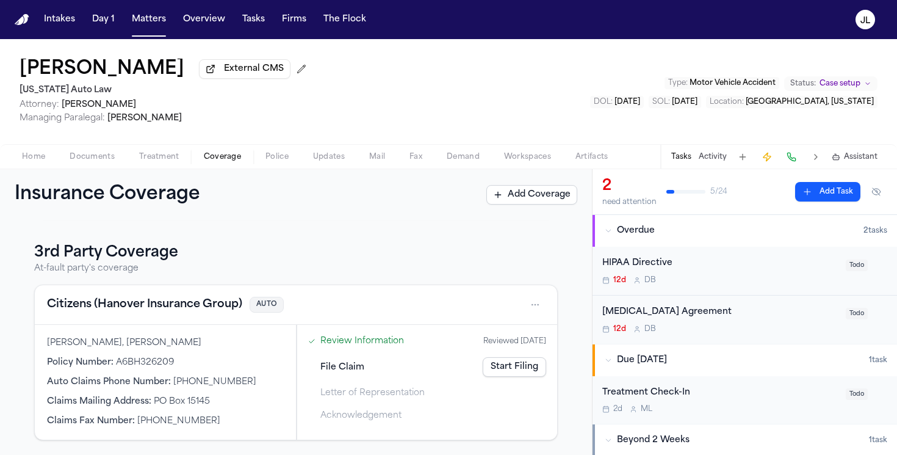
click at [86, 297] on button "Citizens (Hanover Insurance Group)" at bounding box center [144, 304] width 195 height 17
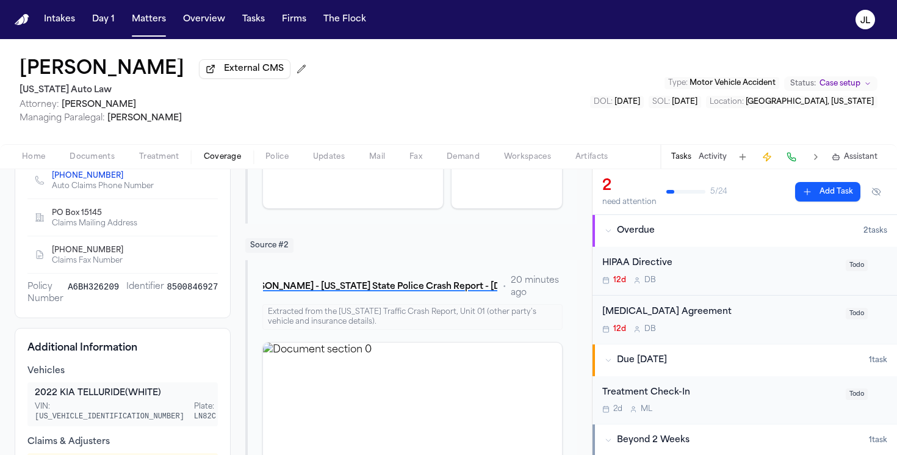
scroll to position [9, 0]
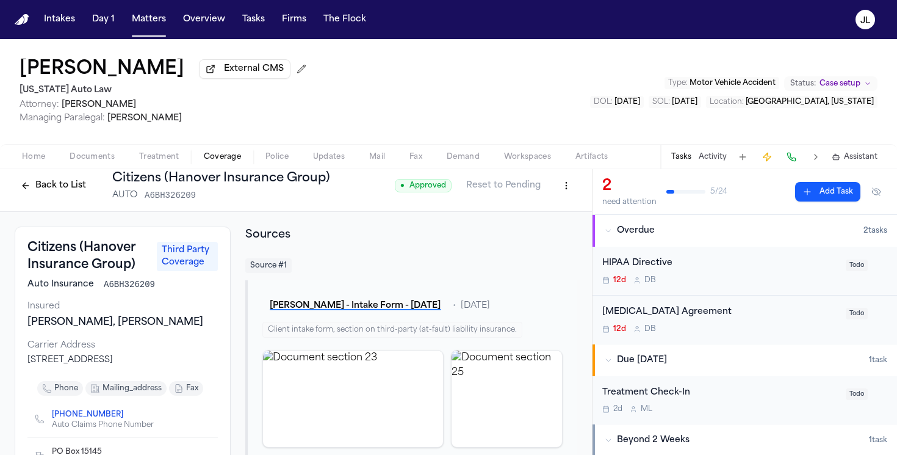
click at [42, 187] on button "Back to List" at bounding box center [54, 186] width 78 height 20
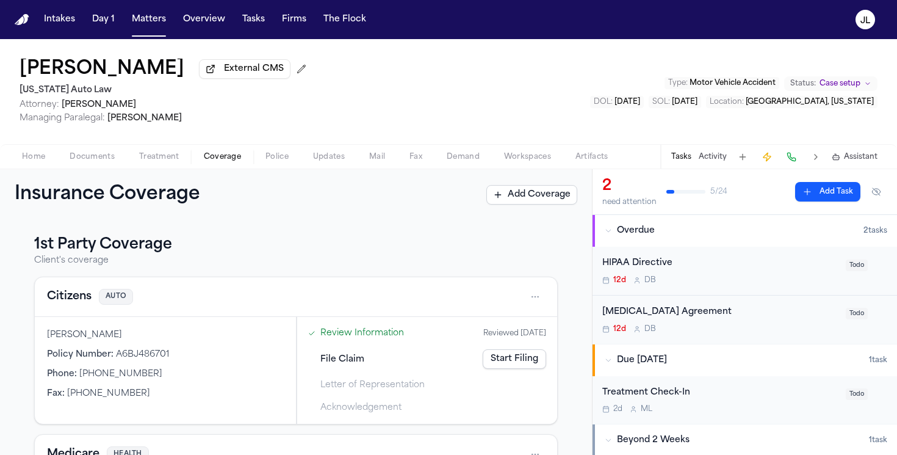
click at [63, 304] on button "Citizens" at bounding box center [69, 296] width 45 height 17
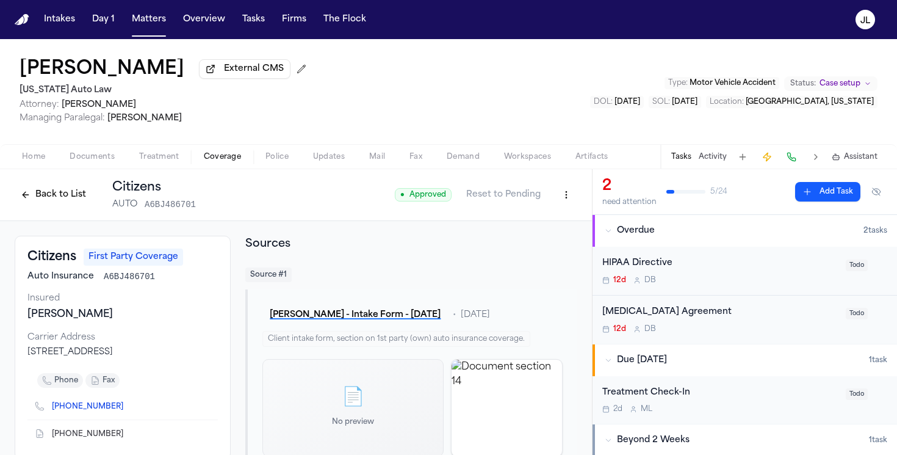
click at [59, 204] on button "Back to List" at bounding box center [54, 195] width 78 height 20
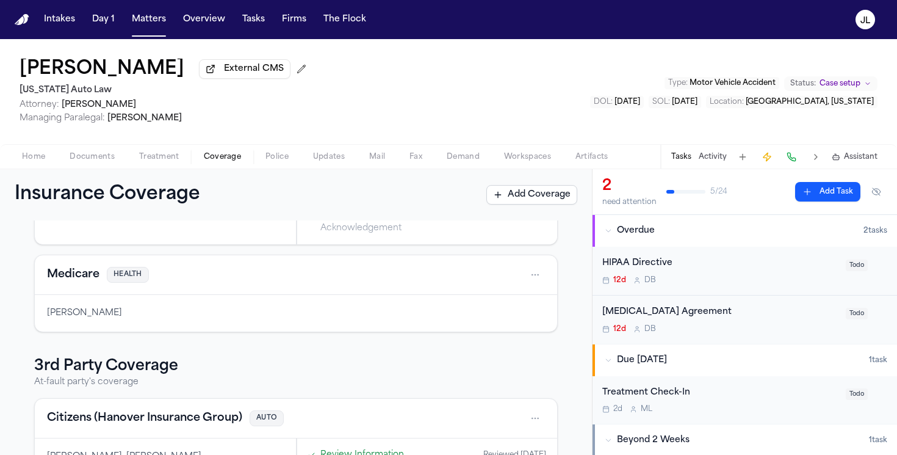
scroll to position [308, 0]
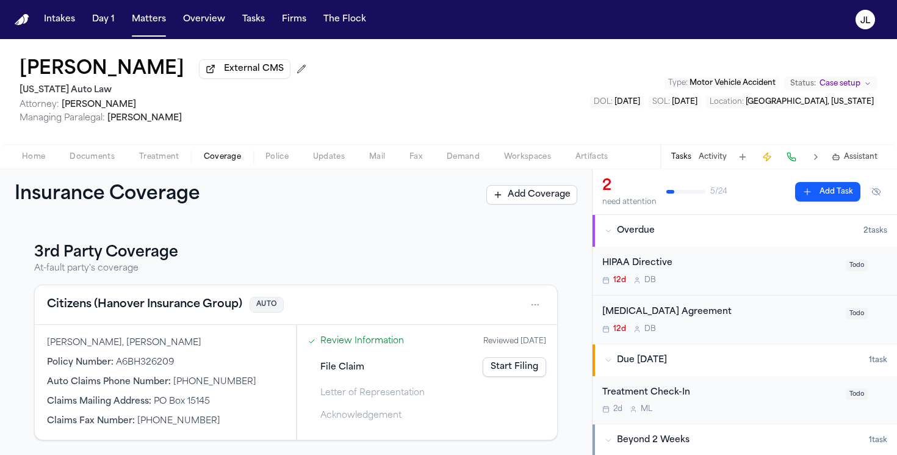
click at [97, 296] on button "Citizens (Hanover Insurance Group)" at bounding box center [144, 304] width 195 height 17
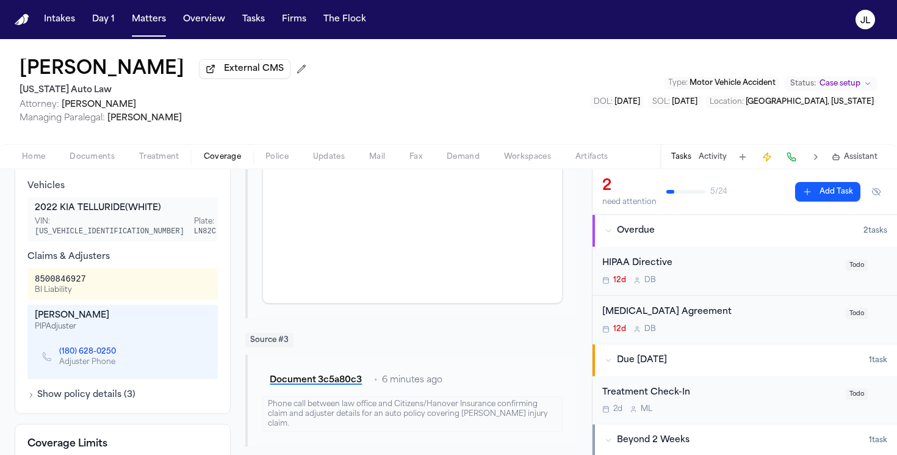
scroll to position [448, 0]
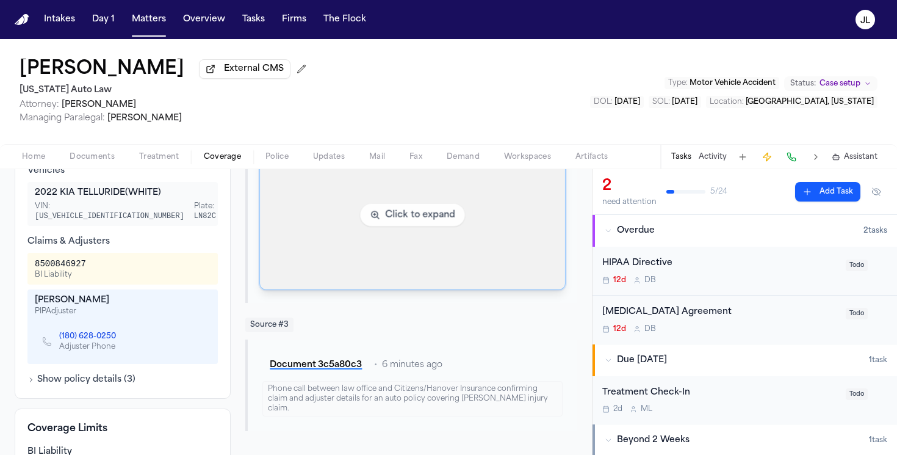
click at [344, 281] on img "View document section 0" at bounding box center [412, 215] width 305 height 148
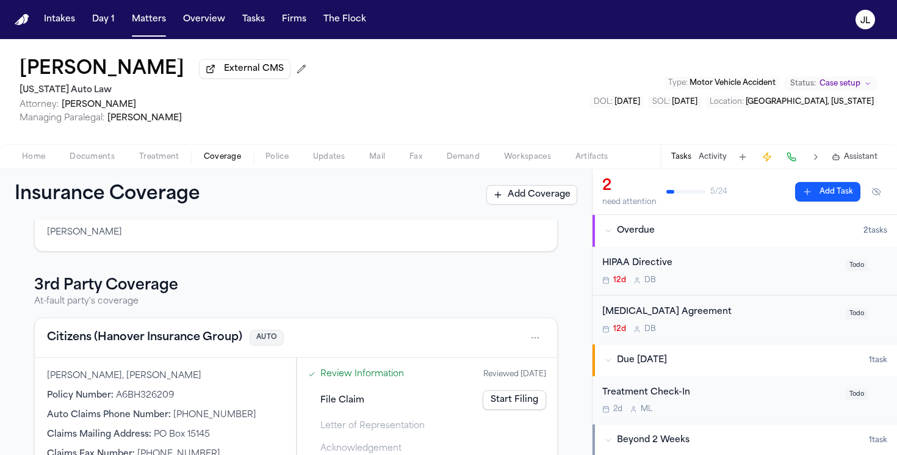
scroll to position [308, 0]
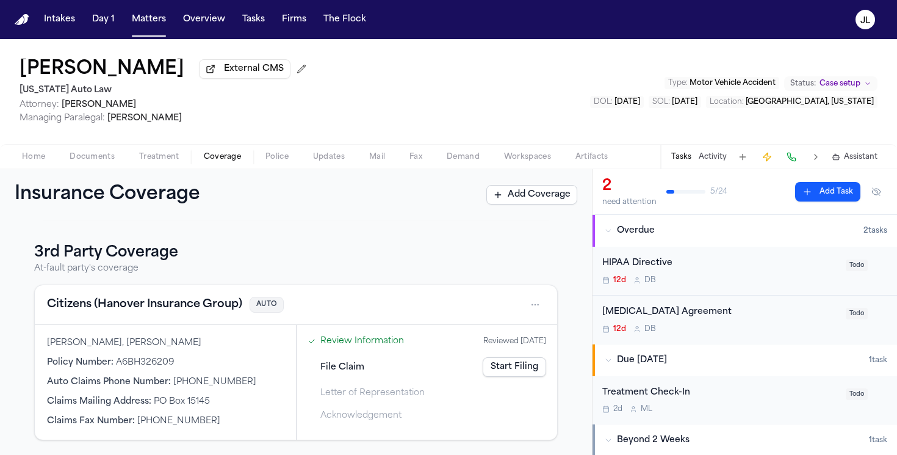
click at [175, 298] on button "Citizens (Hanover Insurance Group)" at bounding box center [144, 304] width 195 height 17
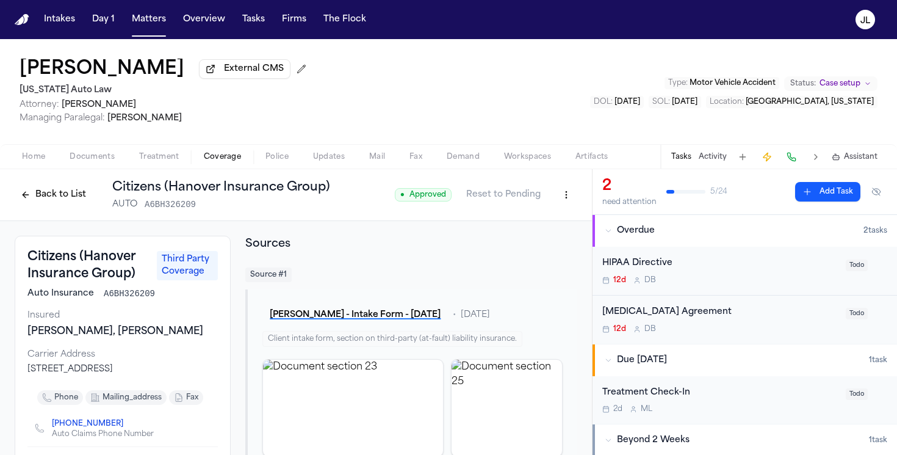
click at [65, 200] on button "Back to List" at bounding box center [54, 195] width 78 height 20
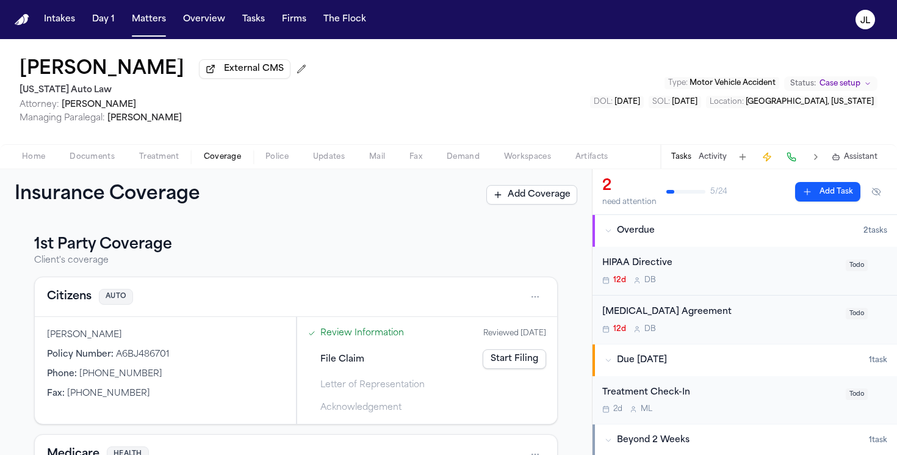
click at [73, 305] on button "Citizens" at bounding box center [69, 296] width 45 height 17
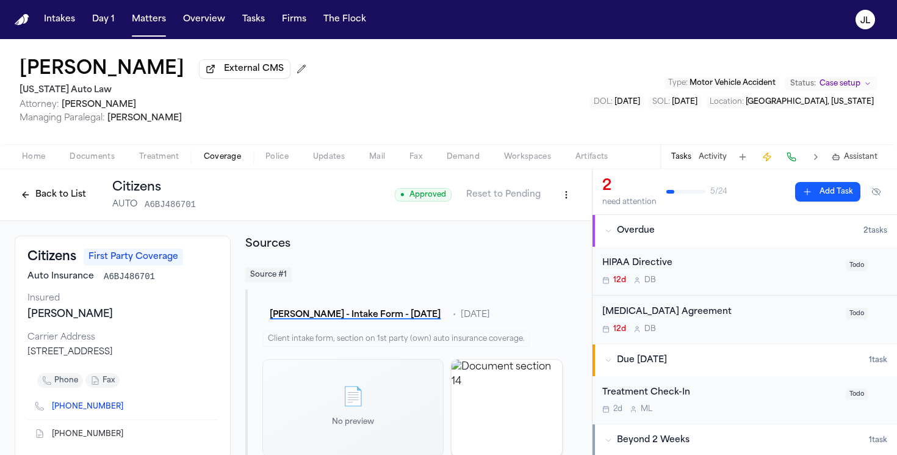
click at [70, 191] on button "Back to List" at bounding box center [54, 195] width 78 height 20
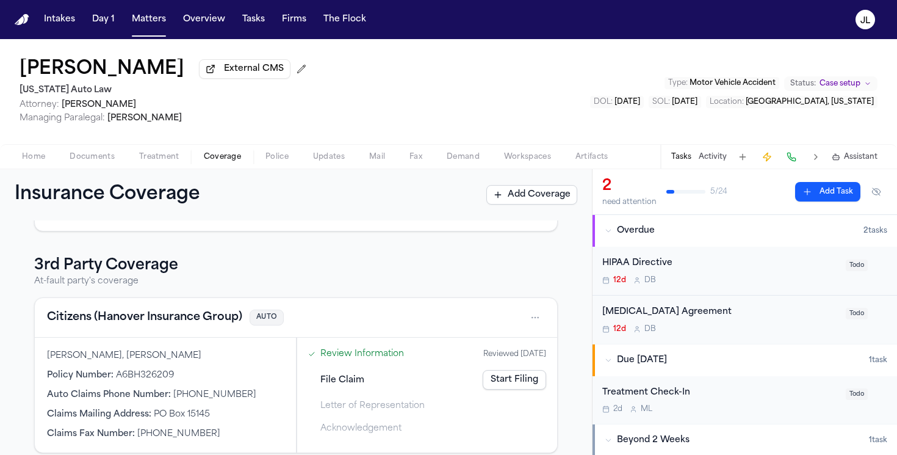
scroll to position [308, 0]
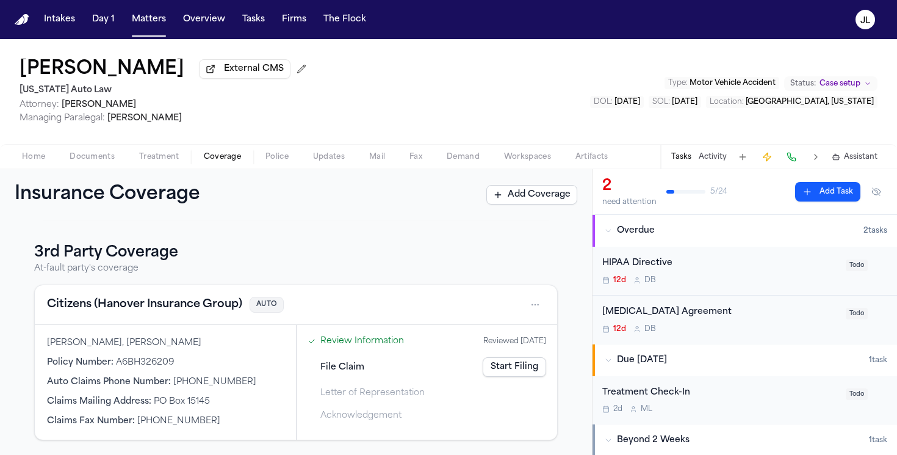
click at [139, 296] on button "Citizens (Hanover Insurance Group)" at bounding box center [144, 304] width 195 height 17
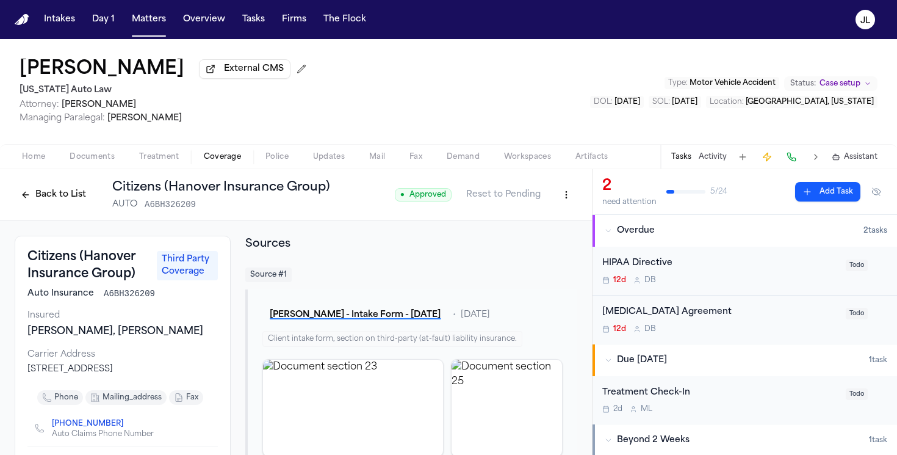
click at [565, 198] on html "Intakes Day 1 Matters Overview Tasks Firms The Flock JL Edythe Fagenson-Rubin E…" at bounding box center [448, 227] width 897 height 455
click at [545, 216] on div "Edit Coverage" at bounding box center [524, 224] width 103 height 20
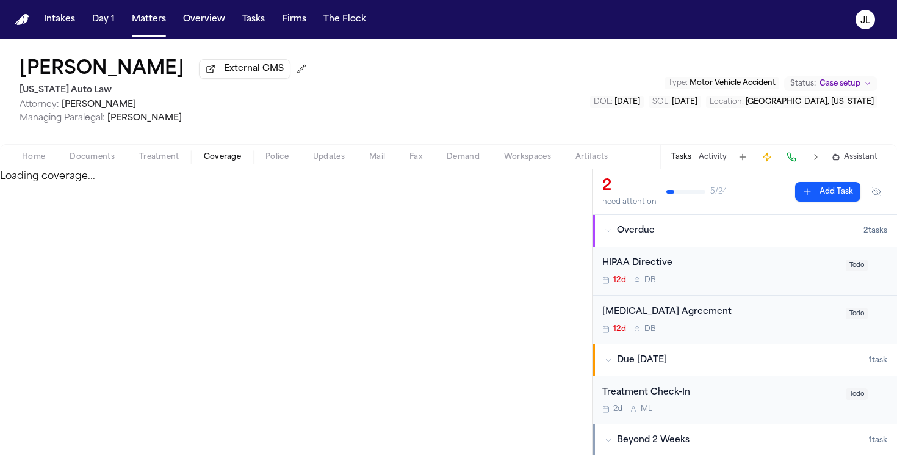
select select "**********"
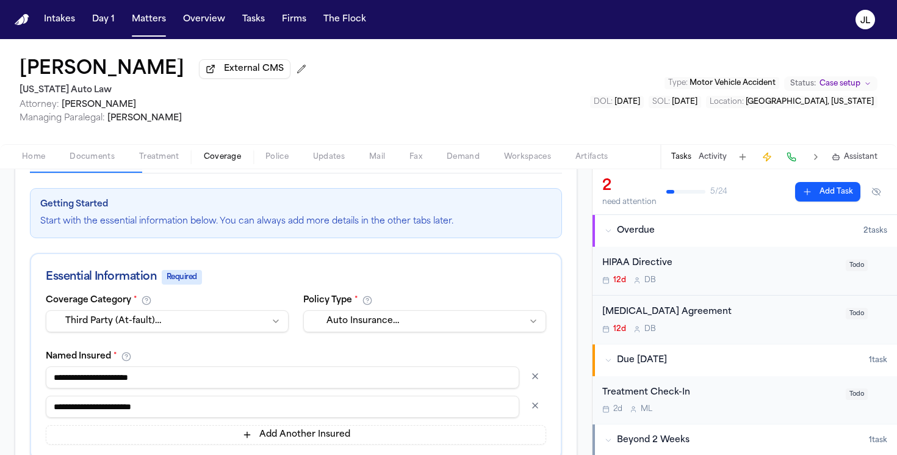
scroll to position [114, 0]
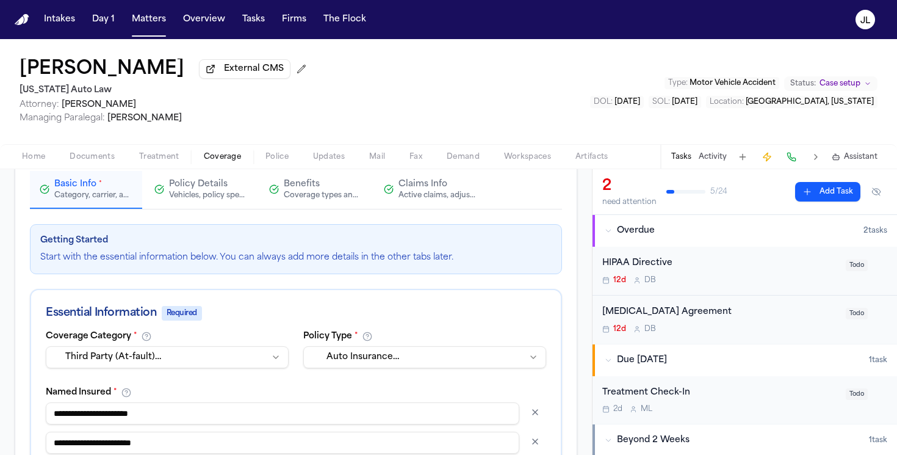
click at [429, 206] on button "Claims Info Active claims, adjusters, and subrogation details" at bounding box center [430, 190] width 112 height 38
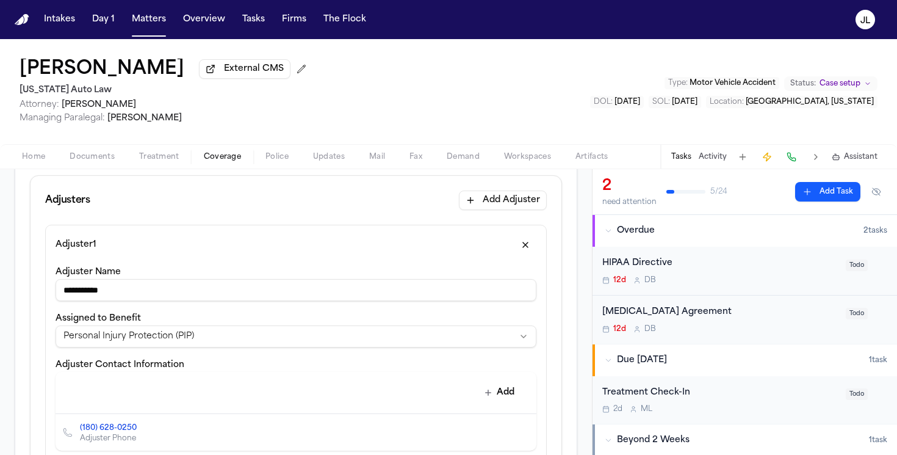
scroll to position [334, 0]
click at [205, 342] on html "**********" at bounding box center [448, 227] width 897 height 455
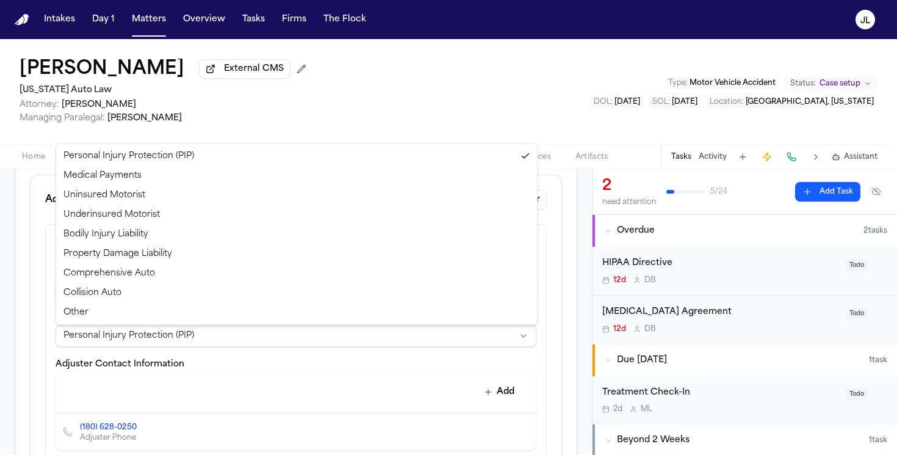
select select "**********"
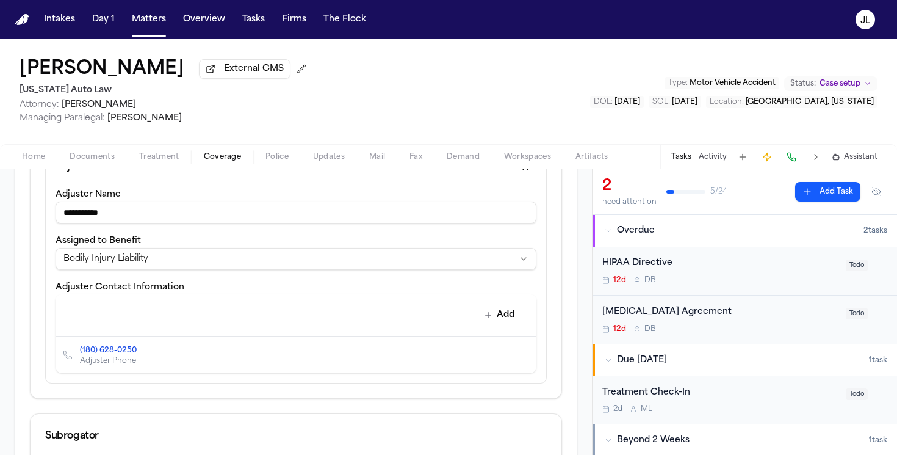
scroll to position [415, 0]
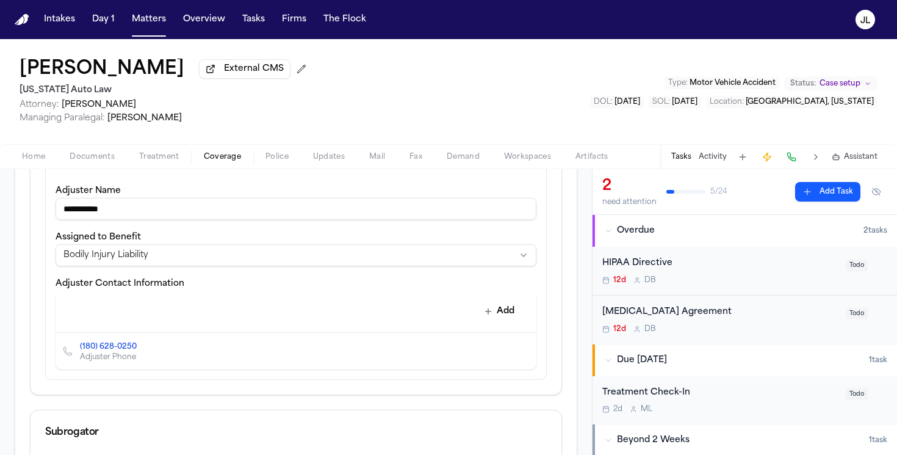
click at [525, 355] on button "Delete contact" at bounding box center [520, 350] width 17 height 17
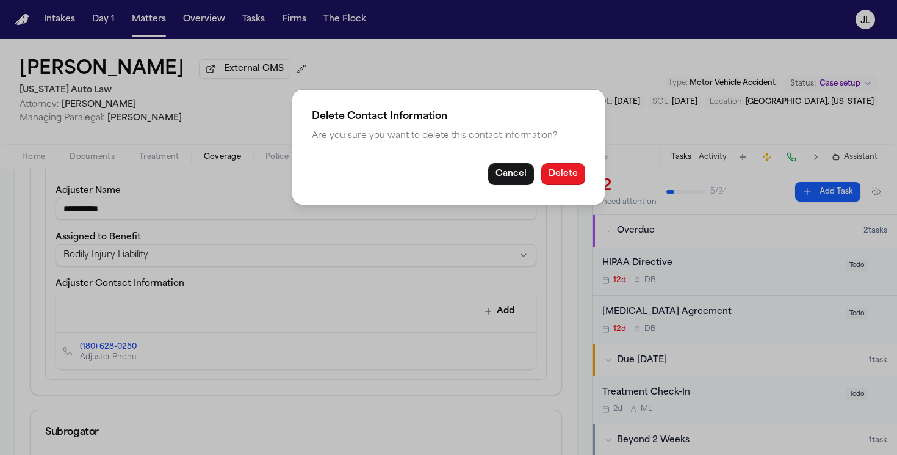
click at [577, 170] on button "Delete" at bounding box center [563, 174] width 44 height 22
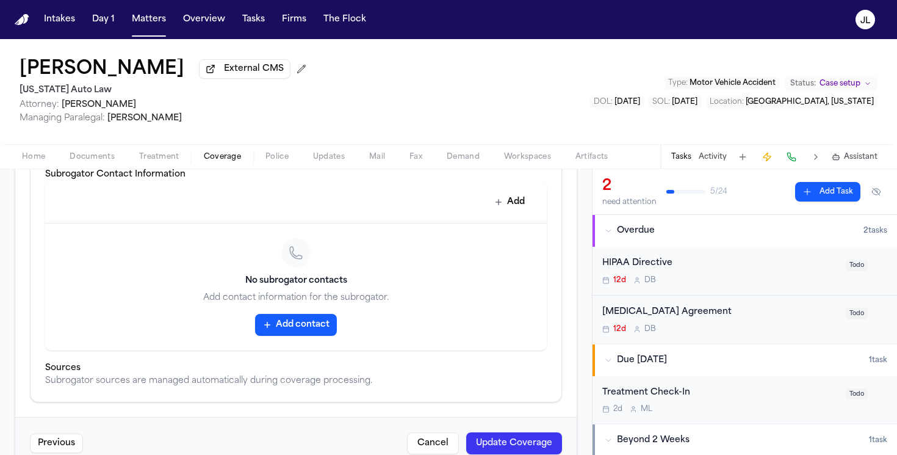
scroll to position [871, 0]
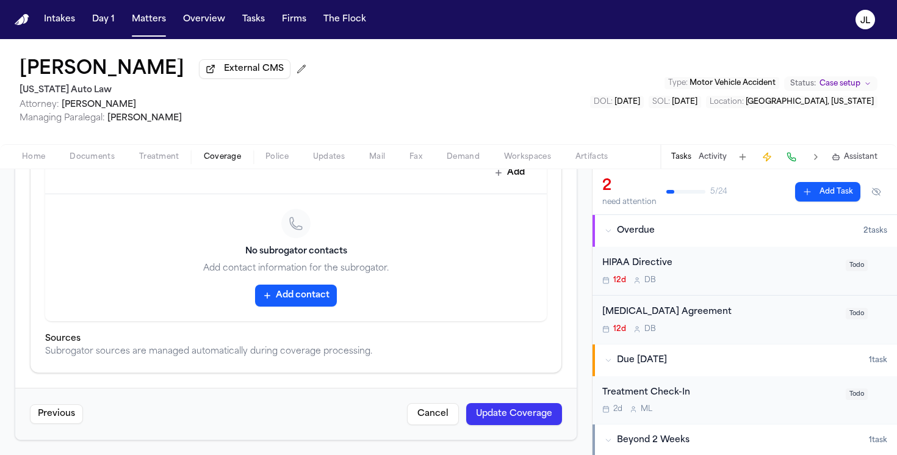
click at [536, 417] on button "Update Coverage" at bounding box center [514, 414] width 96 height 22
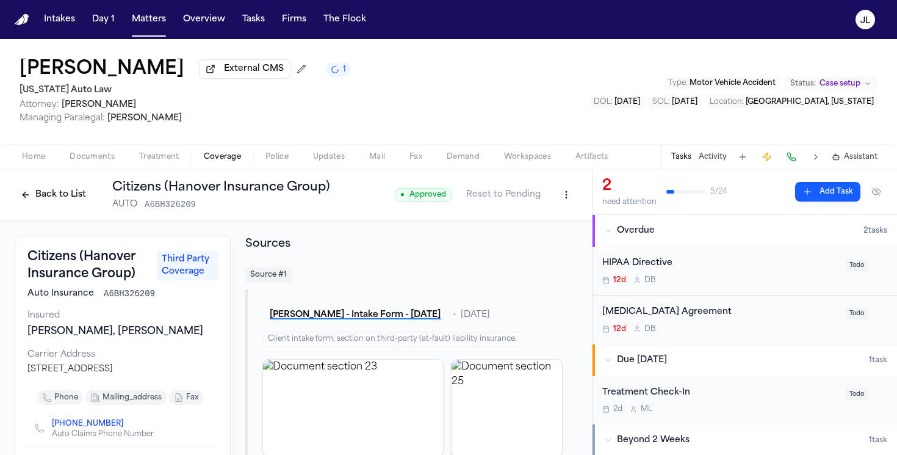
click at [69, 199] on button "Back to List" at bounding box center [54, 195] width 78 height 20
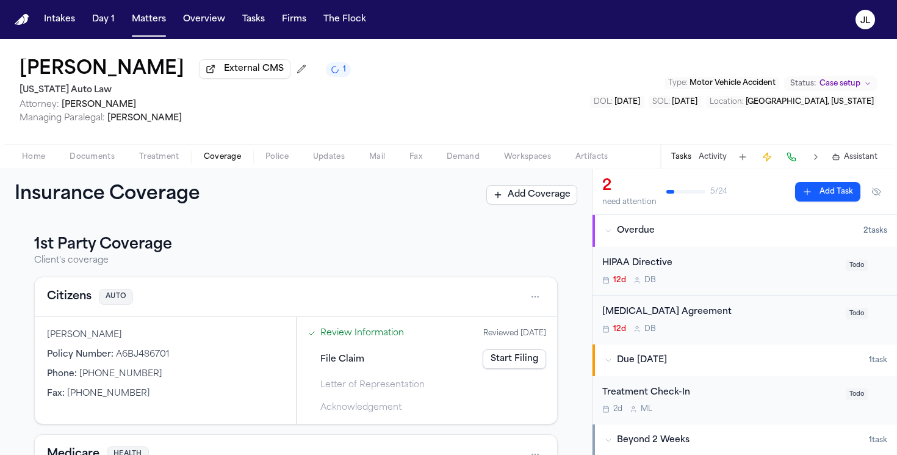
click at [72, 309] on div "Citizens AUTO" at bounding box center [296, 297] width 522 height 40
click at [72, 302] on button "Citizens" at bounding box center [69, 296] width 45 height 17
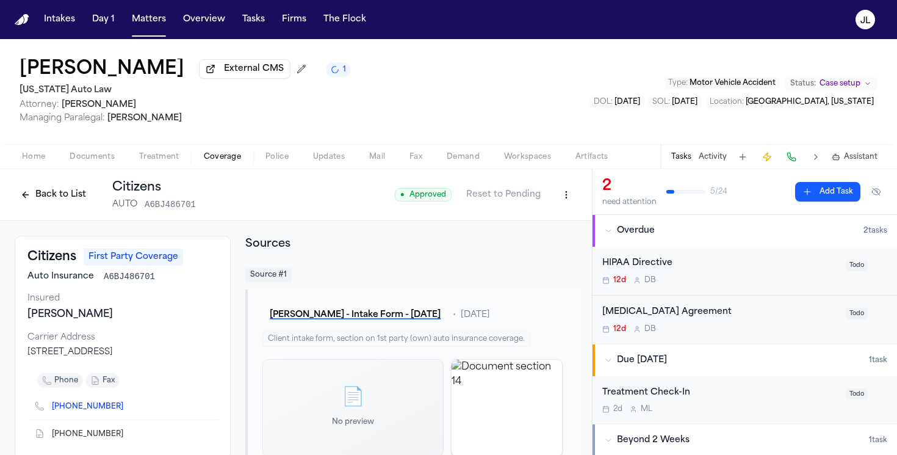
click at [570, 199] on html "Intakes Day 1 Matters Overview Tasks Firms The Flock JL Edythe Fagenson-Rubin E…" at bounding box center [448, 227] width 897 height 455
click at [552, 218] on div "Edit Coverage" at bounding box center [524, 224] width 103 height 20
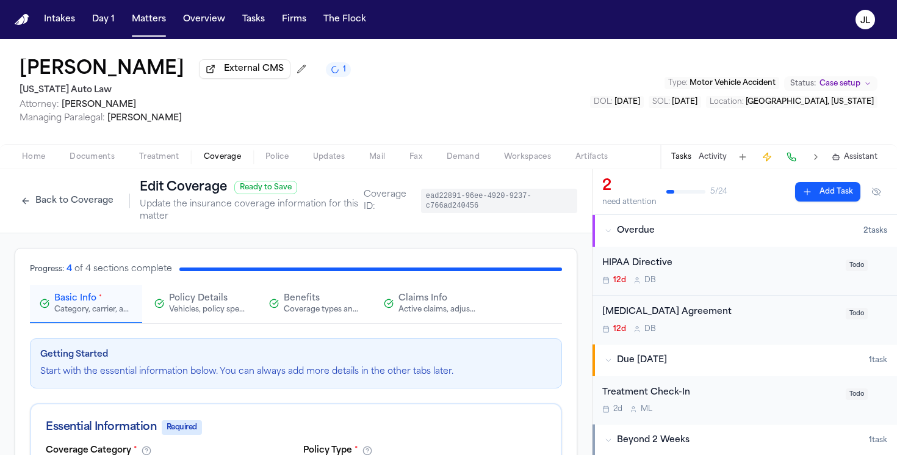
click at [425, 295] on span "Claims Info" at bounding box center [423, 298] width 49 height 12
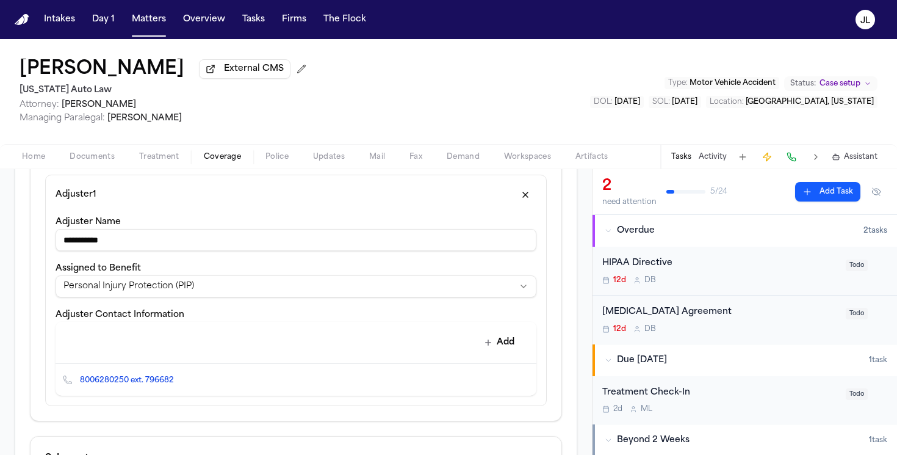
scroll to position [374, 0]
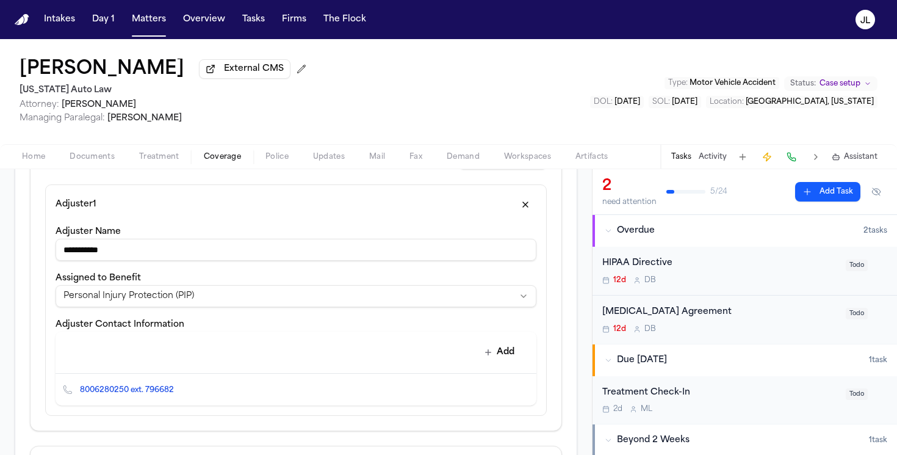
click at [280, 309] on html "**********" at bounding box center [448, 227] width 897 height 455
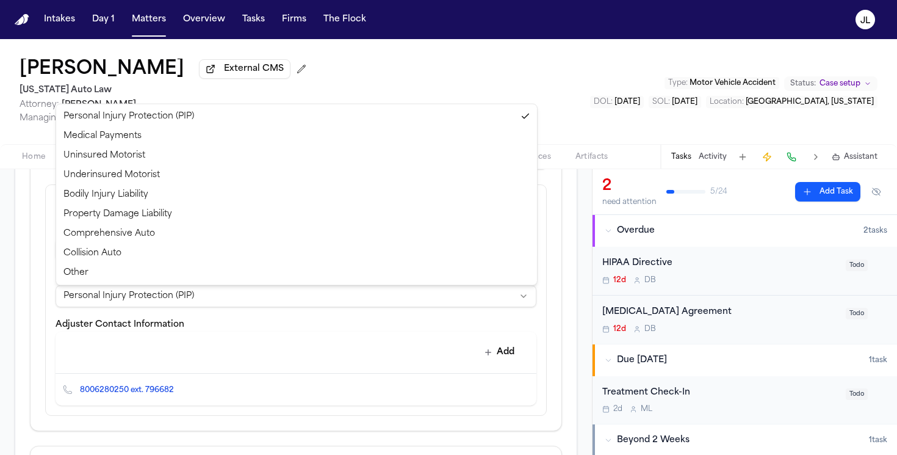
select select "**********"
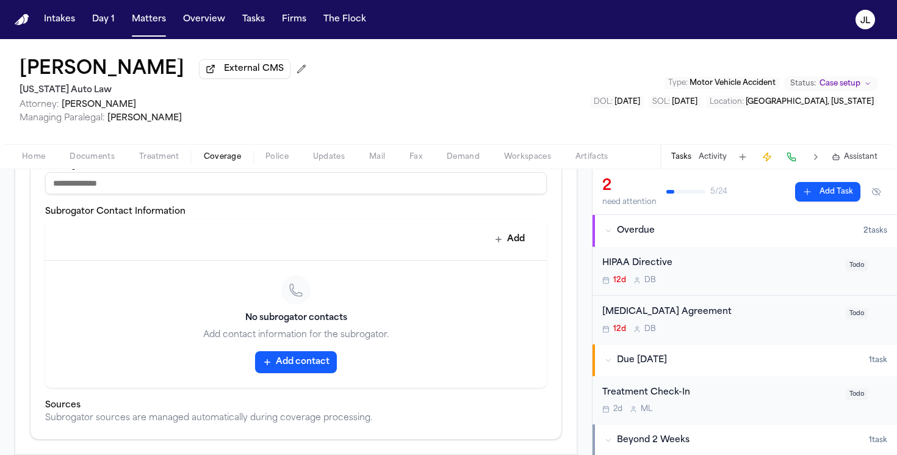
scroll to position [769, 0]
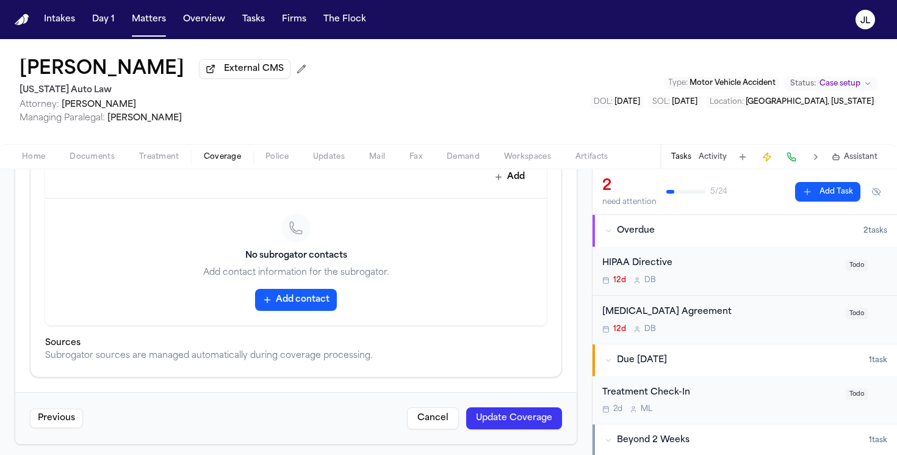
click at [502, 422] on button "Update Coverage" at bounding box center [514, 418] width 96 height 22
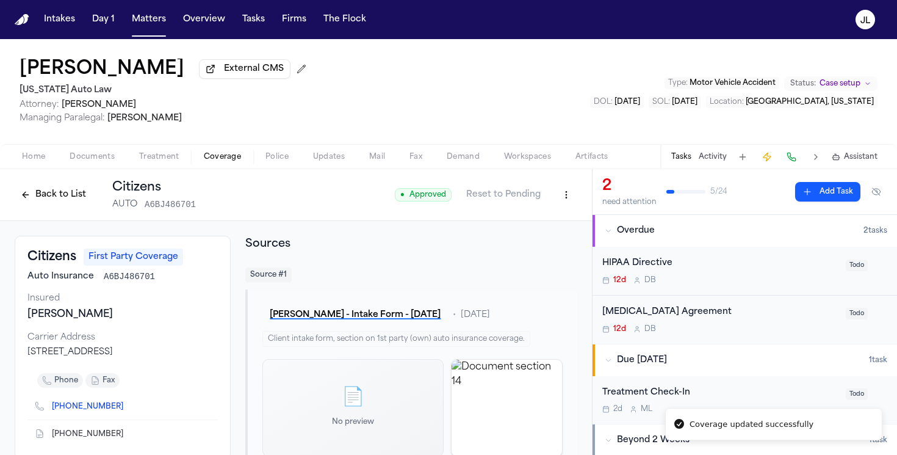
click at [29, 203] on button "Back to List" at bounding box center [54, 195] width 78 height 20
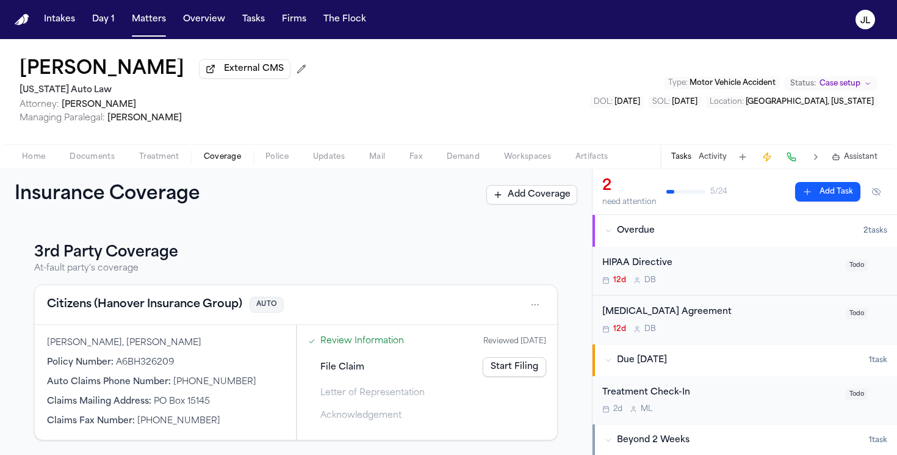
scroll to position [308, 0]
click at [119, 296] on button "Citizens (Hanover Insurance Group)" at bounding box center [144, 304] width 195 height 17
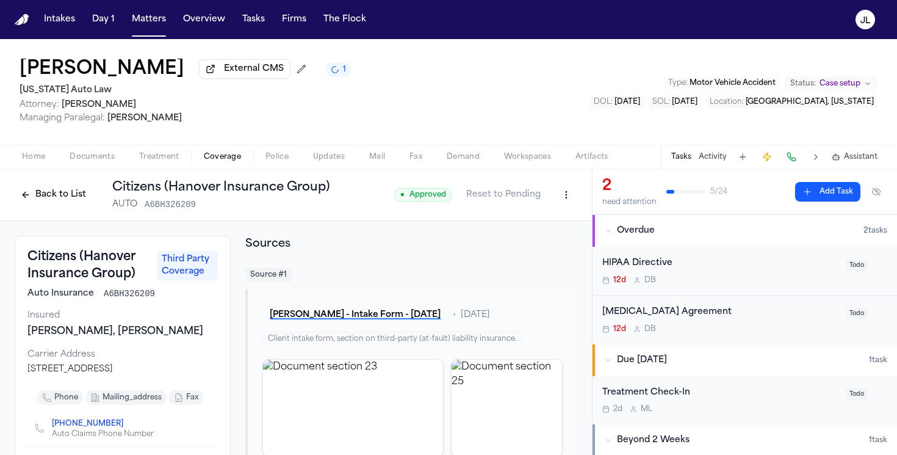
click at [44, 200] on button "Back to List" at bounding box center [54, 195] width 78 height 20
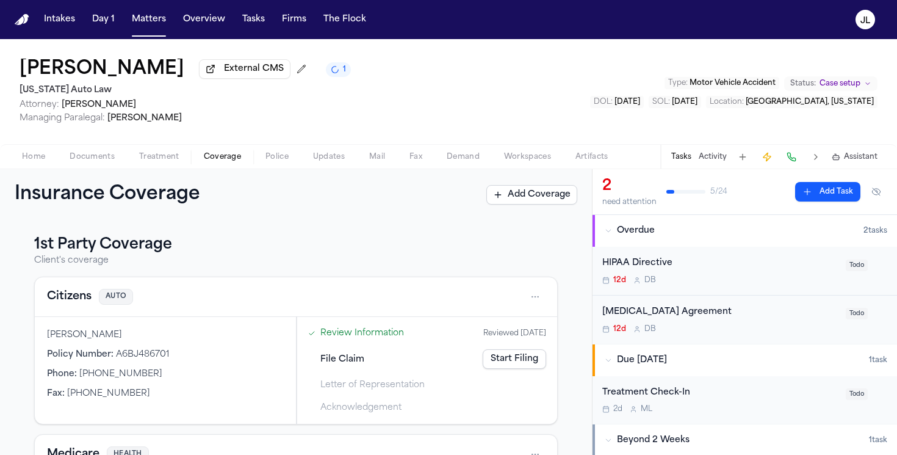
click at [71, 303] on button "Citizens" at bounding box center [69, 296] width 45 height 17
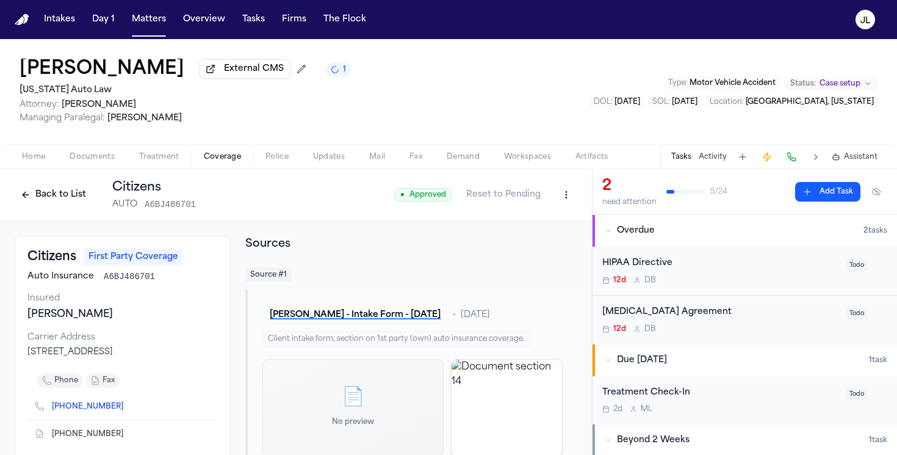
click at [68, 197] on button "Back to List" at bounding box center [54, 195] width 78 height 20
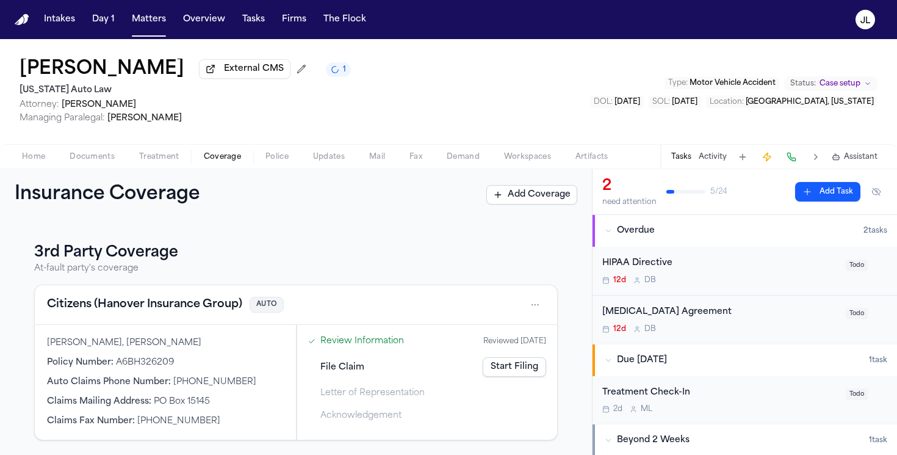
scroll to position [308, 0]
click at [150, 296] on button "Citizens (Hanover Insurance Group)" at bounding box center [144, 304] width 195 height 17
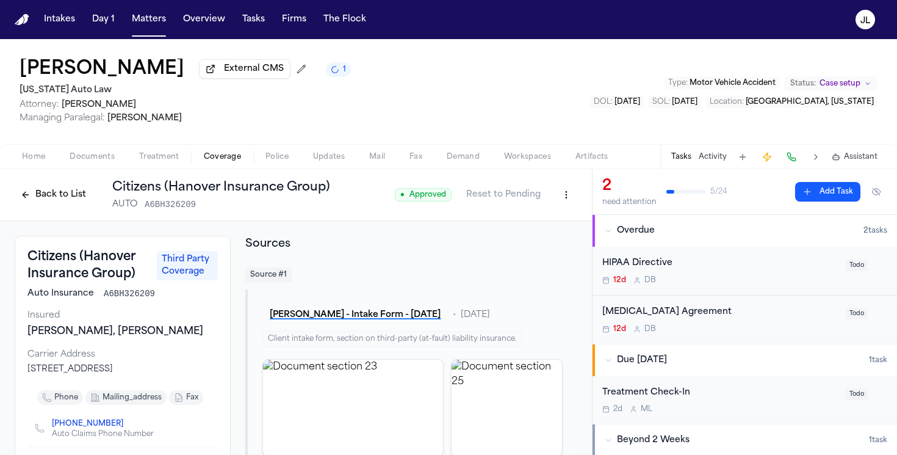
click at [48, 201] on button "Back to List" at bounding box center [54, 195] width 78 height 20
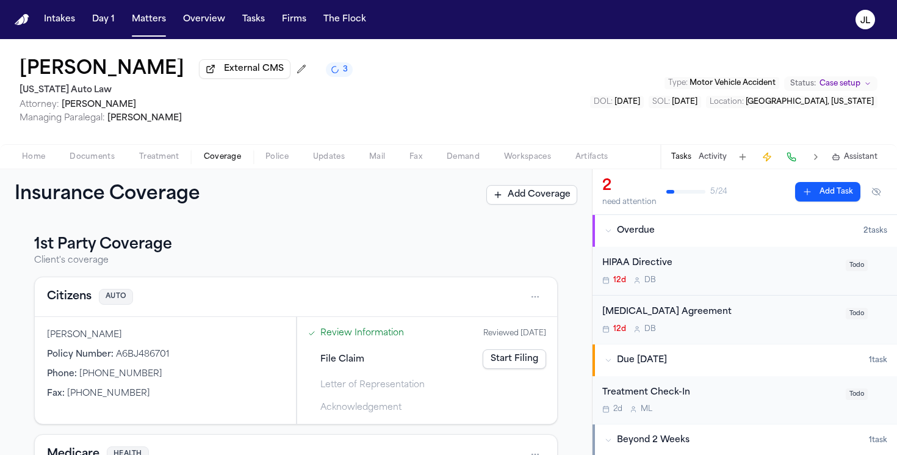
click at [78, 292] on button "Citizens" at bounding box center [69, 296] width 45 height 17
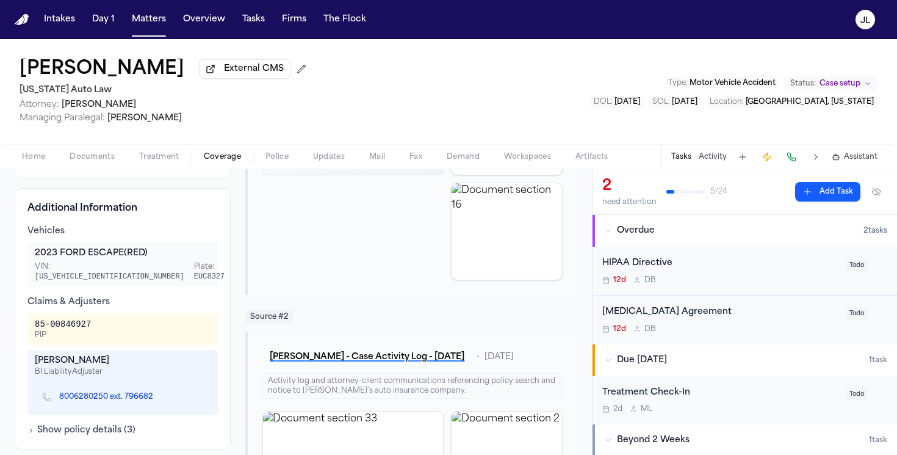
scroll to position [15, 0]
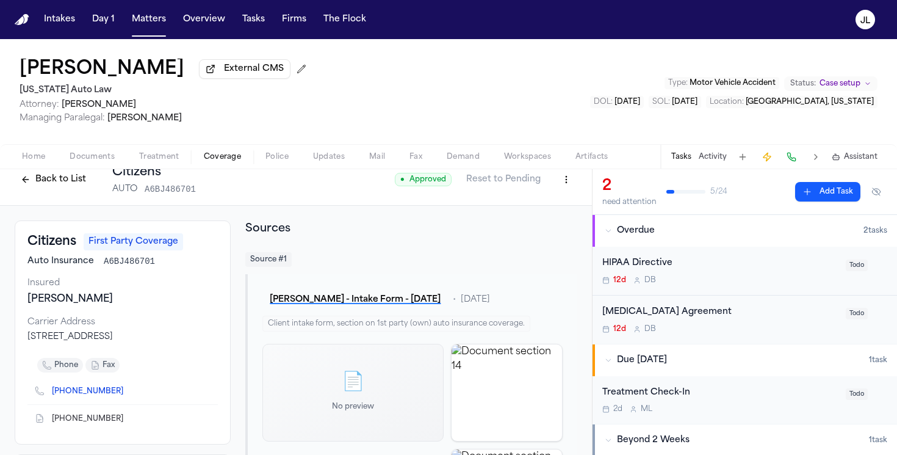
click at [62, 188] on button "Back to List" at bounding box center [54, 180] width 78 height 20
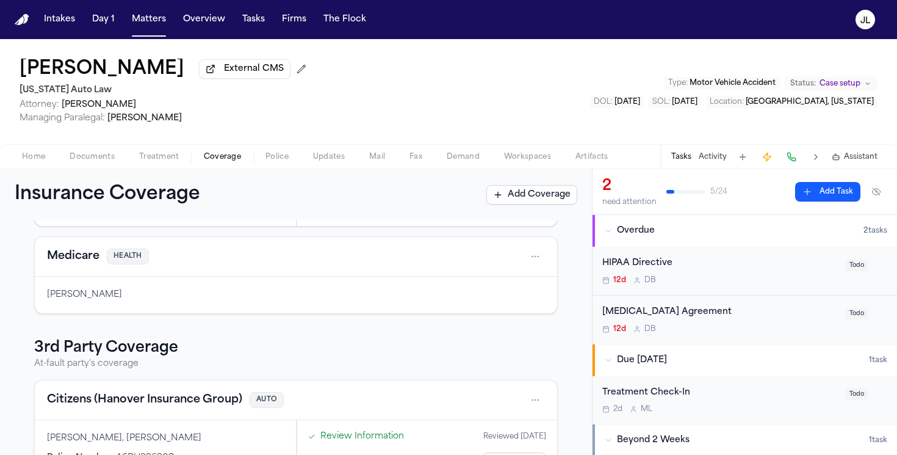
scroll to position [308, 0]
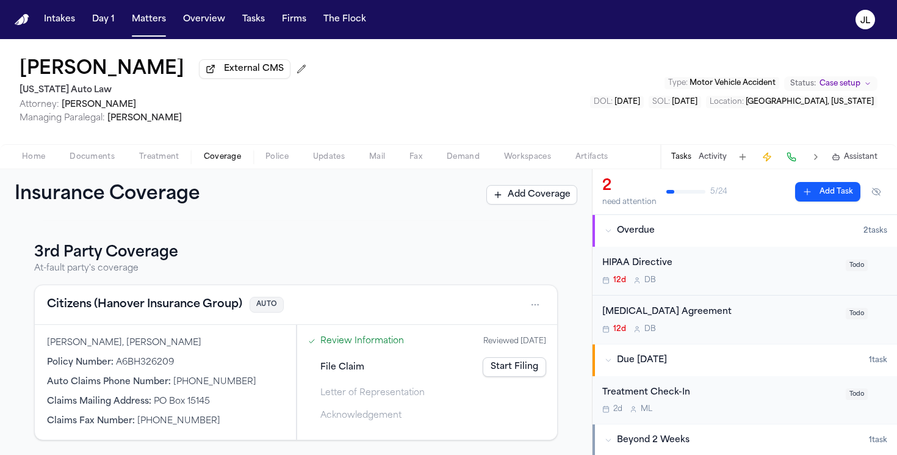
click at [116, 296] on button "Citizens (Hanover Insurance Group)" at bounding box center [144, 304] width 195 height 17
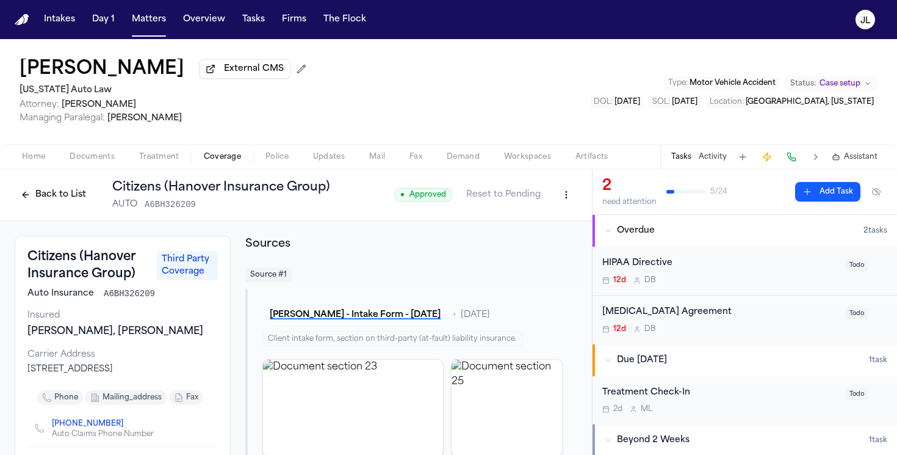
click at [565, 195] on html "Intakes Day 1 Matters Overview Tasks Firms The Flock JL Edythe Fagenson-Rubin E…" at bounding box center [448, 227] width 897 height 455
click at [550, 216] on div "Edit Coverage" at bounding box center [524, 224] width 103 height 20
select select "**********"
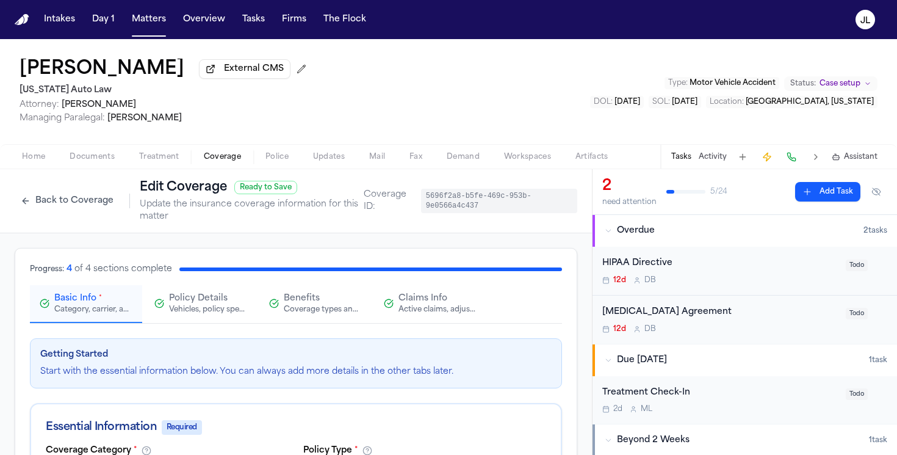
click at [410, 322] on button "Claims Info Active claims, adjusters, and subrogation details" at bounding box center [430, 304] width 112 height 38
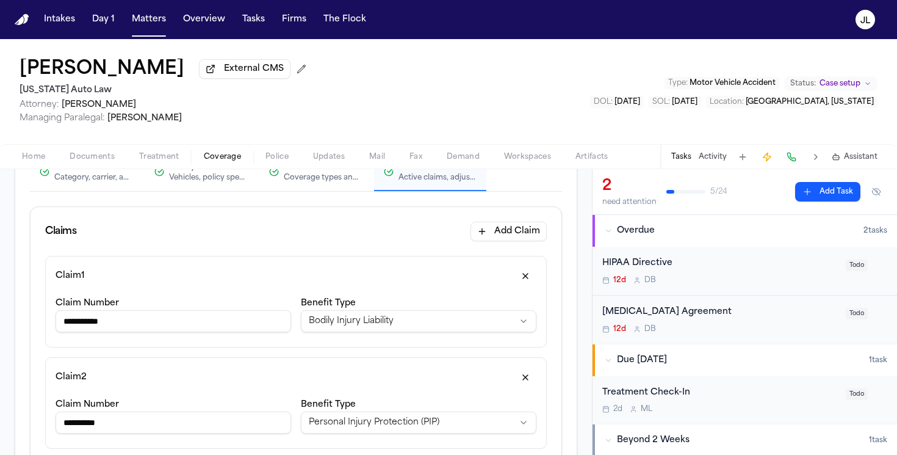
scroll to position [145, 0]
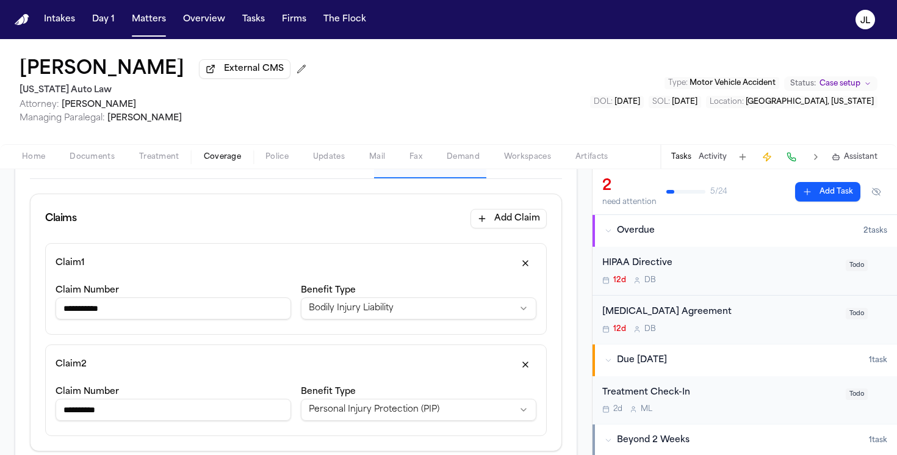
click at [528, 265] on button "button" at bounding box center [525, 263] width 22 height 20
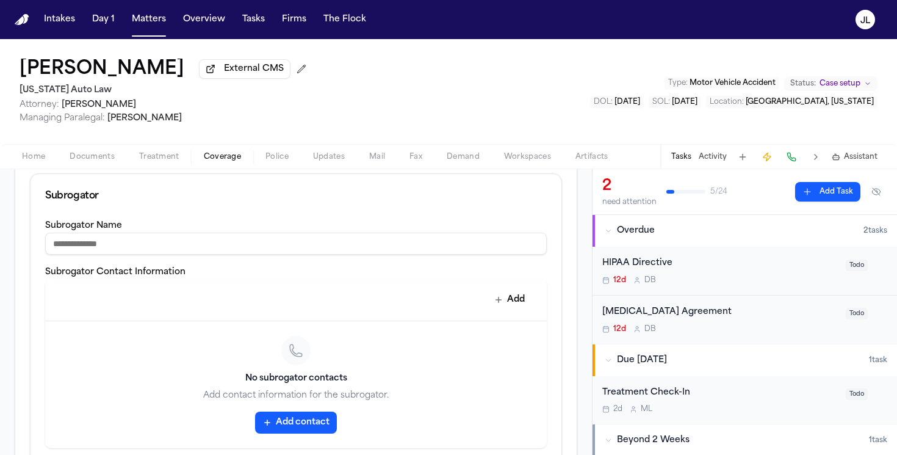
scroll to position [1425, 0]
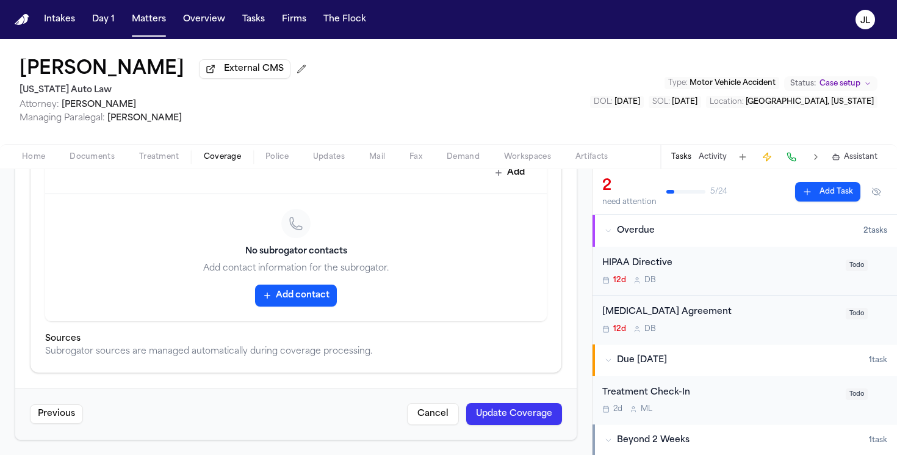
click at [525, 427] on div "Previous Cancel Update Coverage" at bounding box center [295, 414] width 561 height 52
click at [525, 421] on button "Update Coverage" at bounding box center [514, 414] width 96 height 22
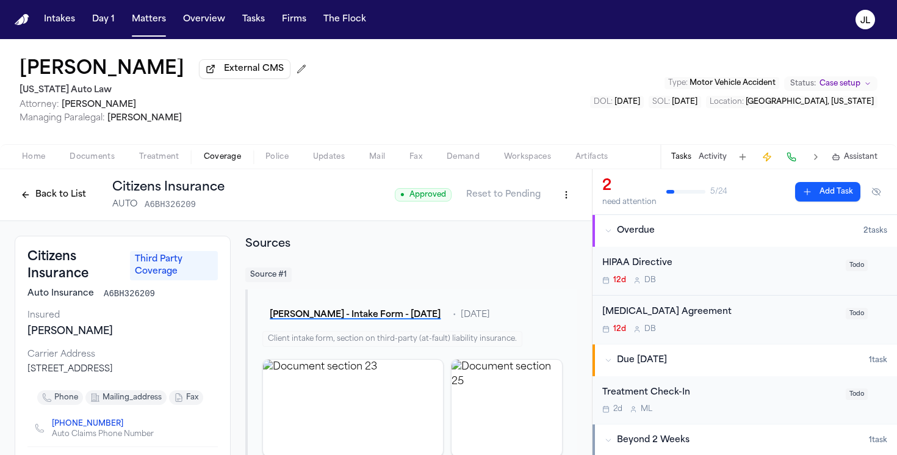
click at [59, 193] on button "Back to List" at bounding box center [54, 195] width 78 height 20
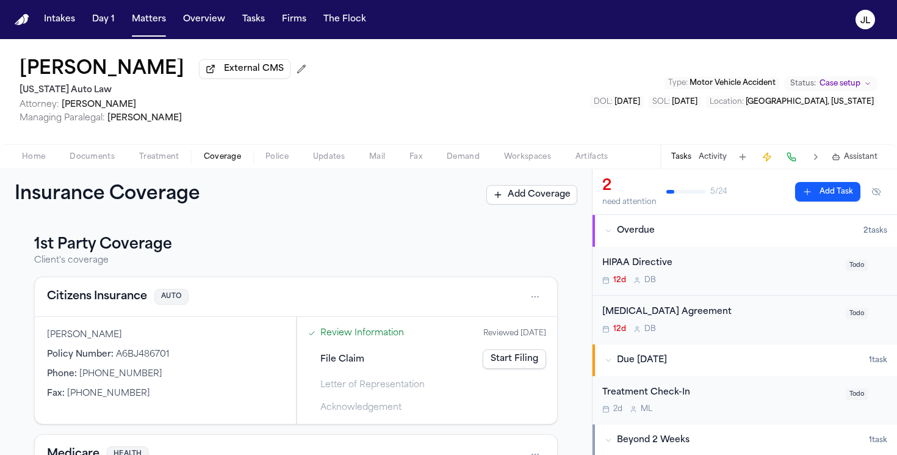
click at [136, 301] on button "Citizens Insurance" at bounding box center [97, 296] width 100 height 17
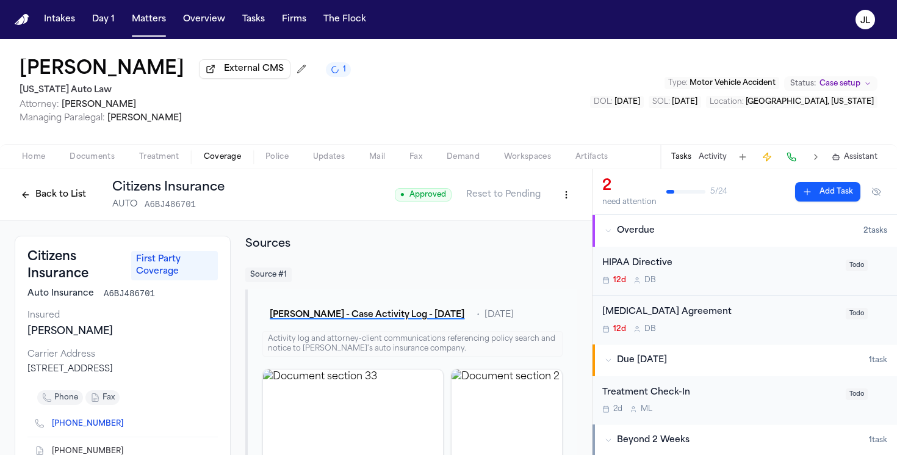
click at [68, 203] on button "Back to List" at bounding box center [54, 195] width 78 height 20
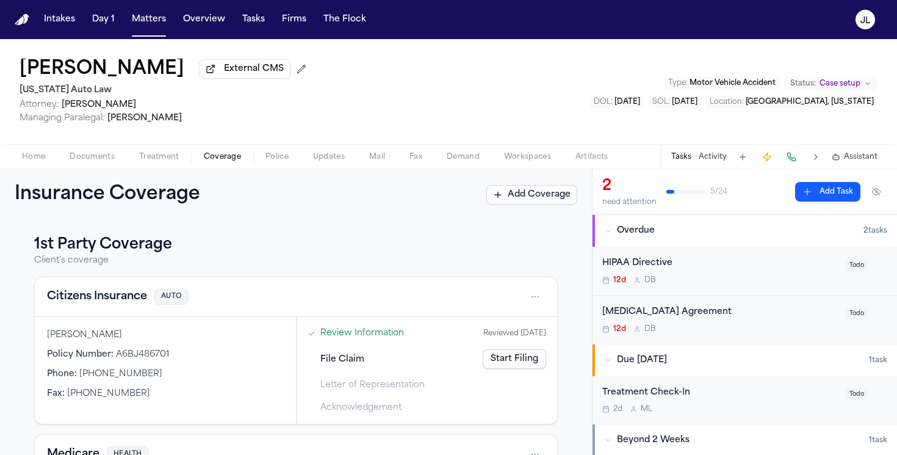
click at [98, 300] on button "Citizens Insurance" at bounding box center [97, 296] width 100 height 17
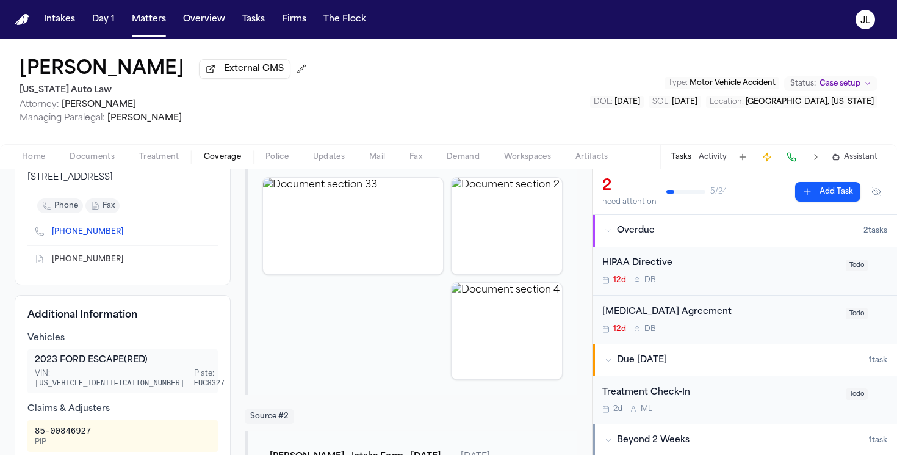
scroll to position [94, 0]
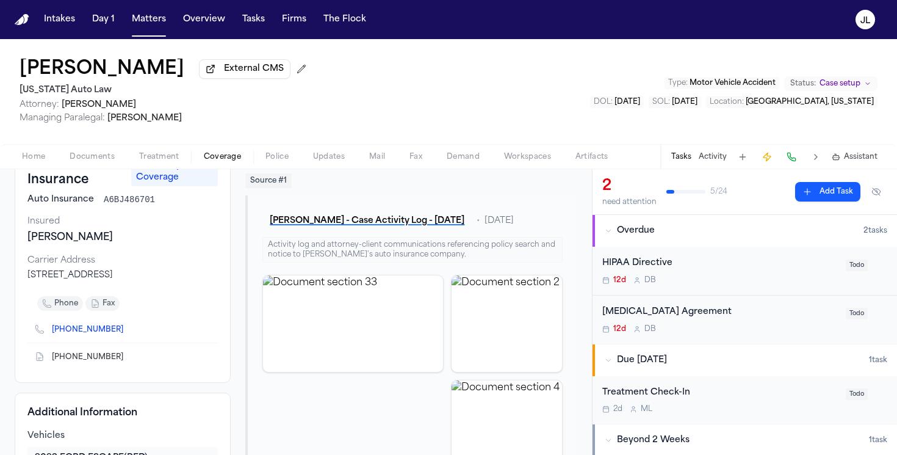
click at [114, 327] on div "[PHONE_NUMBER]" at bounding box center [92, 329] width 81 height 12
click at [126, 333] on icon "Copy to clipboard" at bounding box center [129, 329] width 7 height 7
click at [796, 161] on button at bounding box center [791, 156] width 17 height 17
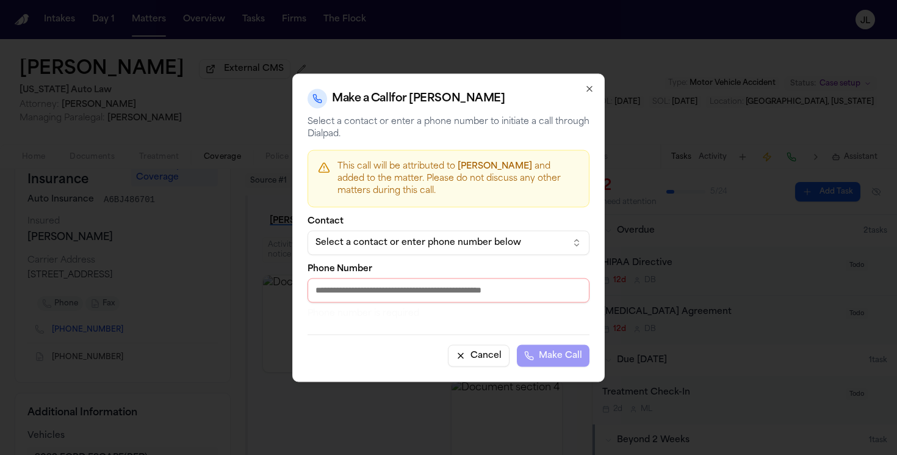
click at [490, 294] on input "Phone Number" at bounding box center [449, 290] width 282 height 24
paste input "**********"
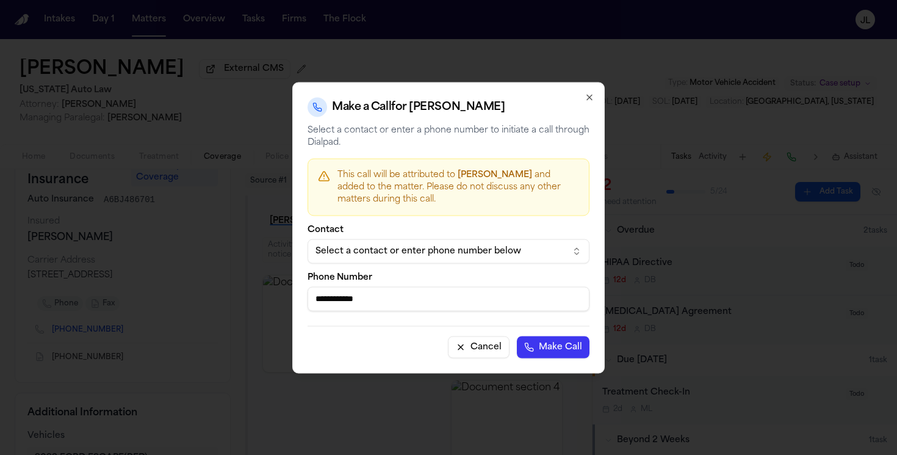
type input "**********"
click at [517, 336] on button "Make Call" at bounding box center [553, 347] width 73 height 22
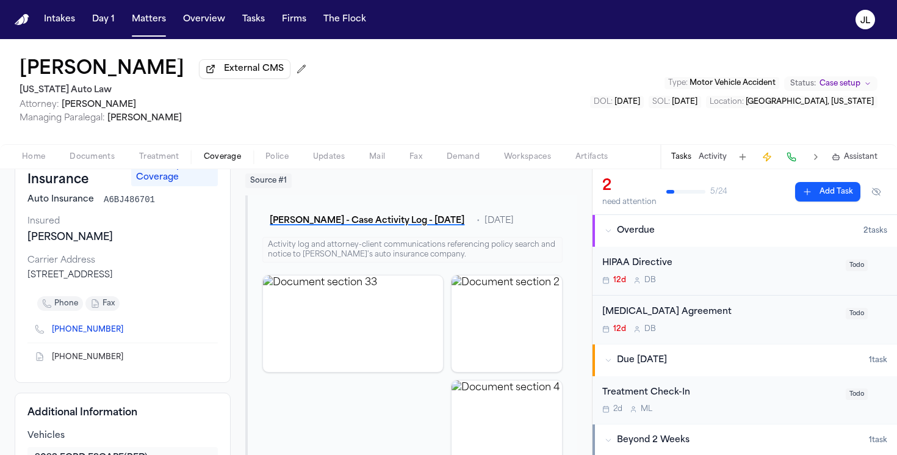
scroll to position [0, 0]
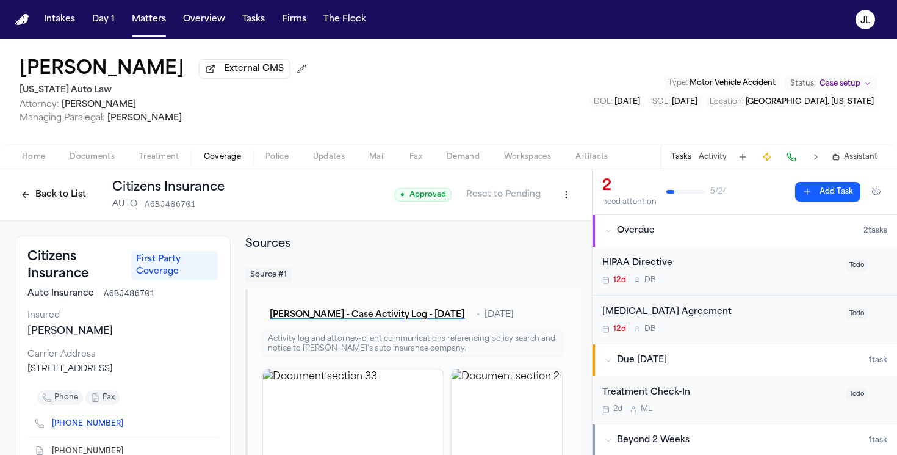
click at [45, 198] on button "Back to List" at bounding box center [54, 195] width 78 height 20
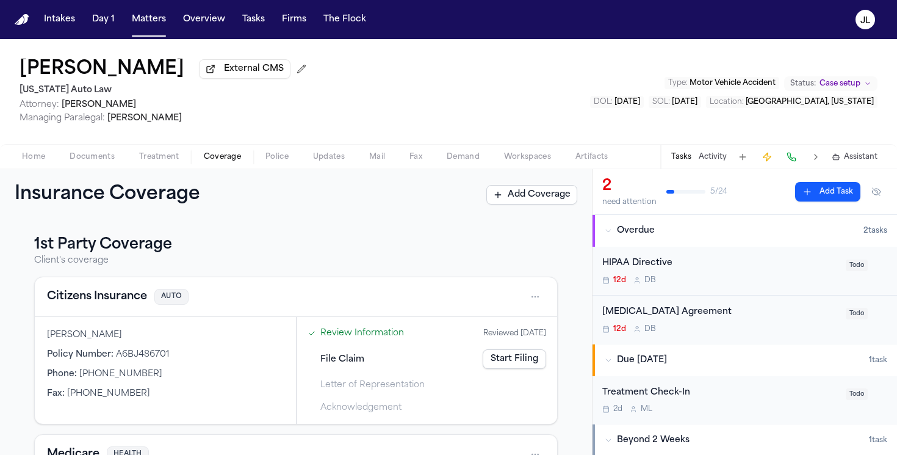
click at [41, 156] on span "Home" at bounding box center [33, 157] width 23 height 10
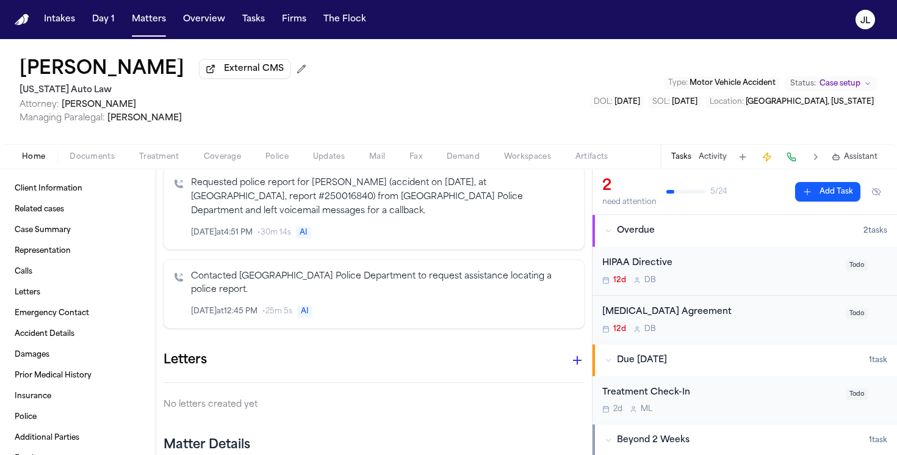
scroll to position [1175, 0]
click at [572, 352] on icon "button" at bounding box center [577, 359] width 15 height 15
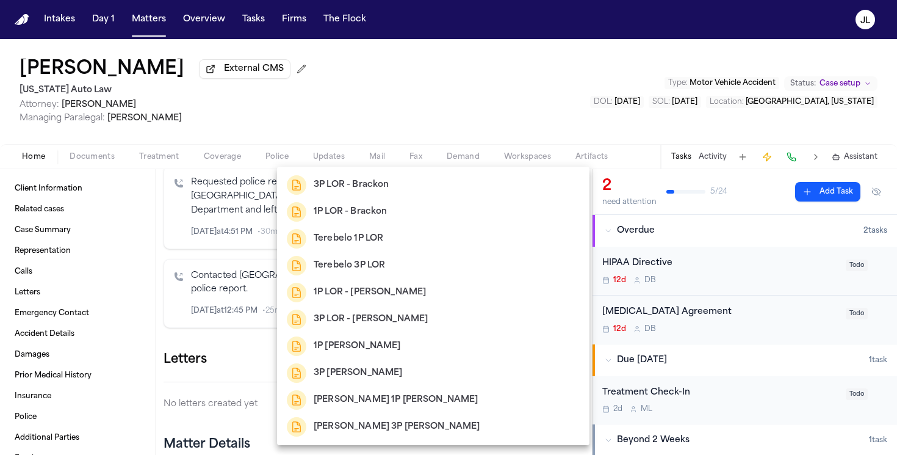
click at [378, 267] on h2 "Terebelo 3P LOR" at bounding box center [349, 265] width 71 height 15
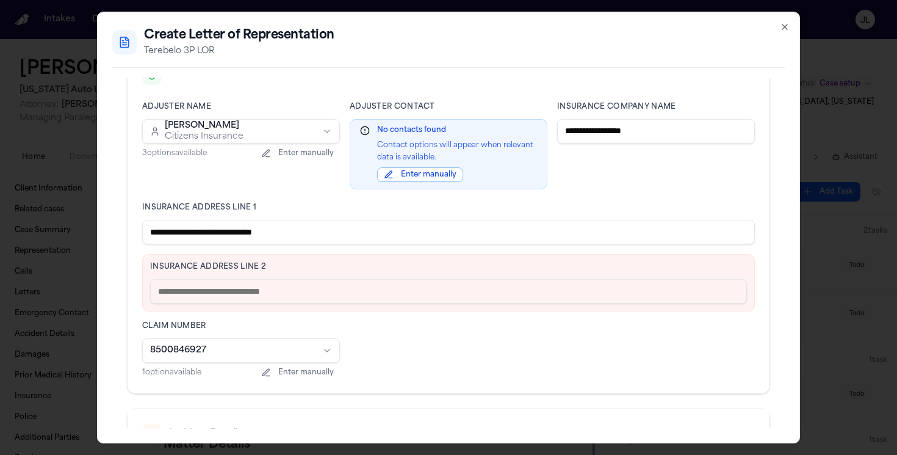
scroll to position [310, 0]
drag, startPoint x: 320, startPoint y: 229, endPoint x: 209, endPoint y: 228, distance: 111.1
click at [209, 228] on input "**********" at bounding box center [448, 231] width 613 height 24
type input "**********"
click at [201, 289] on input "text" at bounding box center [448, 290] width 597 height 24
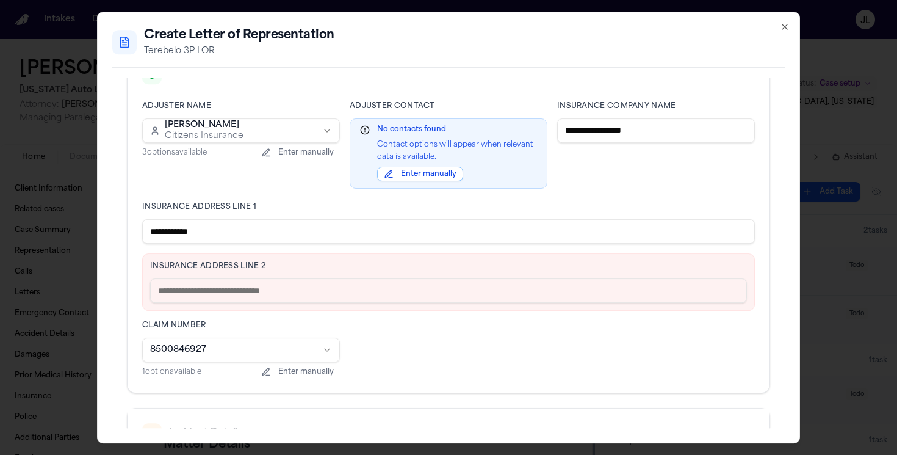
paste input "**********"
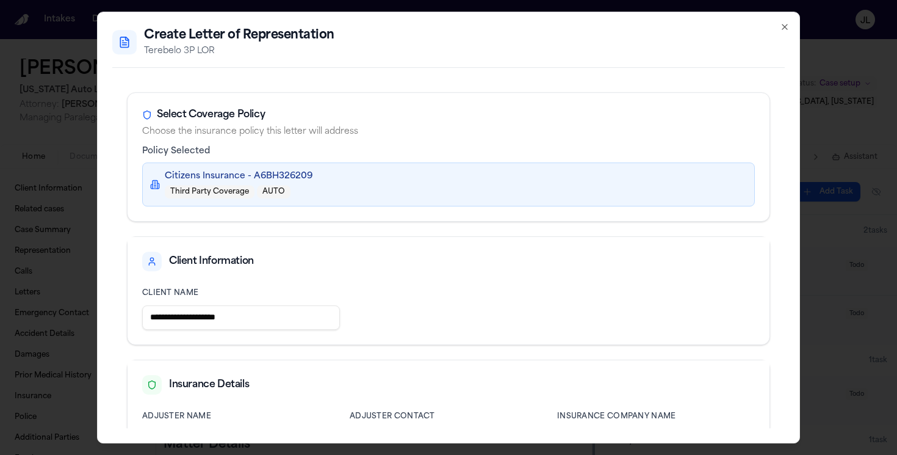
scroll to position [498, 0]
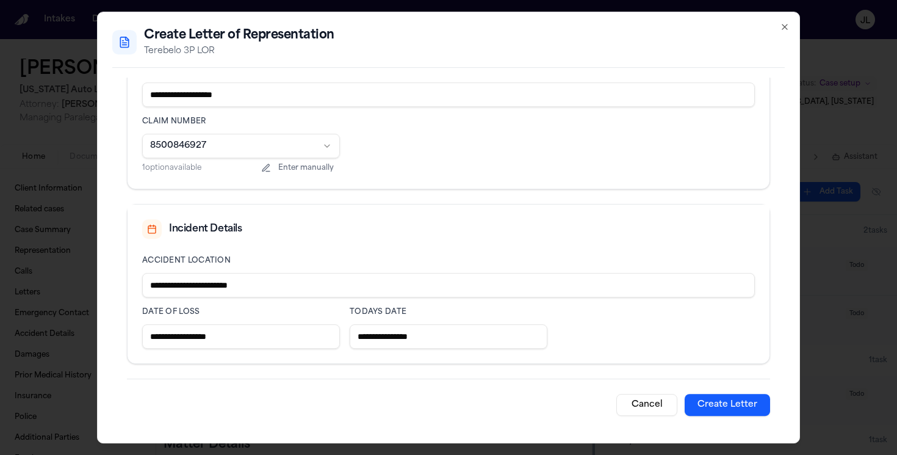
type input "**********"
click at [707, 403] on button "Create Letter" at bounding box center [727, 405] width 85 height 22
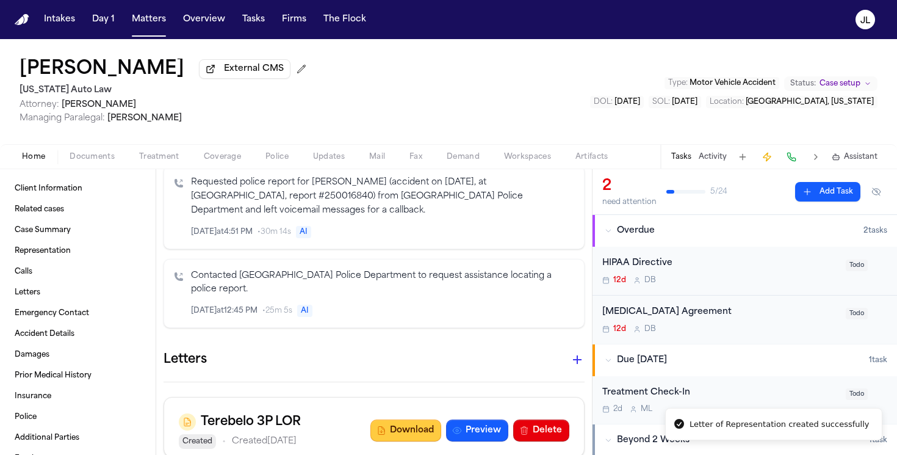
click at [410, 419] on button "Download" at bounding box center [405, 430] width 71 height 22
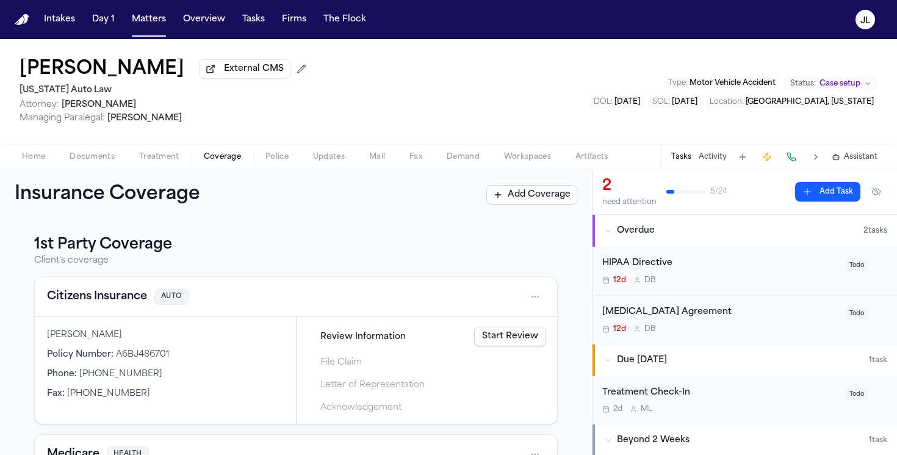
click at [230, 162] on span "Coverage" at bounding box center [222, 157] width 37 height 10
click at [110, 301] on button "Citizens Insurance" at bounding box center [97, 296] width 100 height 17
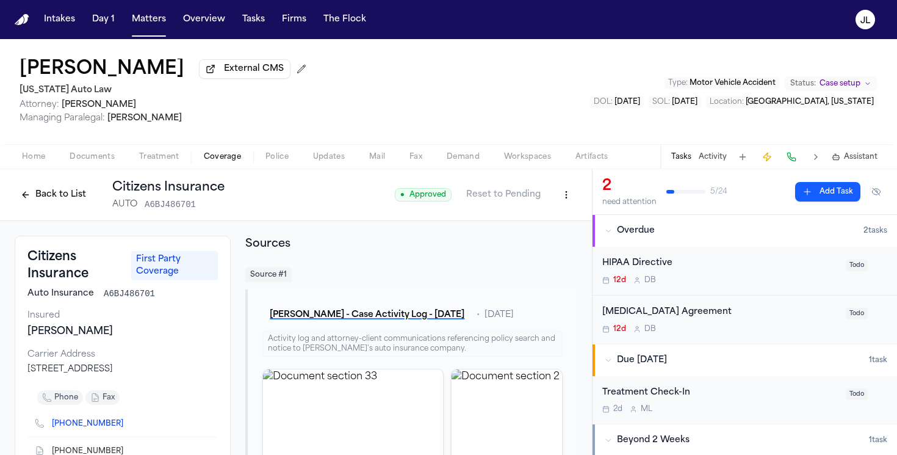
click at [575, 204] on html "Intakes Day 1 Matters Overview Tasks Firms The Flock JL Edythe Fagenson-Rubin E…" at bounding box center [448, 227] width 897 height 455
click at [529, 228] on div "Edit Coverage" at bounding box center [524, 224] width 103 height 20
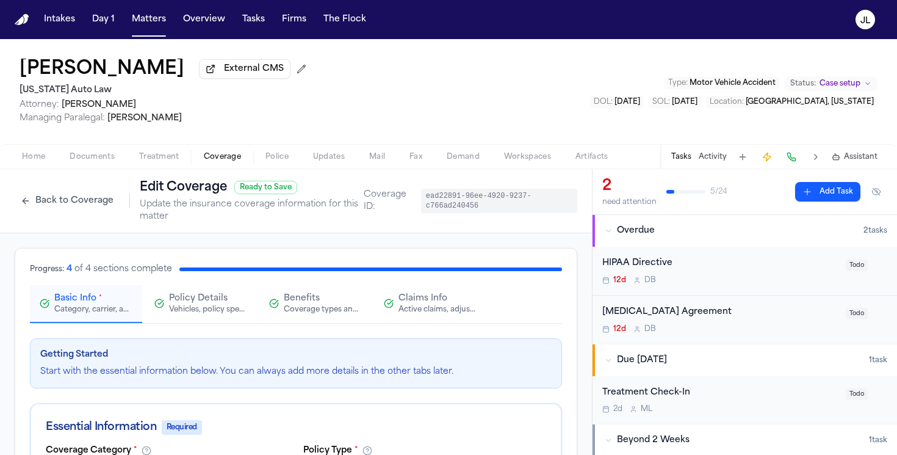
click at [431, 292] on button "Claims Info Active claims, adjusters, and subrogation details" at bounding box center [430, 304] width 112 height 38
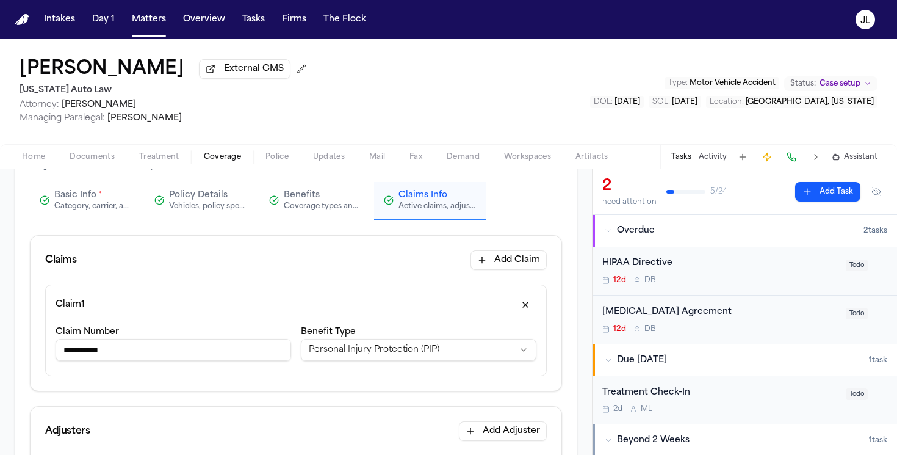
scroll to position [106, 0]
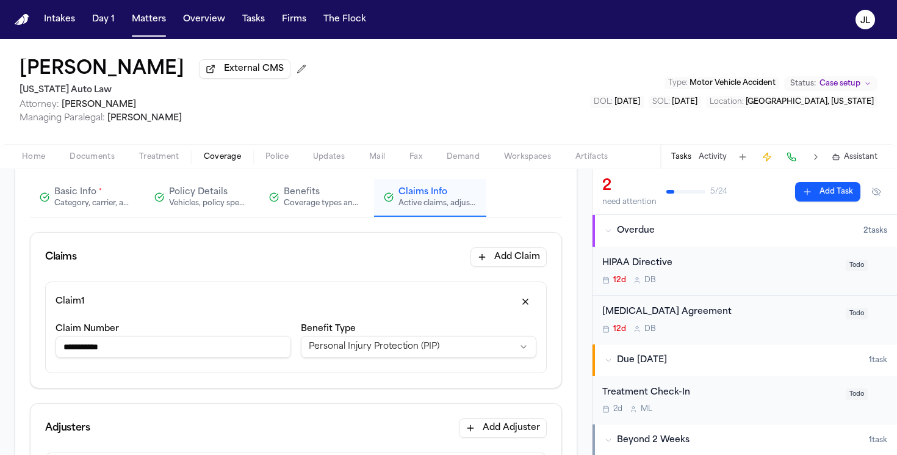
click at [303, 387] on div "**********" at bounding box center [296, 334] width 531 height 106
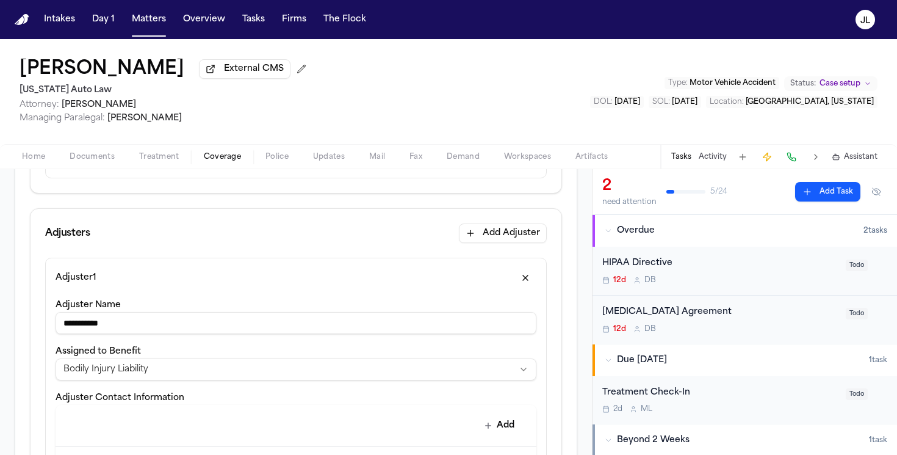
scroll to position [301, 0]
click at [196, 382] on div "**********" at bounding box center [296, 387] width 481 height 181
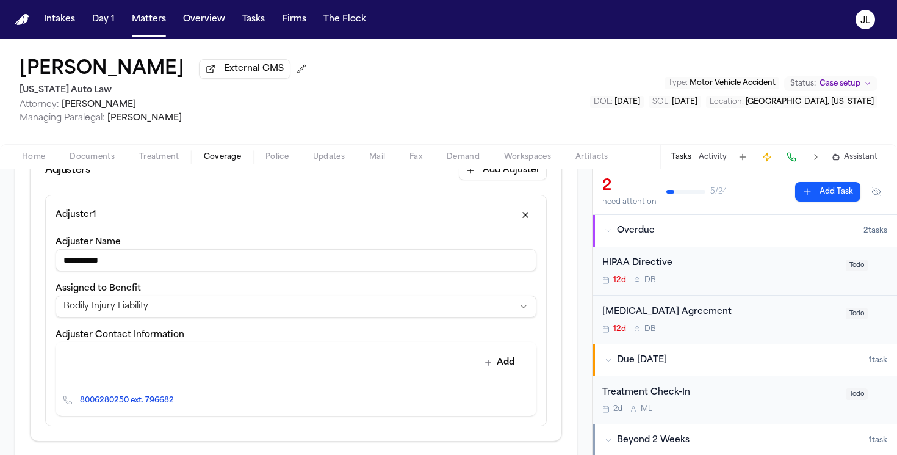
scroll to position [378, 0]
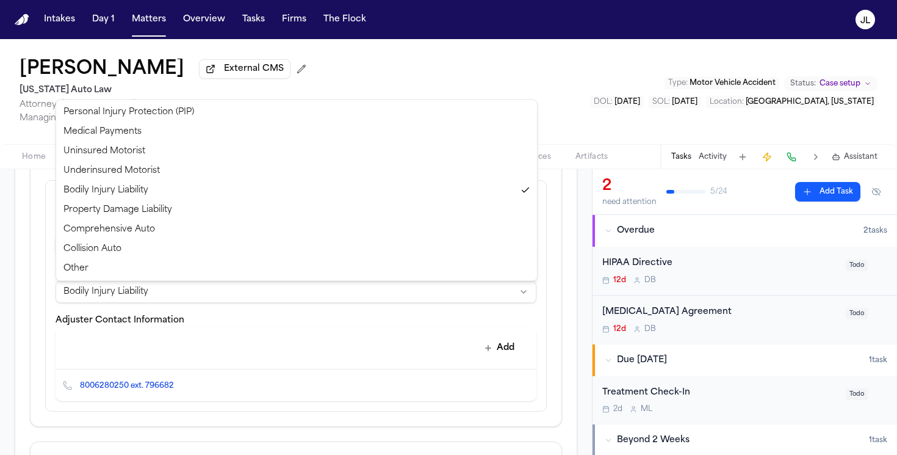
click at [181, 293] on html "**********" at bounding box center [448, 227] width 897 height 455
select select "**********"
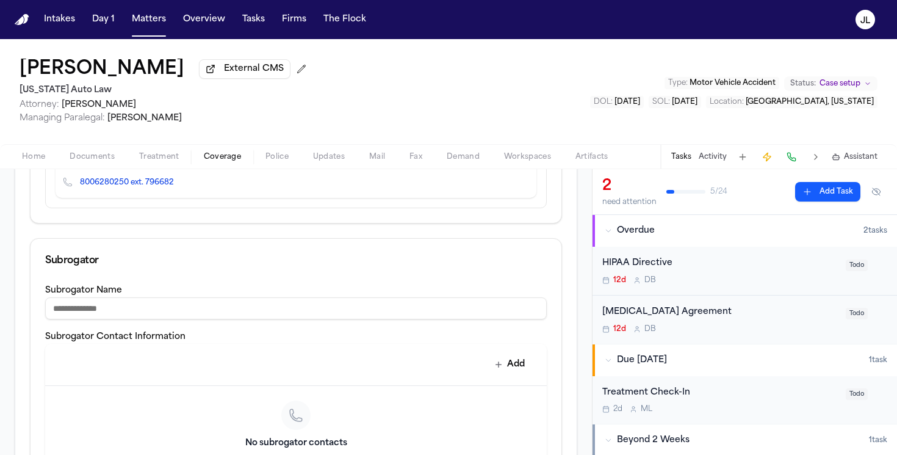
scroll to position [776, 0]
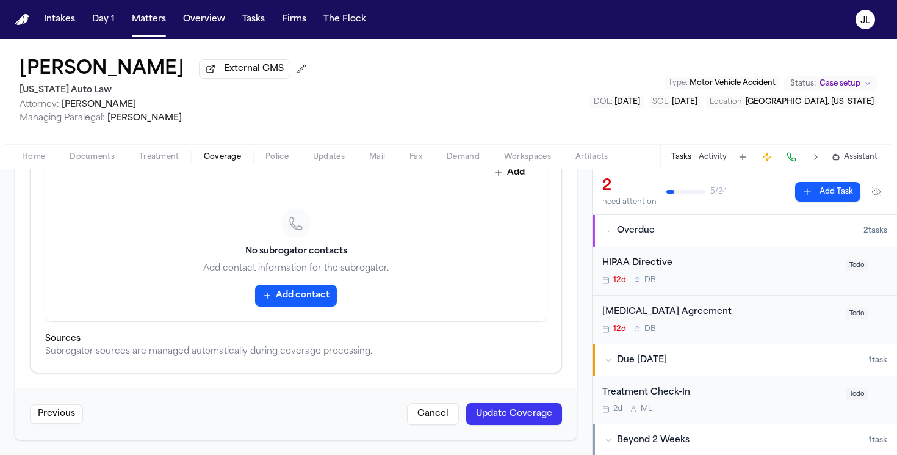
click at [488, 420] on button "Update Coverage" at bounding box center [514, 414] width 96 height 22
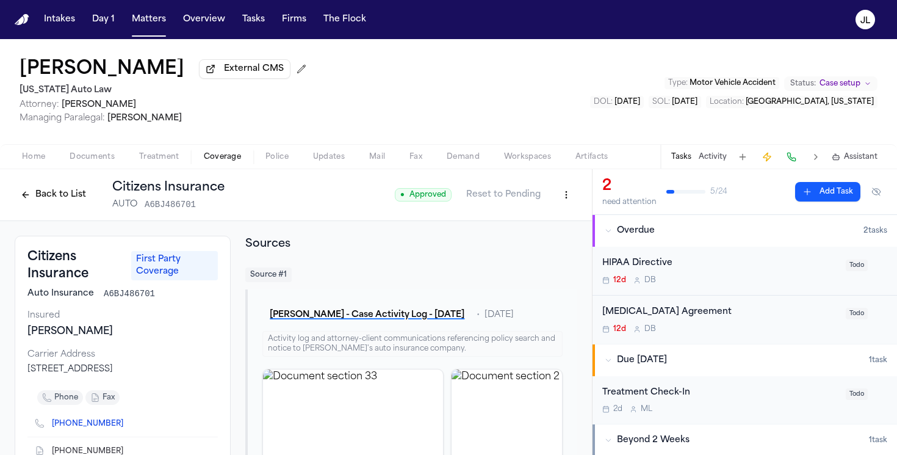
click at [51, 200] on button "Back to List" at bounding box center [54, 195] width 78 height 20
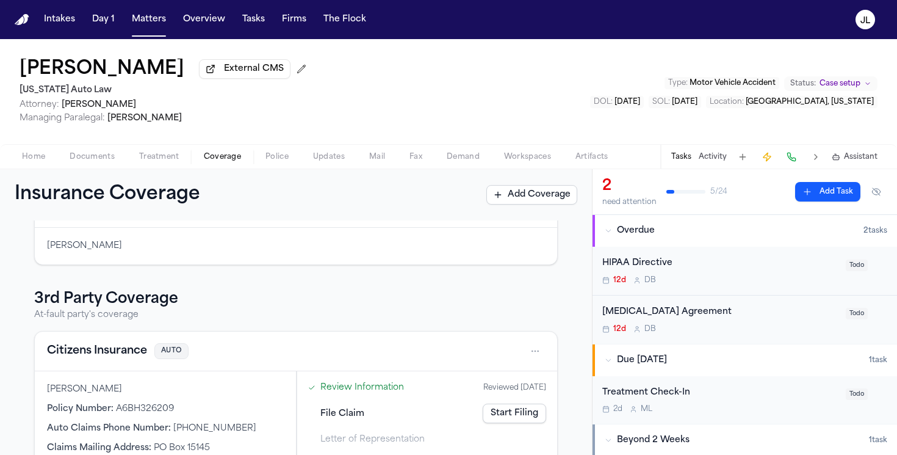
scroll to position [265, 0]
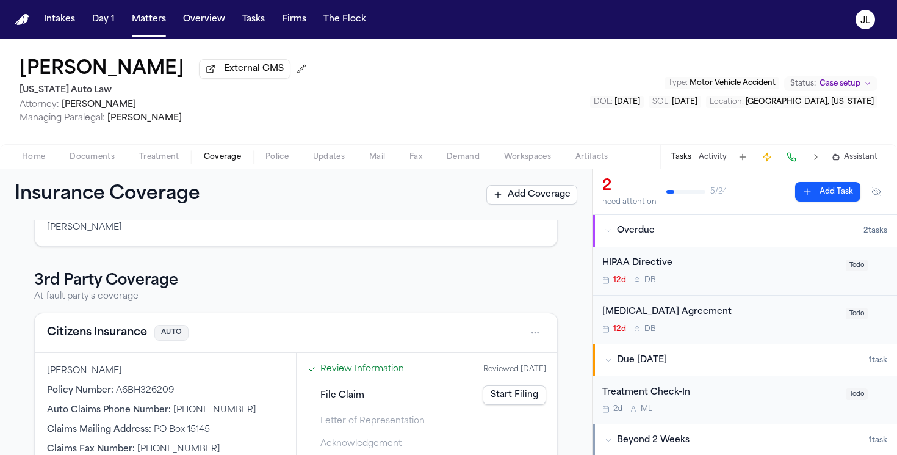
click at [118, 335] on button "Citizens Insurance" at bounding box center [97, 332] width 100 height 17
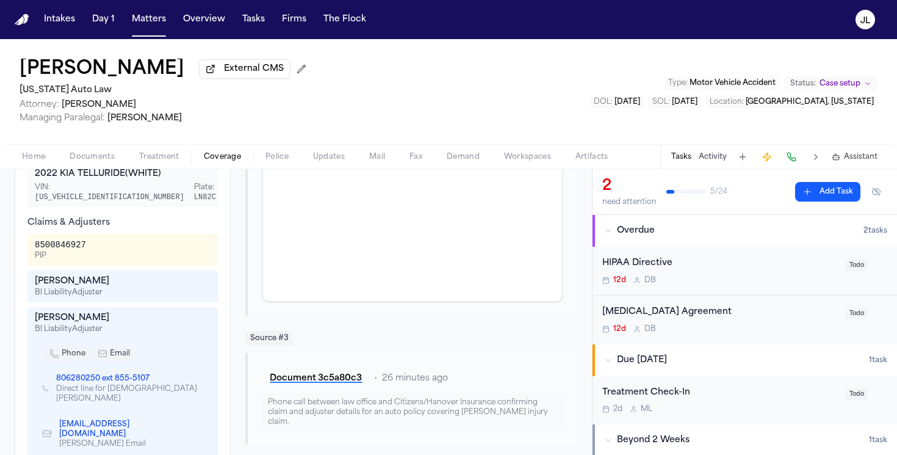
scroll to position [18, 0]
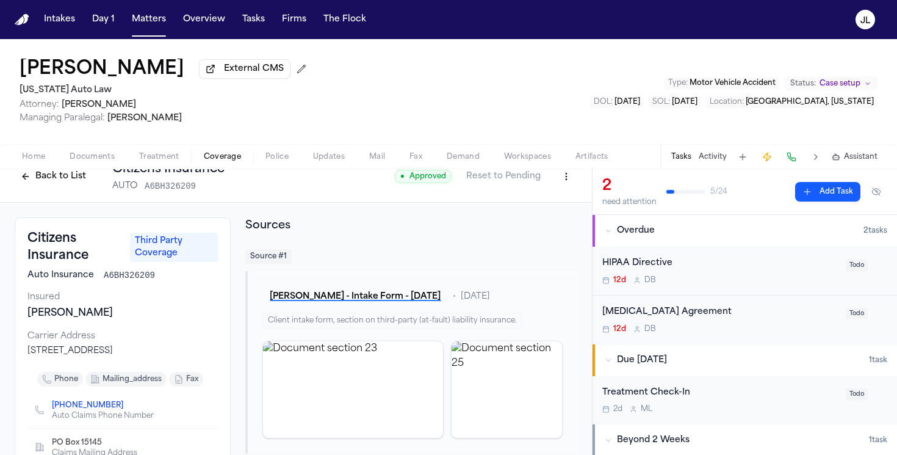
click at [569, 183] on html "Intakes Day 1 Matters Overview Tasks Firms The Flock JL Edythe Fagenson-Rubin E…" at bounding box center [448, 227] width 897 height 455
click at [525, 203] on div "Edit Coverage" at bounding box center [524, 206] width 103 height 20
select select "**********"
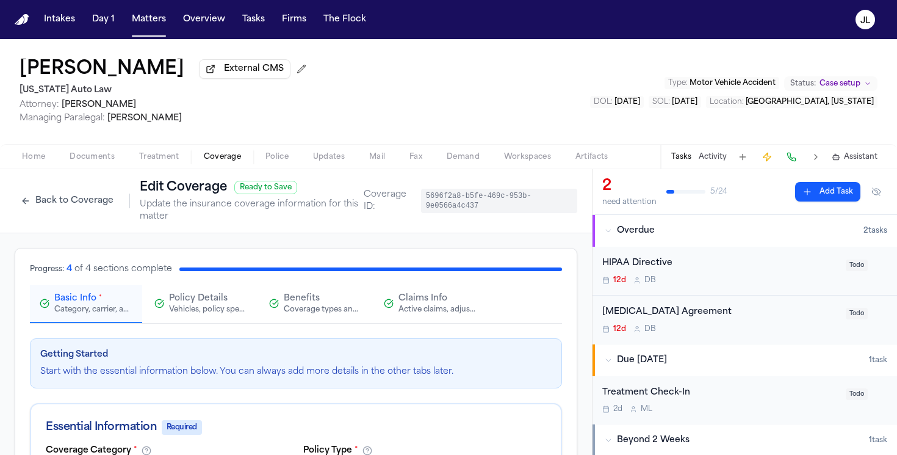
click at [430, 314] on div "Active claims, adjusters, and subrogation details" at bounding box center [438, 310] width 78 height 10
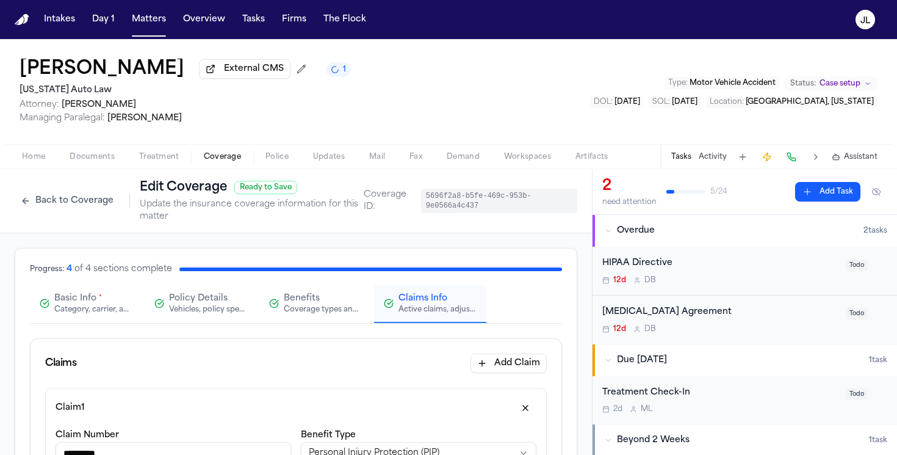
click at [57, 203] on button "Back to Coverage" at bounding box center [67, 201] width 105 height 20
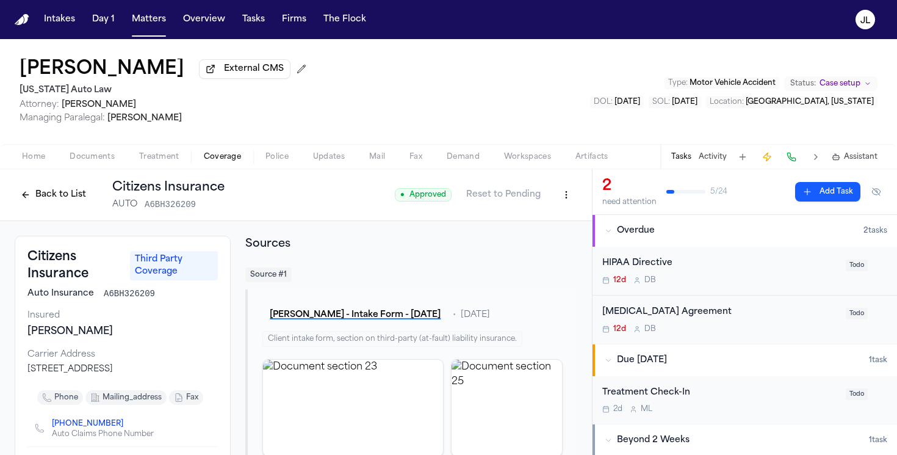
click at [70, 198] on button "Back to List" at bounding box center [54, 195] width 78 height 20
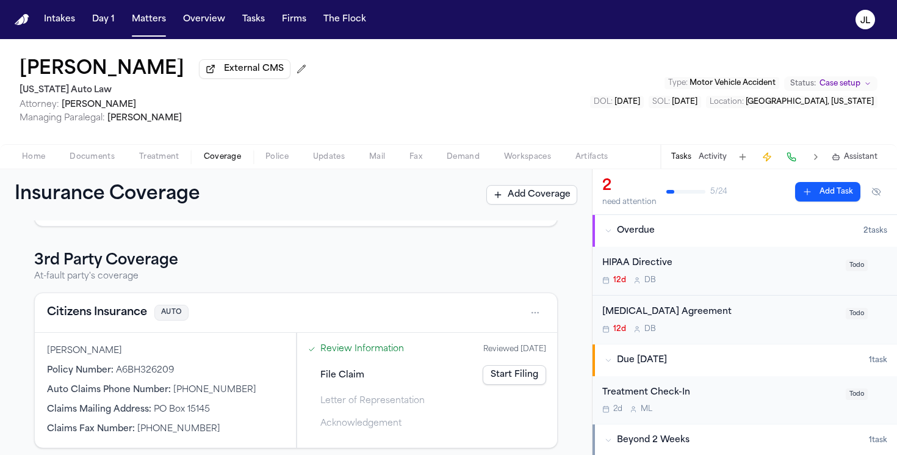
scroll to position [289, 0]
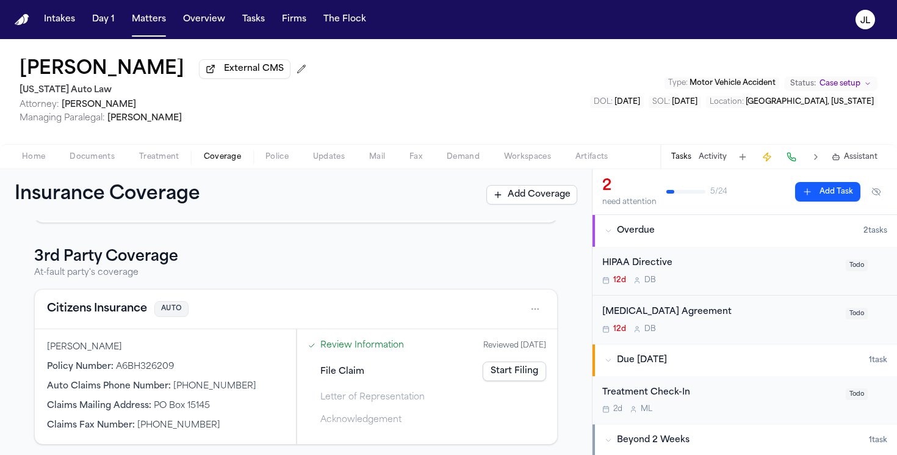
click at [96, 312] on button "Citizens Insurance" at bounding box center [97, 308] width 100 height 17
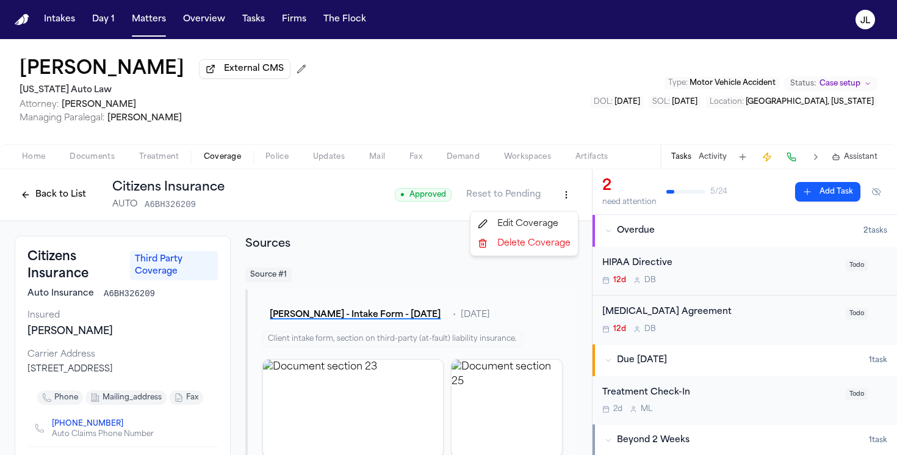
click at [559, 199] on html "Intakes Day 1 Matters Overview Tasks Firms The Flock JL Edythe Fagenson-Rubin E…" at bounding box center [448, 227] width 897 height 455
click at [546, 223] on div "Edit Coverage" at bounding box center [524, 224] width 103 height 20
select select "**********"
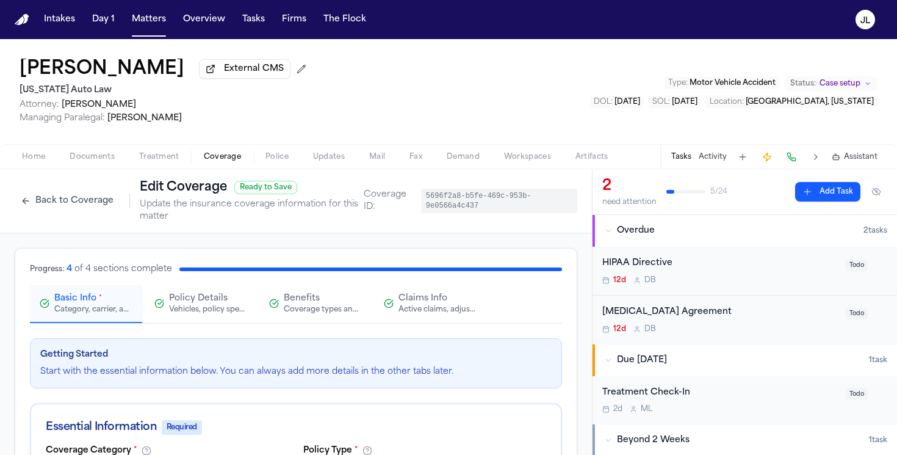
click at [418, 312] on div "Active claims, adjusters, and subrogation details" at bounding box center [438, 310] width 78 height 10
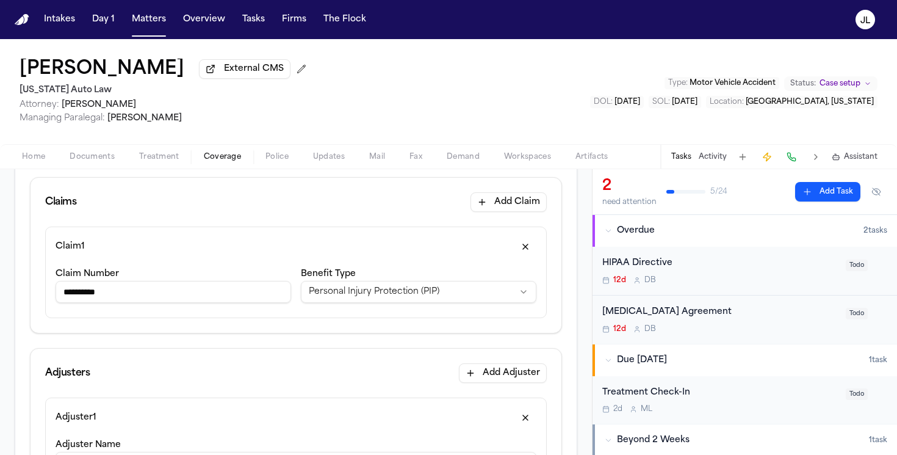
scroll to position [163, 0]
click at [175, 295] on input "**********" at bounding box center [174, 290] width 236 height 22
click at [110, 292] on input "**********" at bounding box center [174, 290] width 236 height 22
drag, startPoint x: 121, startPoint y: 295, endPoint x: 109, endPoint y: 294, distance: 12.9
click at [109, 294] on input "**********" at bounding box center [174, 290] width 236 height 22
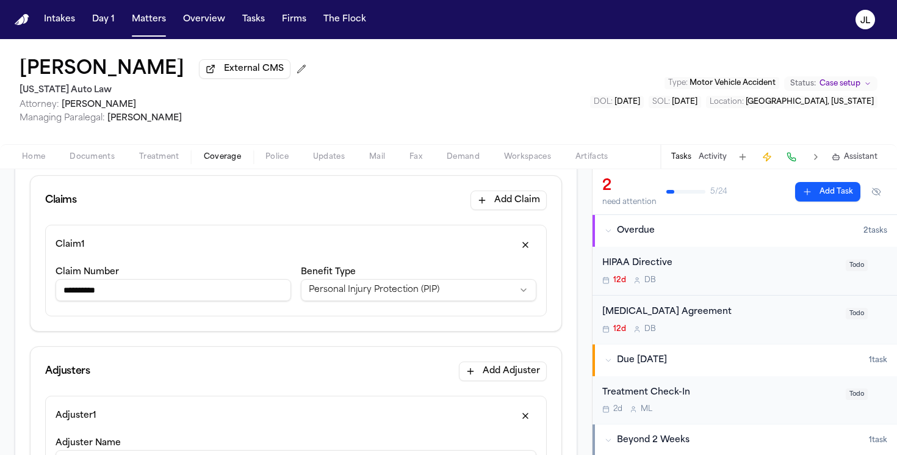
type input "**********"
click at [358, 297] on html "**********" at bounding box center [448, 227] width 897 height 455
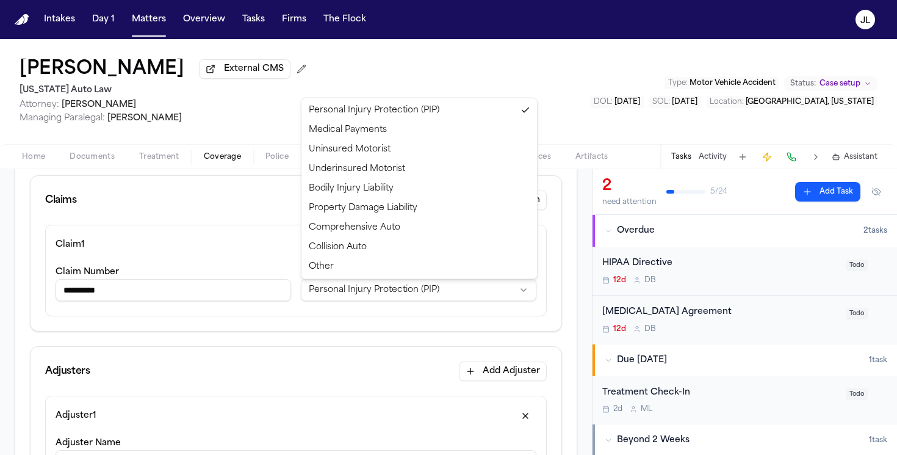
select select "**********"
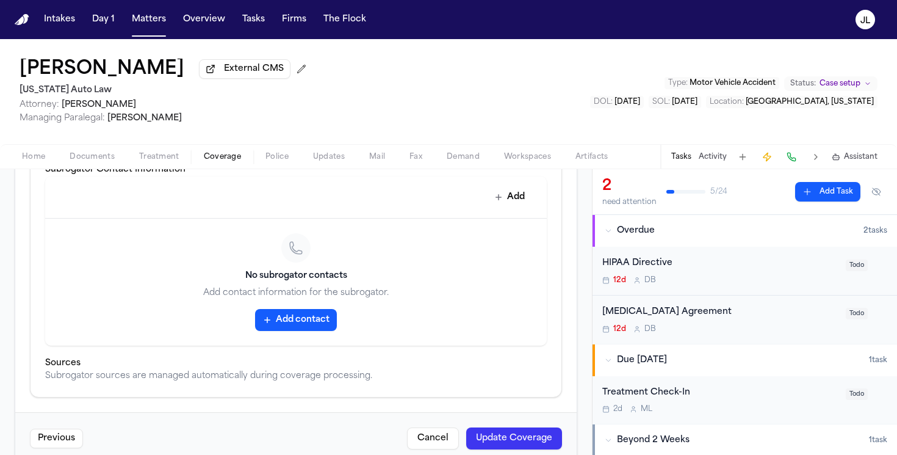
scroll to position [1413, 0]
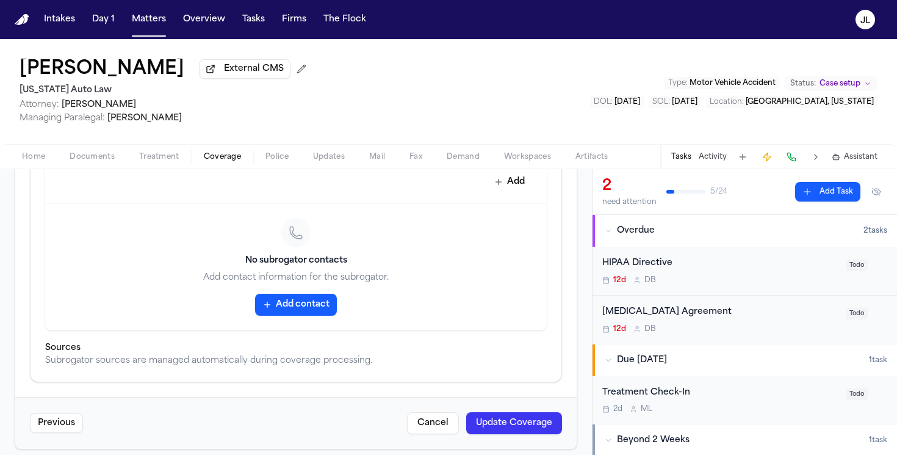
click at [510, 425] on button "Update Coverage" at bounding box center [514, 423] width 96 height 22
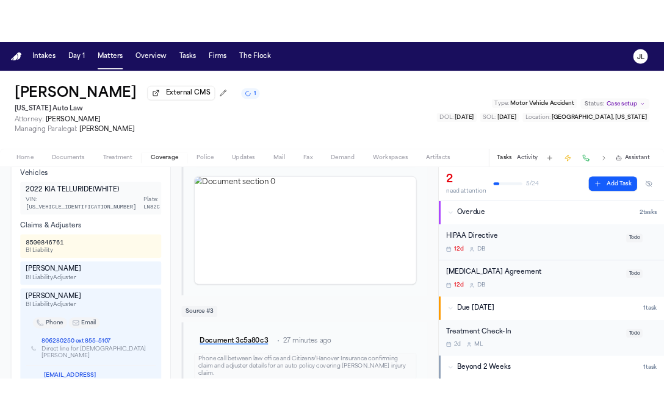
scroll to position [284, 0]
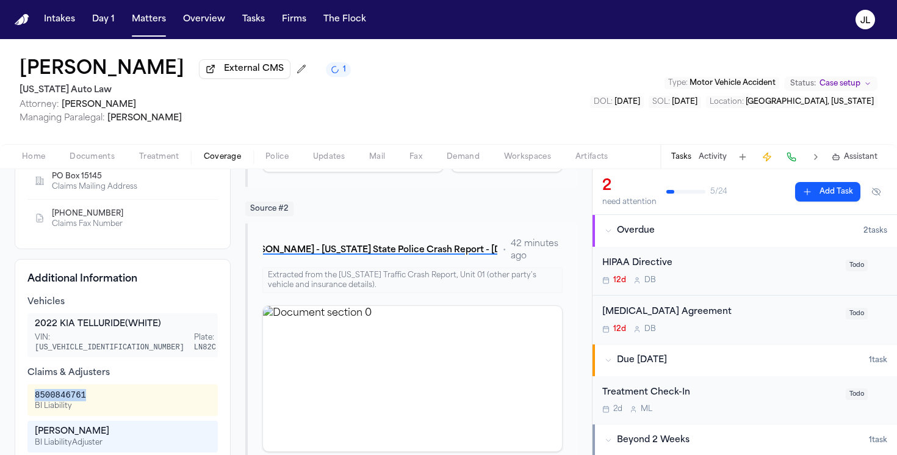
drag, startPoint x: 92, startPoint y: 387, endPoint x: 35, endPoint y: 387, distance: 56.8
click at [35, 389] on div "8500846761 BI Liability" at bounding box center [123, 400] width 176 height 22
copy div "8500846761"
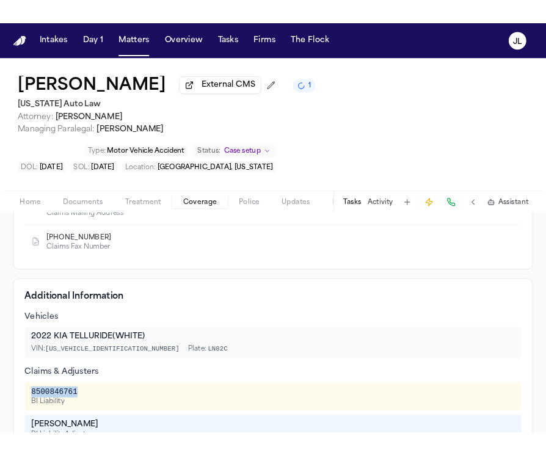
scroll to position [267, 0]
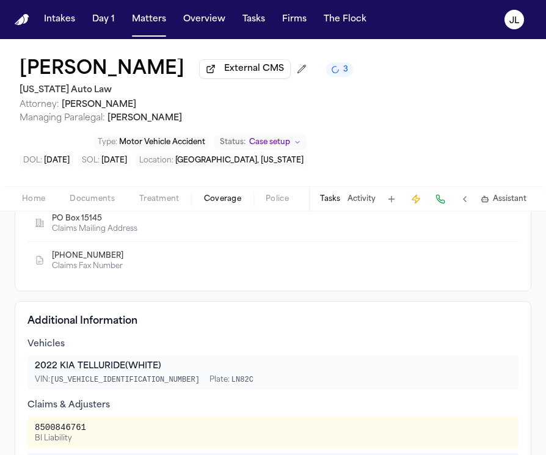
click at [37, 211] on div "Home Documents Treatment Coverage Police Updates Mail Fax Demand Workspaces Art…" at bounding box center [273, 198] width 546 height 24
click at [37, 204] on span "Home" at bounding box center [33, 199] width 23 height 10
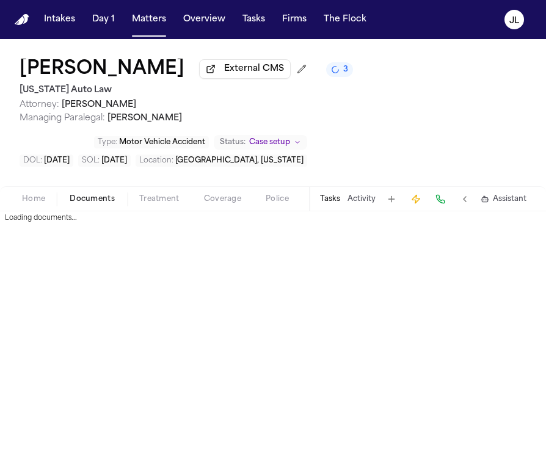
click at [85, 204] on span "Documents" at bounding box center [92, 199] width 45 height 10
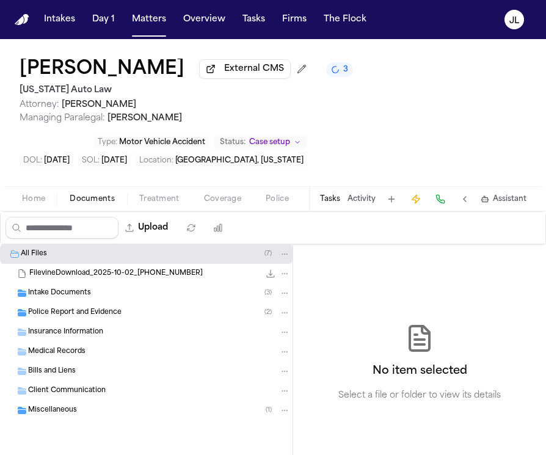
click at [60, 314] on span "Police Report and Evidence" at bounding box center [74, 313] width 93 height 10
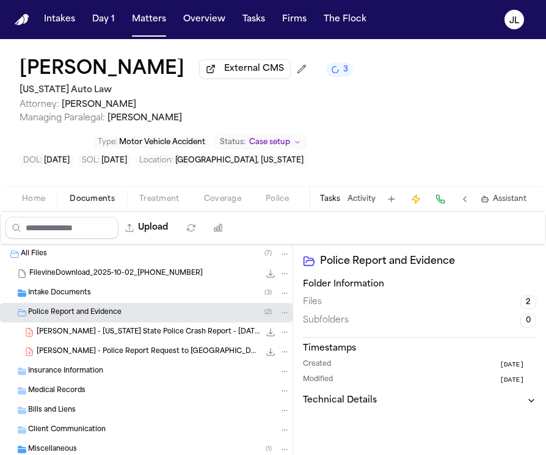
click at [130, 322] on div "Police Report and Evidence ( 2 )" at bounding box center [146, 313] width 292 height 20
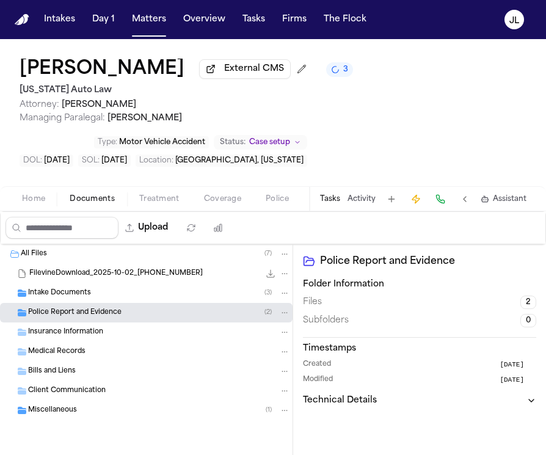
click at [93, 312] on span "Police Report and Evidence" at bounding box center [74, 313] width 93 height 10
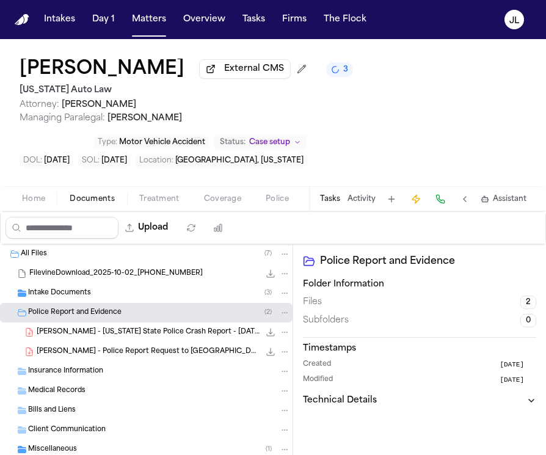
click at [99, 330] on div "E. Fagenson-Rubin - Michigan State Police Crash Report - 9.16.25 326.2 KB • PDF" at bounding box center [163, 332] width 253 height 12
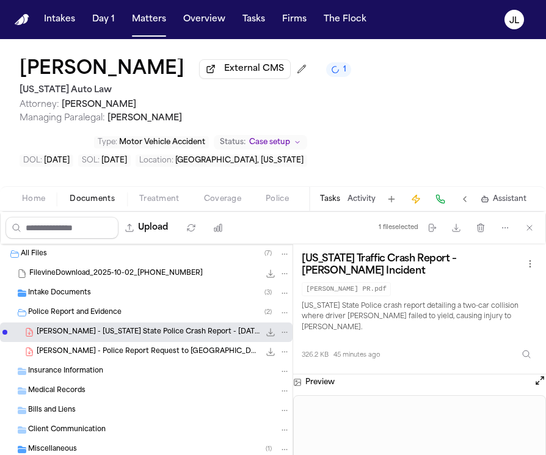
click at [271, 335] on icon "File: E. Fagenson-Rubin - Michigan State Police Crash Report - 9.16.25" at bounding box center [270, 332] width 10 height 10
click at [209, 193] on div "Home Documents Treatment Coverage Police Updates Mail Fax Demand Workspaces Art…" at bounding box center [273, 198] width 546 height 24
click at [210, 197] on span "Coverage" at bounding box center [222, 199] width 37 height 10
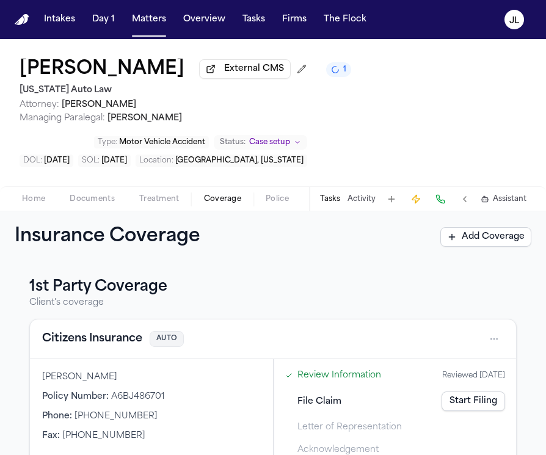
click at [113, 342] on button "Citizens Insurance" at bounding box center [92, 338] width 100 height 17
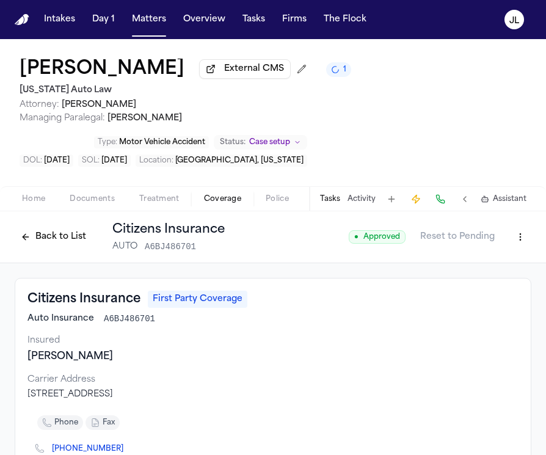
scroll to position [231, 0]
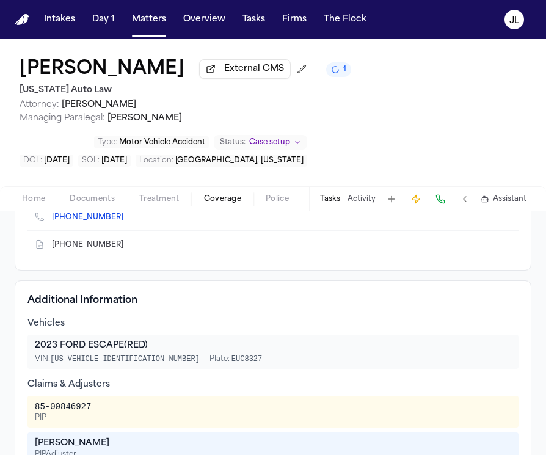
click at [126, 248] on icon "Copy to clipboard" at bounding box center [129, 244] width 7 height 7
click at [21, 198] on button "Home" at bounding box center [34, 199] width 48 height 15
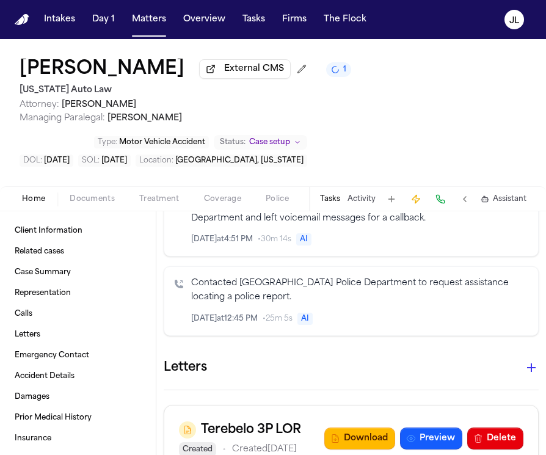
scroll to position [1317, 0]
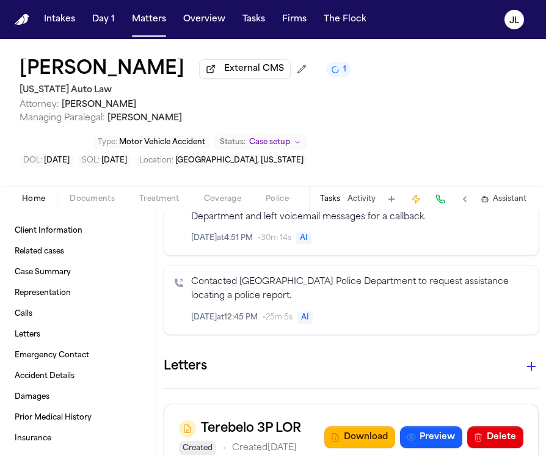
click at [529, 362] on icon "button" at bounding box center [531, 366] width 15 height 15
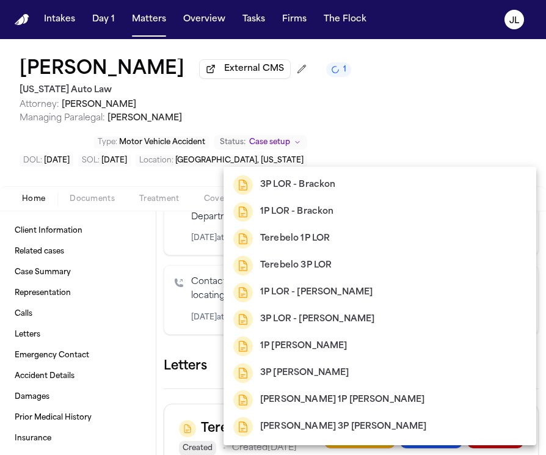
click at [327, 240] on h2 "Terebelo 1P LOR" at bounding box center [295, 238] width 70 height 15
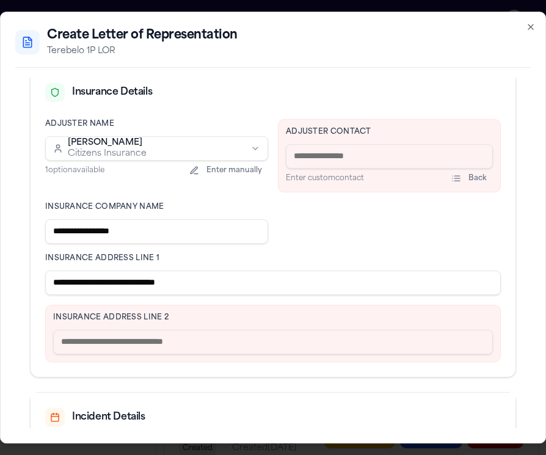
scroll to position [298, 0]
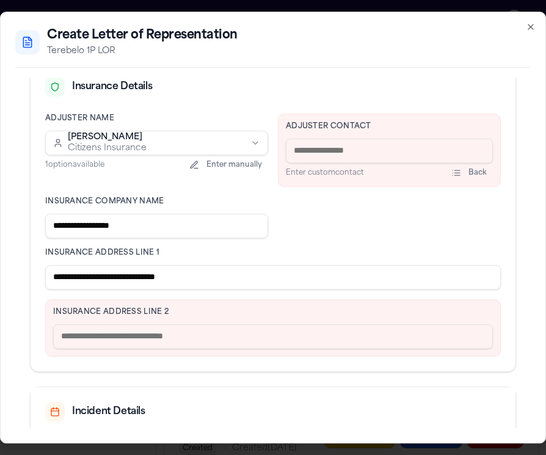
drag, startPoint x: 222, startPoint y: 277, endPoint x: 113, endPoint y: 275, distance: 108.6
click at [113, 275] on input "**********" at bounding box center [272, 277] width 455 height 24
type input "**********"
click at [93, 338] on input "text" at bounding box center [272, 336] width 439 height 24
paste input "**********"
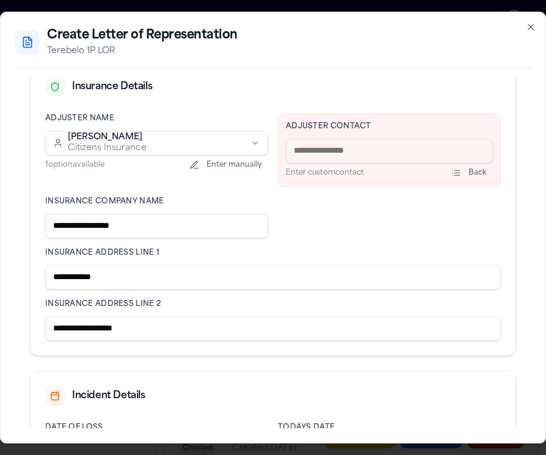
type input "**********"
click at [358, 151] on input at bounding box center [389, 151] width 207 height 24
click at [321, 147] on input at bounding box center [389, 151] width 207 height 24
paste input "**********"
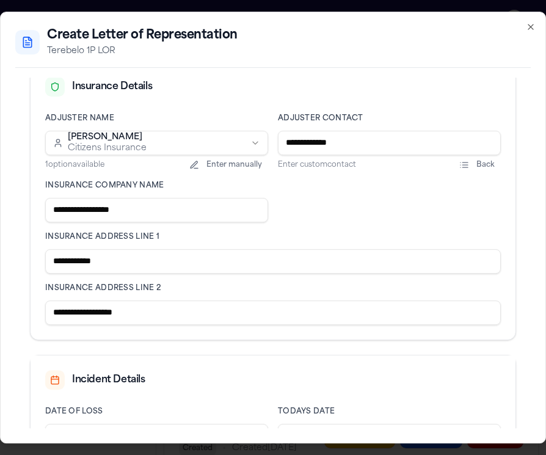
scroll to position [399, 0]
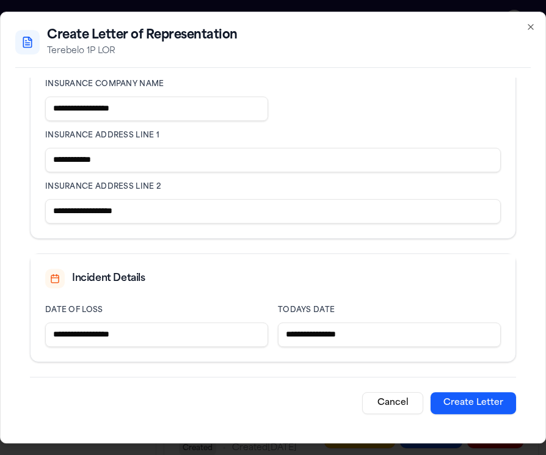
type input "**********"
click at [462, 408] on button "Create Letter" at bounding box center [472, 403] width 85 height 22
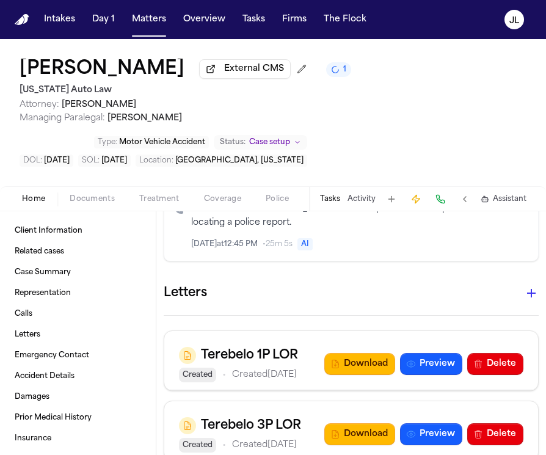
scroll to position [1394, 0]
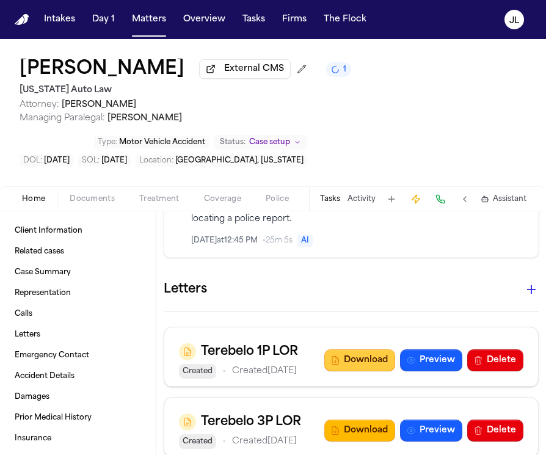
click at [347, 366] on button "Download" at bounding box center [359, 360] width 71 height 22
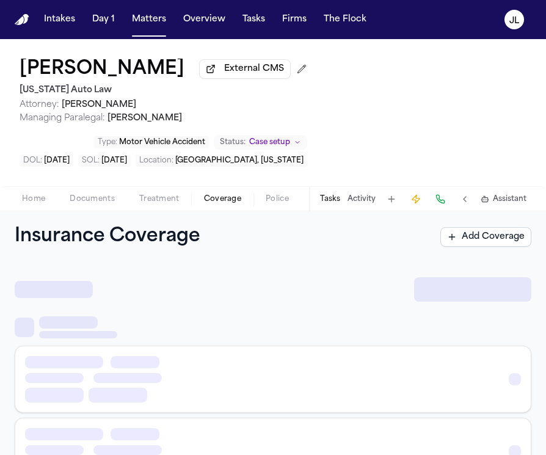
click at [209, 204] on span "Coverage" at bounding box center [222, 199] width 37 height 10
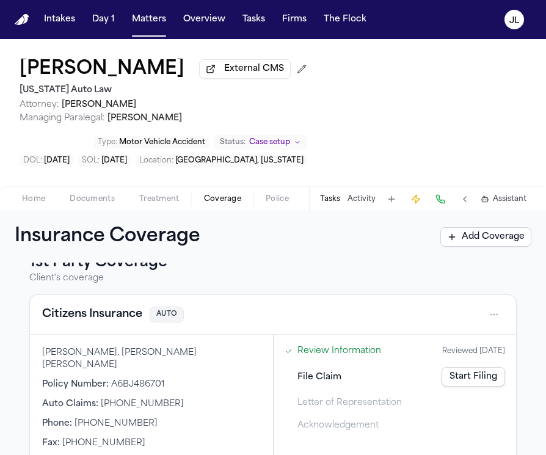
scroll to position [25, 0]
click at [126, 318] on button "Citizens Insurance" at bounding box center [92, 313] width 100 height 17
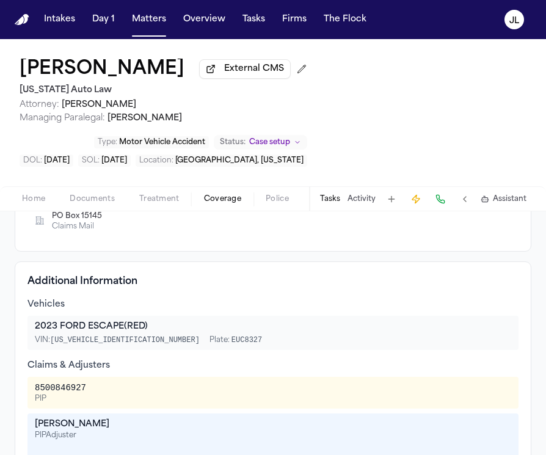
scroll to position [361, 0]
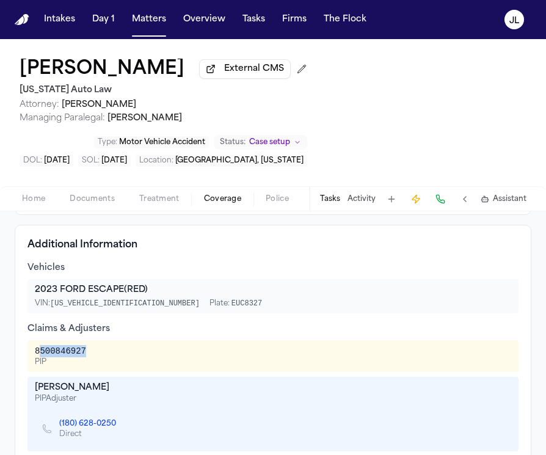
drag, startPoint x: 97, startPoint y: 356, endPoint x: 38, endPoint y: 355, distance: 58.6
click at [38, 355] on div "8500846927 PIP" at bounding box center [273, 356] width 476 height 22
click at [38, 355] on div "8500846927" at bounding box center [60, 351] width 51 height 12
drag, startPoint x: 92, startPoint y: 356, endPoint x: 27, endPoint y: 355, distance: 64.7
click at [26, 355] on div "Additional Information Vehicles 2023 FORD ESCAPE (RED) VIN: 1FMCU9MN8PUA61610 P…" at bounding box center [273, 355] width 516 height 261
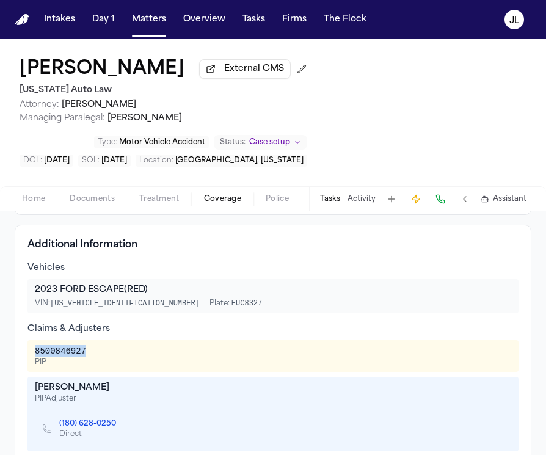
copy div "8500846927"
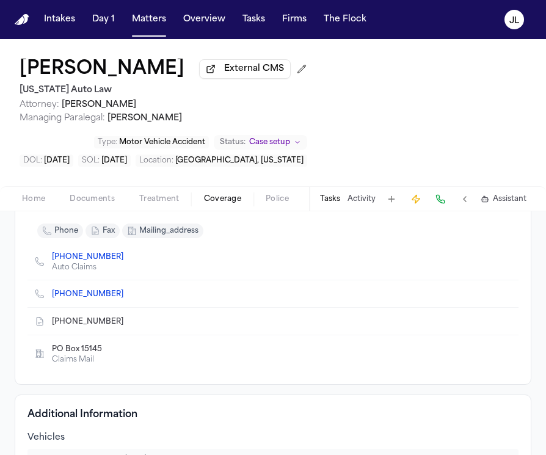
scroll to position [0, 0]
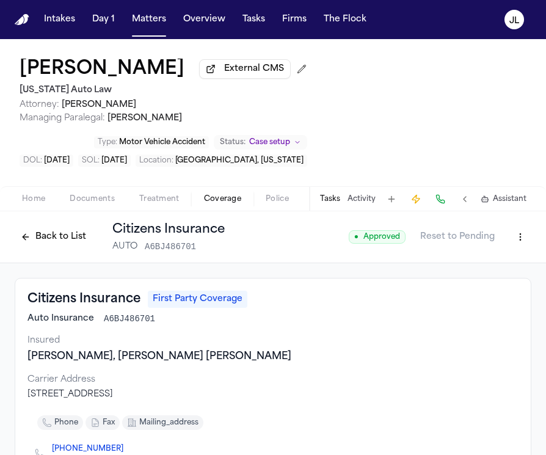
click at [47, 247] on button "Back to List" at bounding box center [54, 237] width 78 height 20
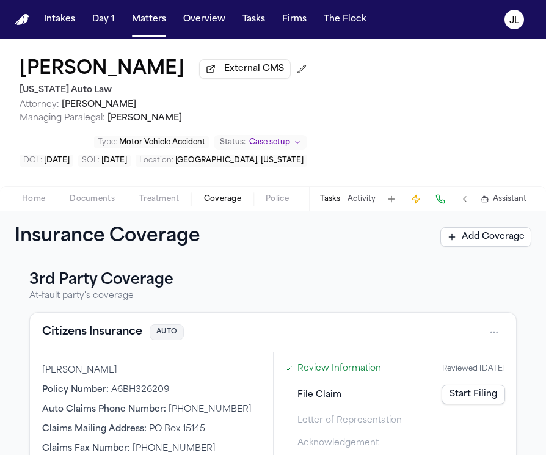
scroll to position [366, 0]
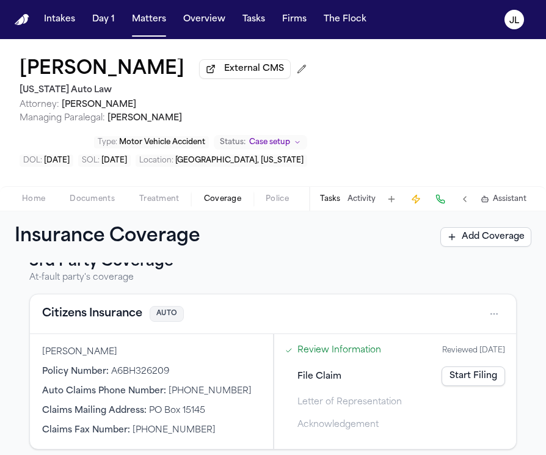
click at [485, 375] on link "Start Filing" at bounding box center [472, 376] width 63 height 20
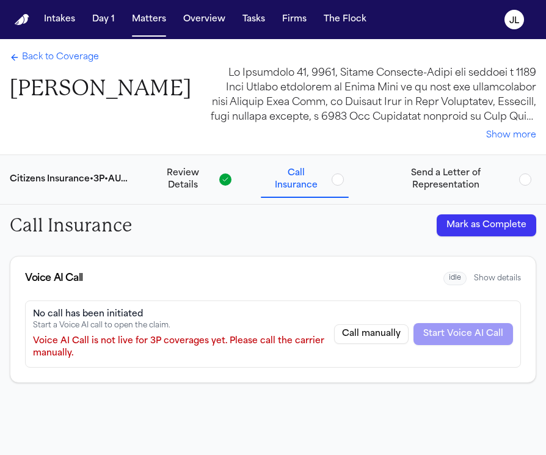
click at [500, 226] on button "Mark as Complete" at bounding box center [485, 225] width 99 height 22
click at [73, 52] on span "Back to Coverage" at bounding box center [60, 57] width 77 height 12
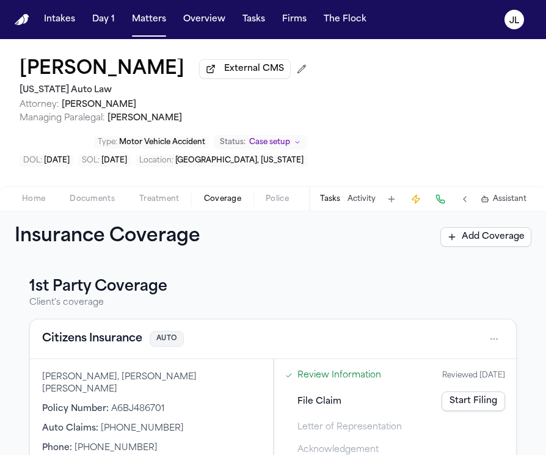
click at [453, 408] on link "Start Filing" at bounding box center [472, 401] width 63 height 20
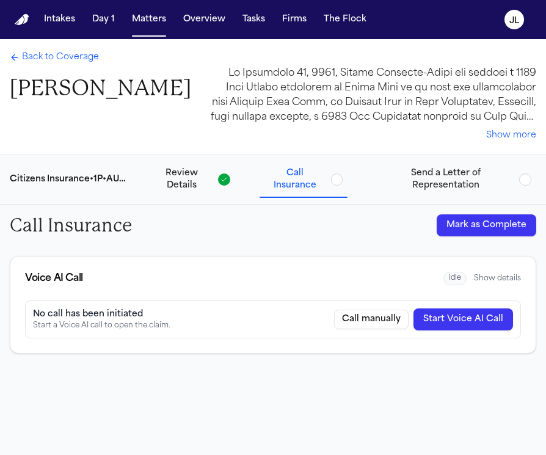
click at [472, 217] on button "Mark as Complete" at bounding box center [485, 225] width 99 height 22
click at [73, 60] on span "Back to Coverage" at bounding box center [60, 57] width 77 height 12
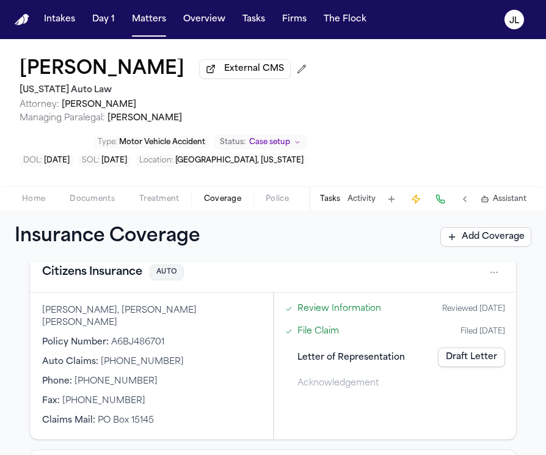
scroll to position [75, 0]
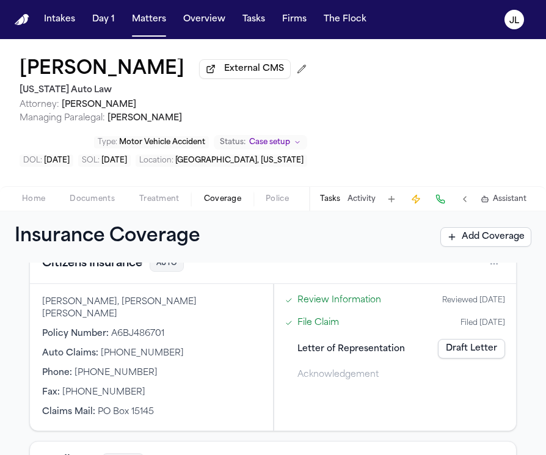
click at [90, 272] on button "Citizens Insurance" at bounding box center [92, 263] width 100 height 17
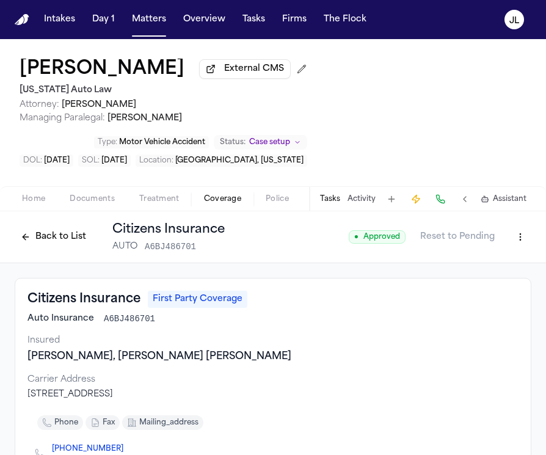
click at [72, 242] on button "Back to List" at bounding box center [54, 237] width 78 height 20
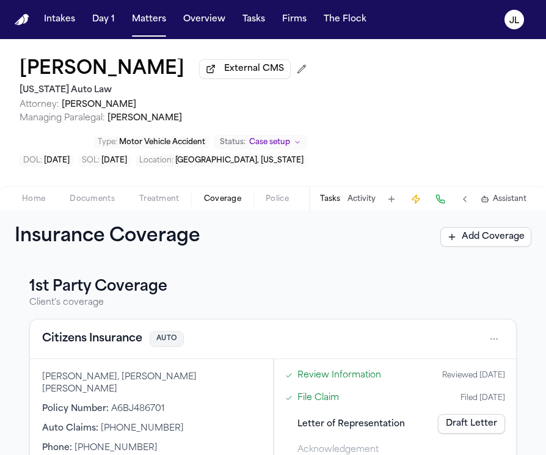
scroll to position [70, 0]
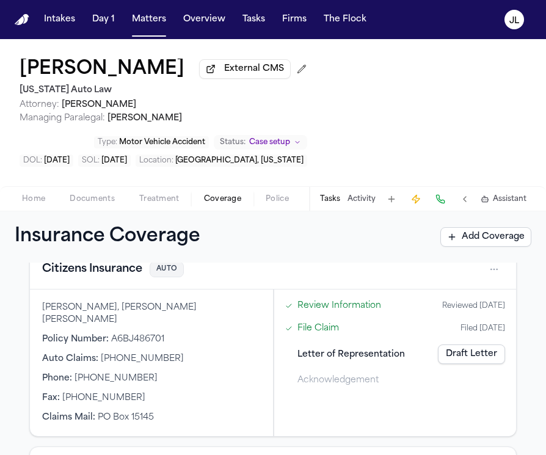
click at [461, 360] on link "Draft Letter" at bounding box center [471, 354] width 67 height 20
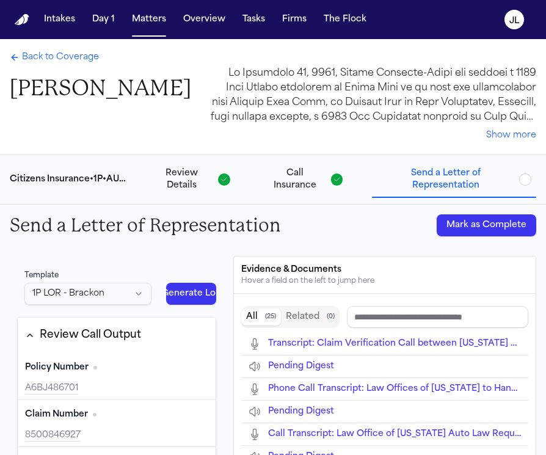
click at [489, 216] on button "Mark as Complete" at bounding box center [485, 225] width 99 height 22
click at [65, 68] on div "Back to Coverage Edythe Fagenson-Rubin" at bounding box center [100, 76] width 181 height 51
click at [65, 62] on span "Back to Coverage" at bounding box center [60, 57] width 77 height 12
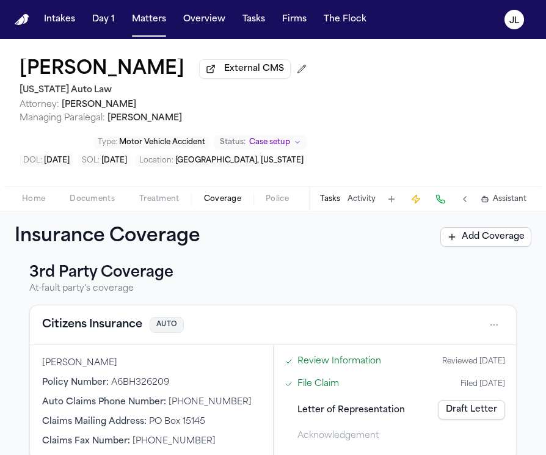
scroll to position [366, 0]
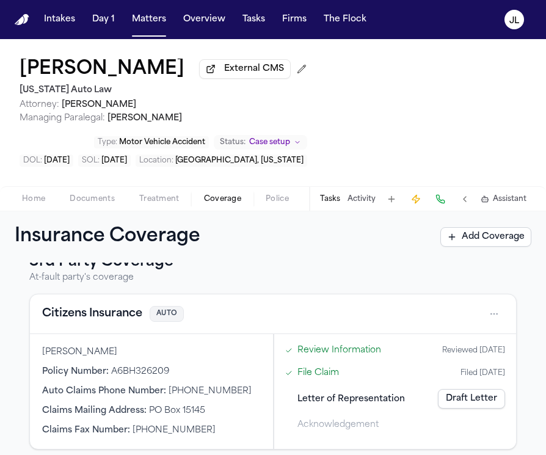
click at [479, 389] on link "Draft Letter" at bounding box center [471, 399] width 67 height 20
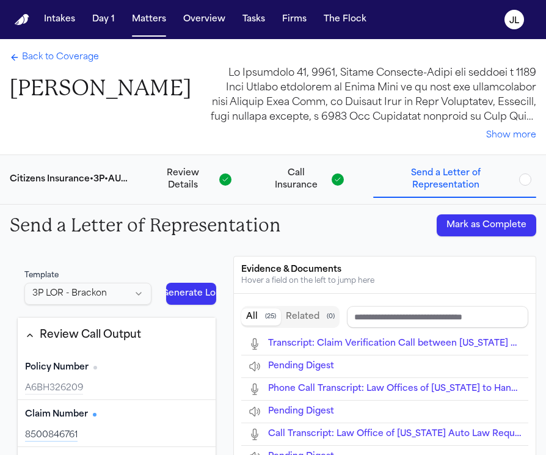
click at [505, 218] on button "Mark as Complete" at bounding box center [485, 225] width 99 height 22
click at [62, 56] on span "Back to Coverage" at bounding box center [60, 57] width 77 height 12
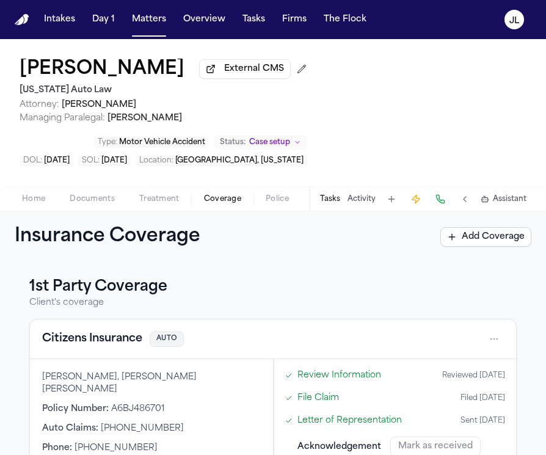
click at [95, 192] on div "Home Documents Treatment Coverage Police Updates Mail Fax Demand Workspaces Art…" at bounding box center [273, 198] width 546 height 24
click at [77, 204] on span "Documents" at bounding box center [92, 199] width 45 height 10
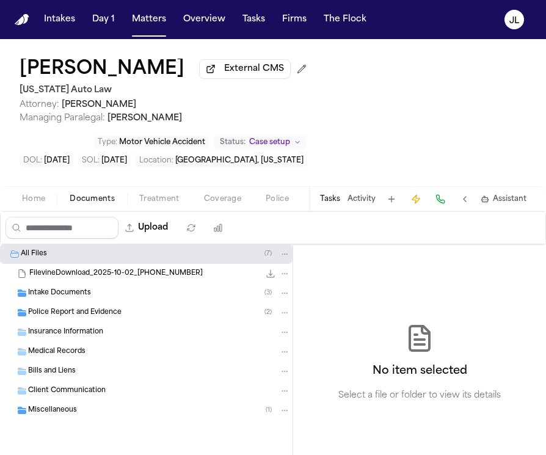
click at [66, 342] on div "Insurance Information" at bounding box center [146, 332] width 292 height 20
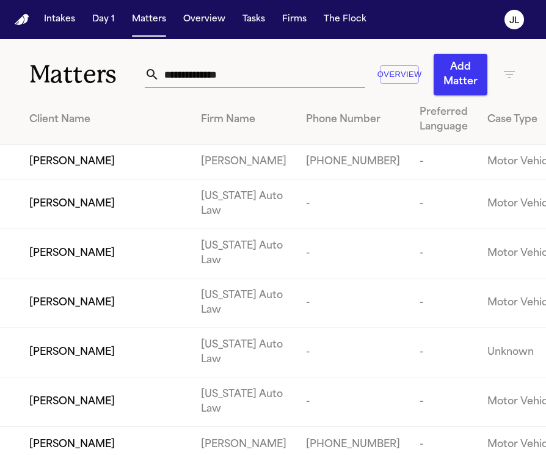
click at [205, 87] on input "text" at bounding box center [262, 74] width 206 height 27
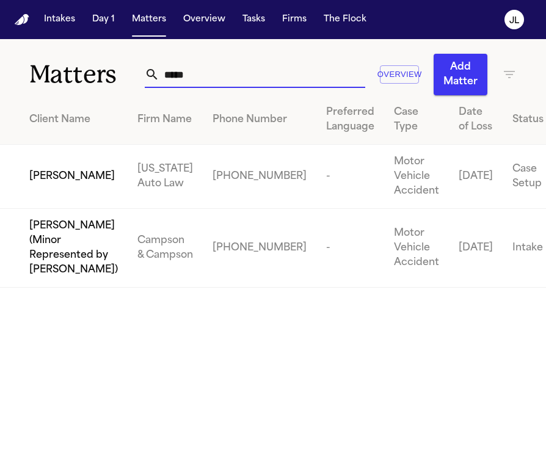
type input "*****"
click at [52, 184] on span "[PERSON_NAME]" at bounding box center [71, 176] width 85 height 15
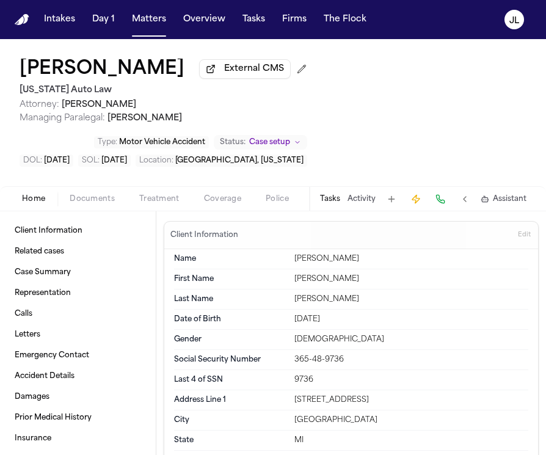
click at [212, 211] on div "Home Documents Treatment Coverage Police Updates Mail Fax Demand Workspaces Art…" at bounding box center [273, 198] width 546 height 24
click at [212, 210] on div "Home Documents Treatment Coverage Police Updates Mail Fax Demand Workspaces Art…" at bounding box center [273, 198] width 546 height 24
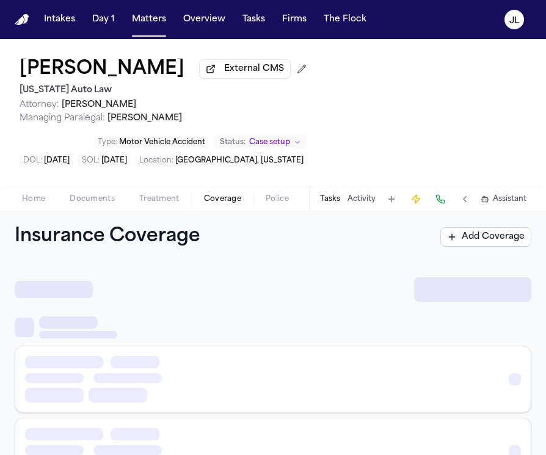
click at [212, 206] on button "Coverage" at bounding box center [223, 199] width 62 height 15
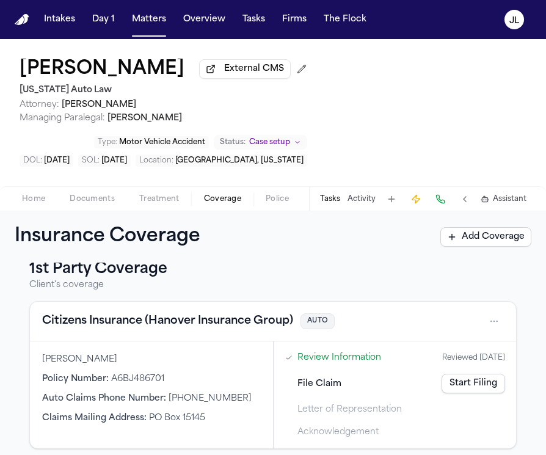
scroll to position [19, 0]
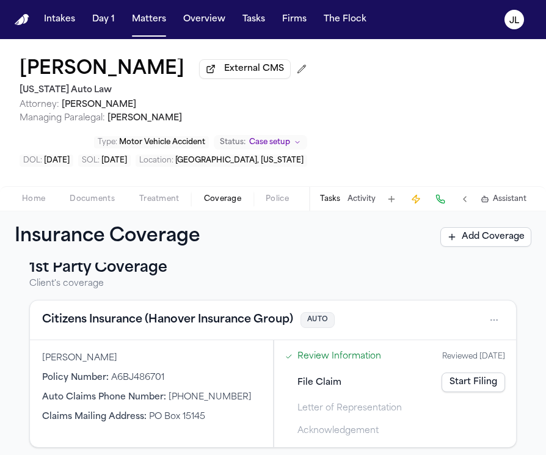
click at [107, 201] on span "Documents" at bounding box center [92, 199] width 45 height 10
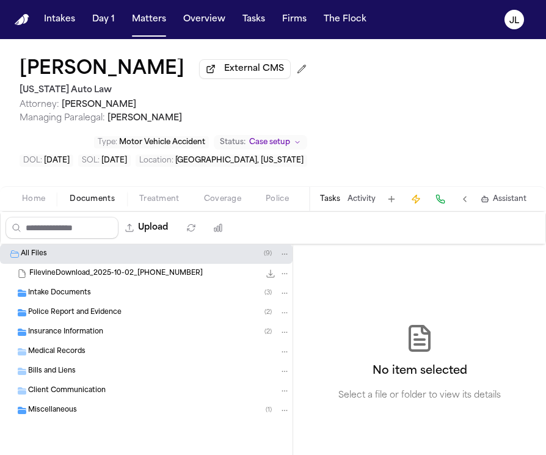
click at [91, 317] on span "Police Report and Evidence" at bounding box center [74, 313] width 93 height 10
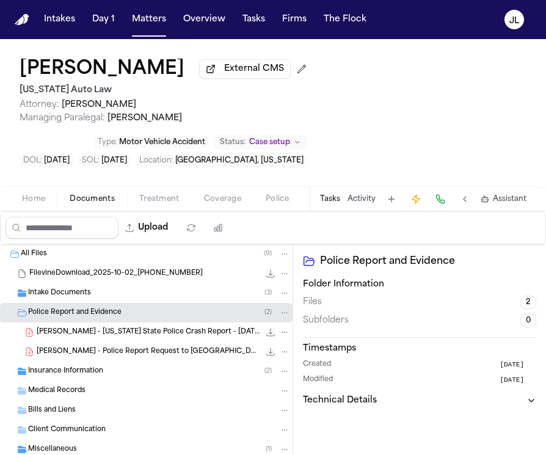
click at [74, 372] on span "Insurance Information" at bounding box center [65, 371] width 75 height 10
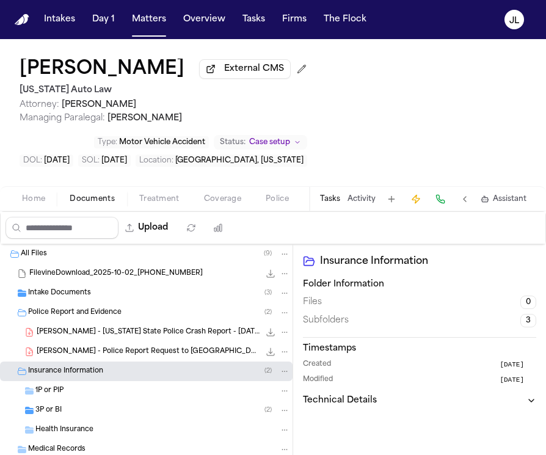
click at [71, 405] on div "3P or BI ( 2 )" at bounding box center [146, 410] width 292 height 20
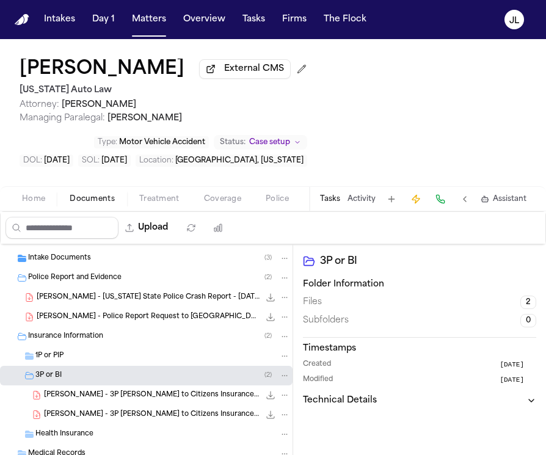
scroll to position [37, 0]
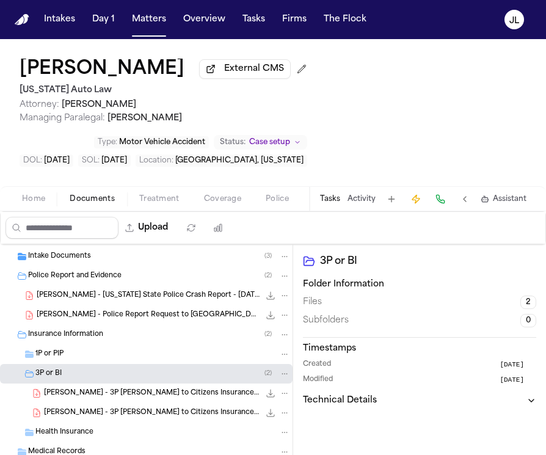
click at [79, 359] on div "1P or PIP" at bounding box center [162, 353] width 254 height 11
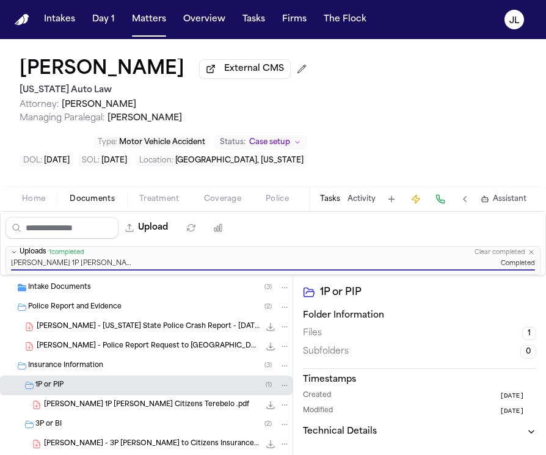
click at [182, 423] on div "3P or BI ( 2 )" at bounding box center [162, 424] width 254 height 11
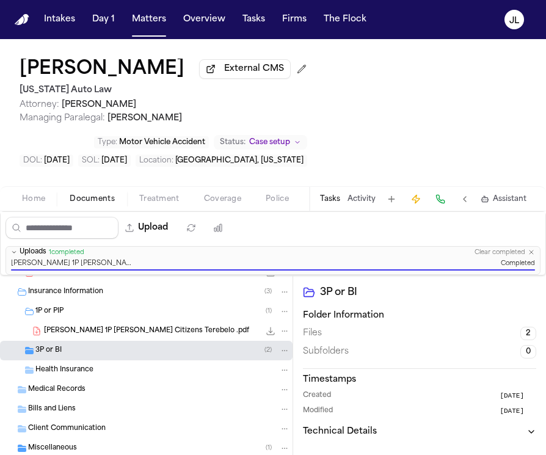
scroll to position [112, 0]
click at [182, 356] on div "3P or BI ( 2 )" at bounding box center [162, 350] width 254 height 11
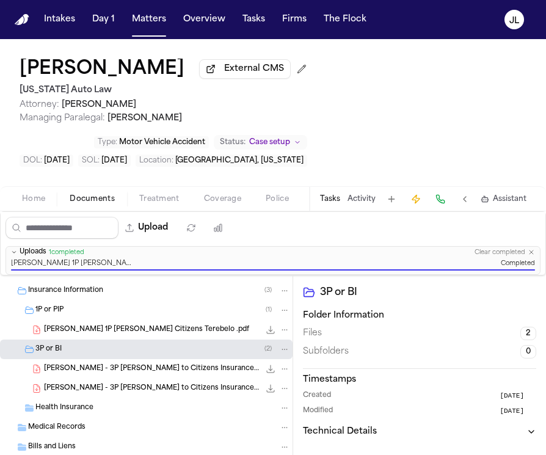
click at [285, 370] on icon "File: E. Fagenson-Rubin - 3P LOR to Citizens Insurance - 10.13.25 and Police Re…" at bounding box center [284, 368] width 9 height 9
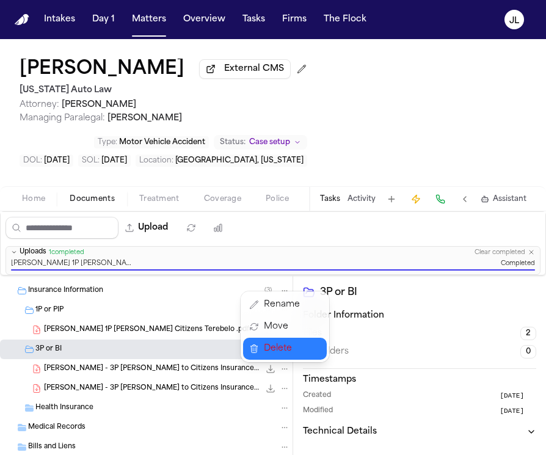
click at [280, 352] on span "Delete" at bounding box center [282, 348] width 36 height 15
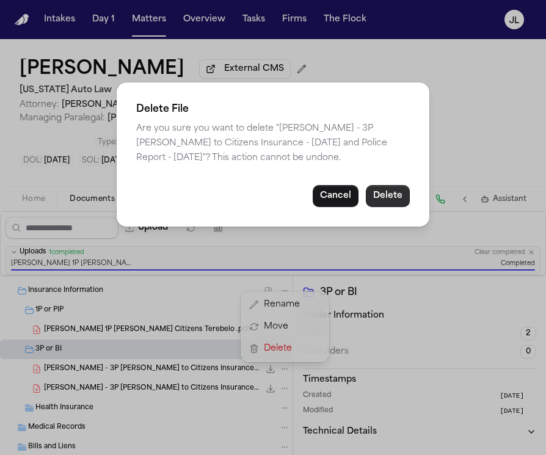
click at [389, 197] on button "Delete" at bounding box center [388, 196] width 44 height 22
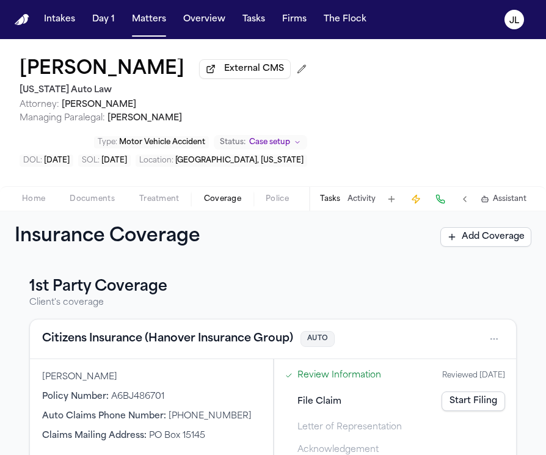
click at [206, 198] on span "Coverage" at bounding box center [222, 199] width 37 height 10
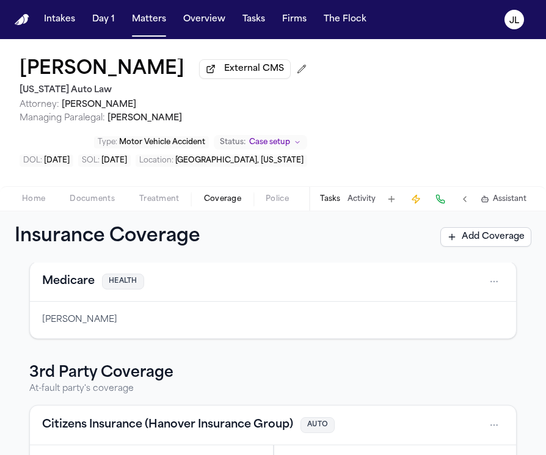
scroll to position [358, 0]
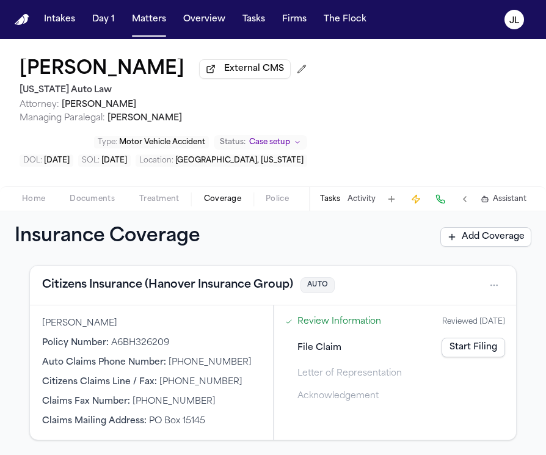
click at [446, 349] on link "Start Filing" at bounding box center [472, 347] width 63 height 20
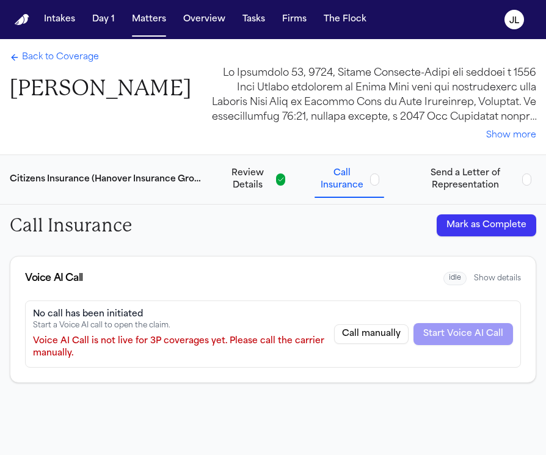
click at [502, 229] on button "Mark as Complete" at bounding box center [485, 225] width 99 height 22
click at [458, 163] on button "Send a Letter of Representation" at bounding box center [472, 179] width 128 height 34
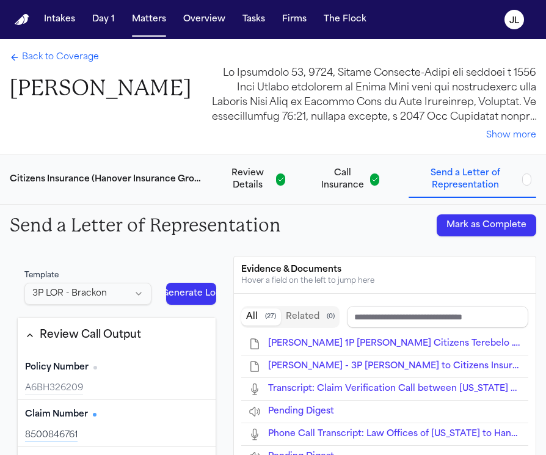
click at [463, 221] on button "Mark as Complete" at bounding box center [485, 225] width 99 height 22
click at [60, 67] on div "Back to Coverage Edythe Fagenson-Rubin" at bounding box center [100, 76] width 181 height 51
click at [60, 63] on span "Back to Coverage" at bounding box center [60, 57] width 77 height 12
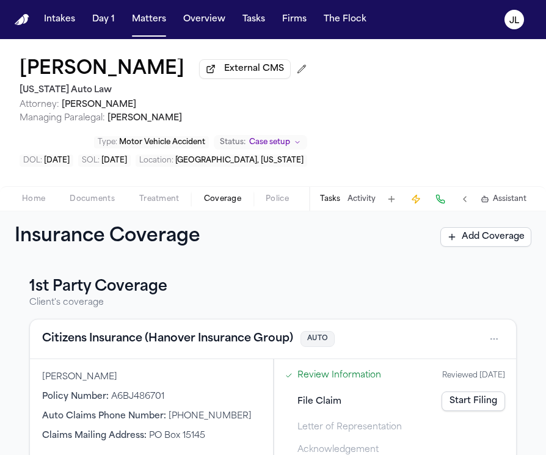
click at [458, 394] on link "Start Filing" at bounding box center [472, 401] width 63 height 20
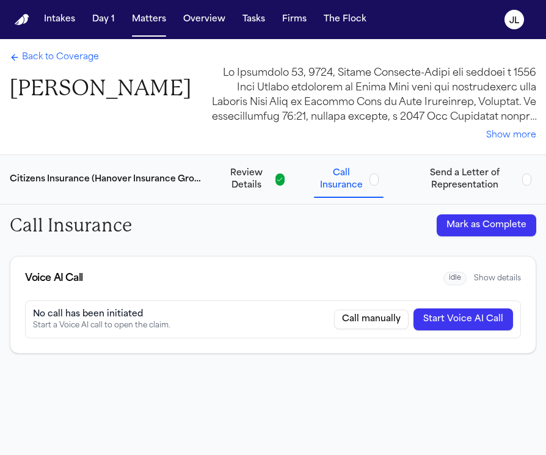
click at [460, 238] on div "Call Insurance Mark as Complete" at bounding box center [273, 224] width 546 height 41
click at [460, 229] on button "Mark as Complete" at bounding box center [485, 225] width 99 height 22
click at [460, 193] on button "Send a Letter of Representation" at bounding box center [472, 179] width 128 height 34
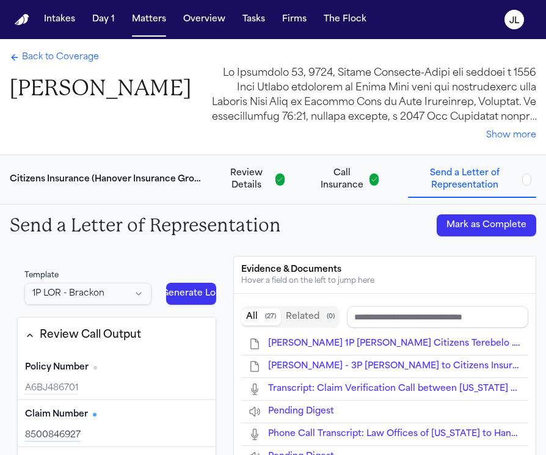
click at [461, 226] on button "Mark as Complete" at bounding box center [485, 225] width 99 height 22
click at [65, 51] on span "Back to Coverage" at bounding box center [60, 57] width 77 height 12
